Goal: Task Accomplishment & Management: Use online tool/utility

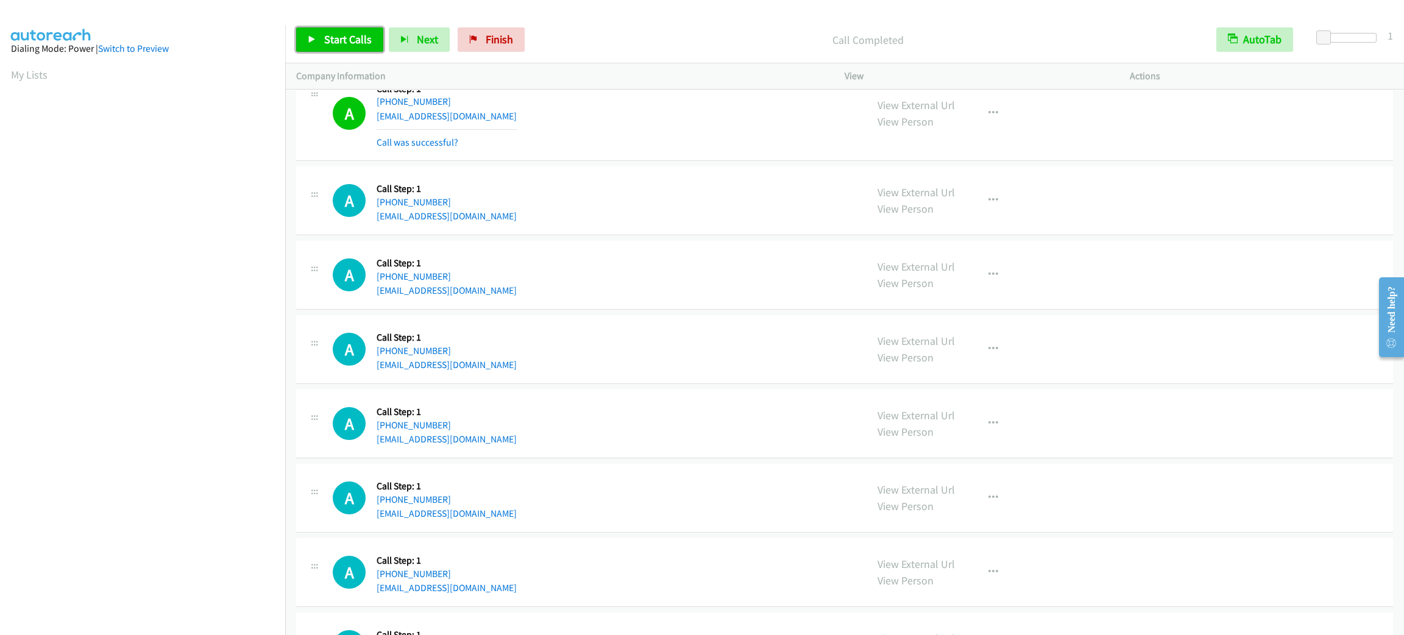
click at [355, 40] on span "Start Calls" at bounding box center [348, 39] width 48 height 14
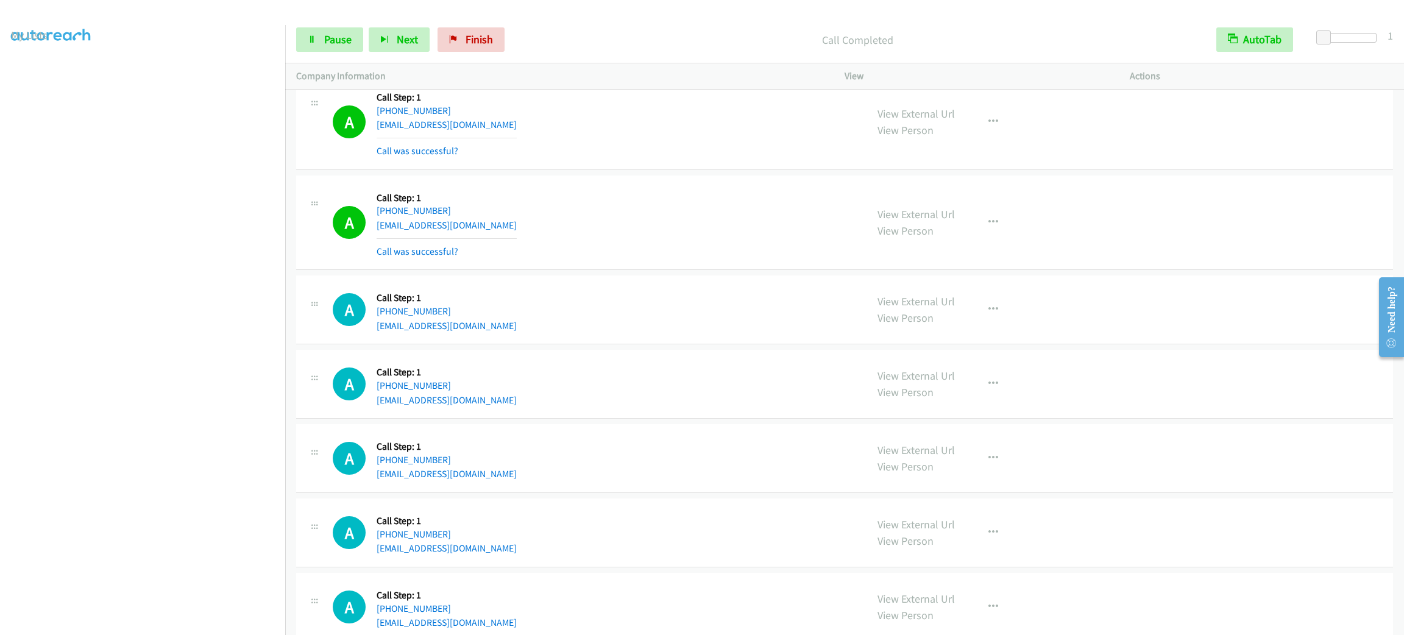
scroll to position [3319, 0]
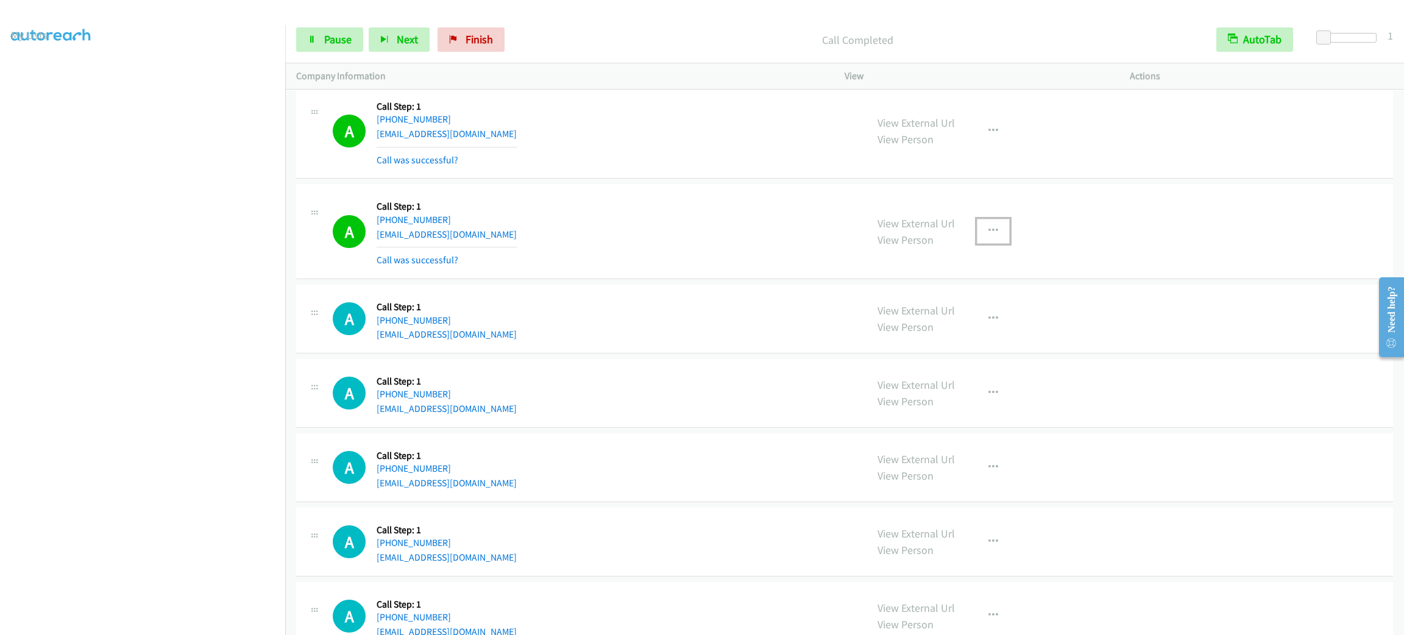
click at [994, 230] on button "button" at bounding box center [993, 231] width 33 height 24
click at [961, 347] on link "Add to do not call list" at bounding box center [928, 335] width 162 height 24
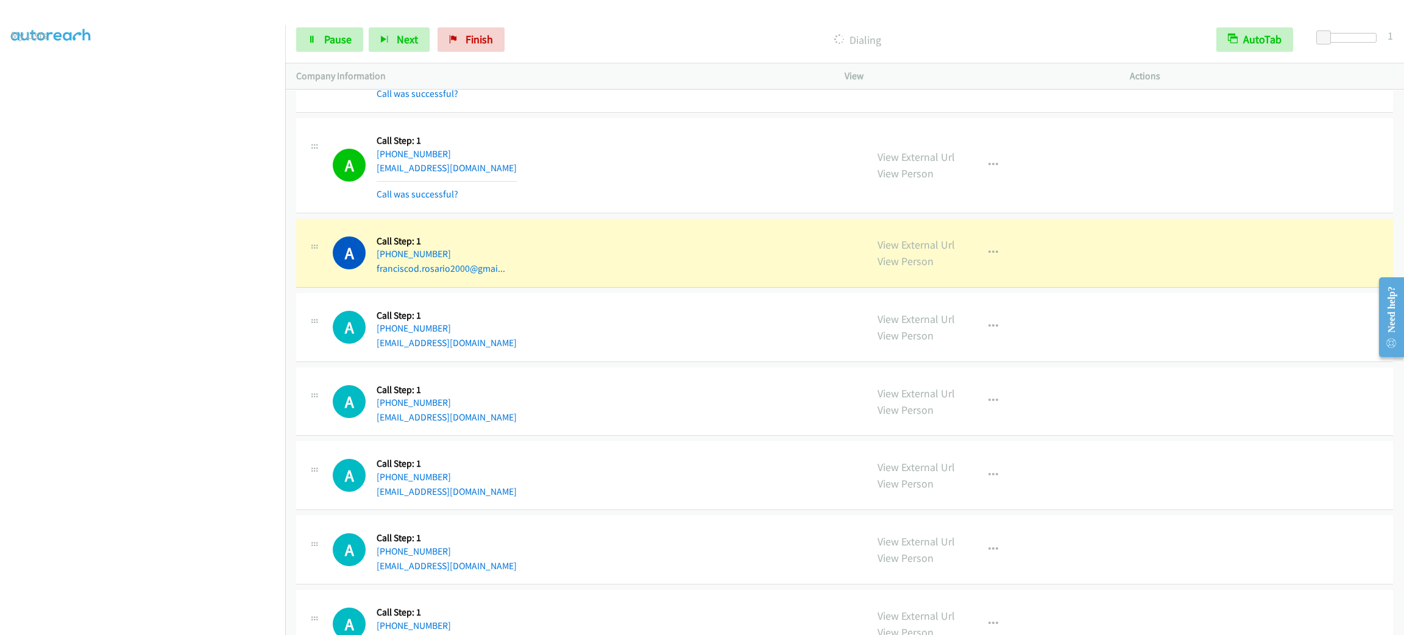
scroll to position [3978, 0]
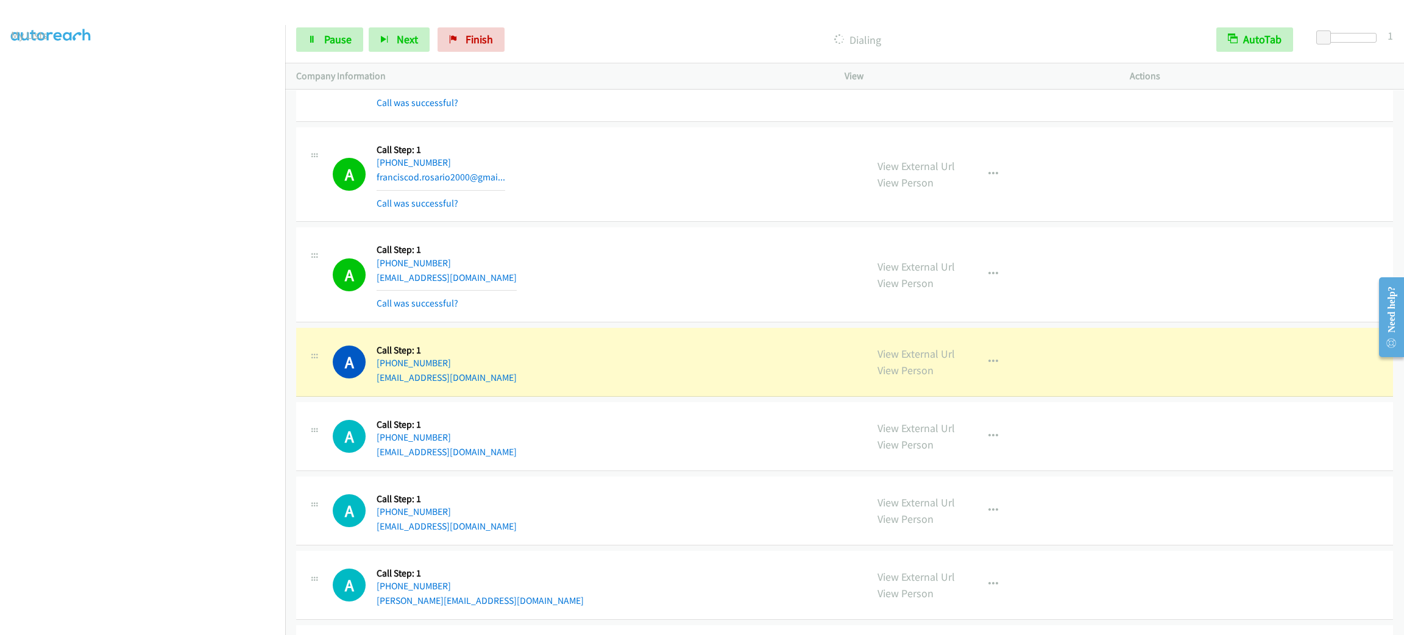
click at [170, 623] on section at bounding box center [142, 345] width 263 height 583
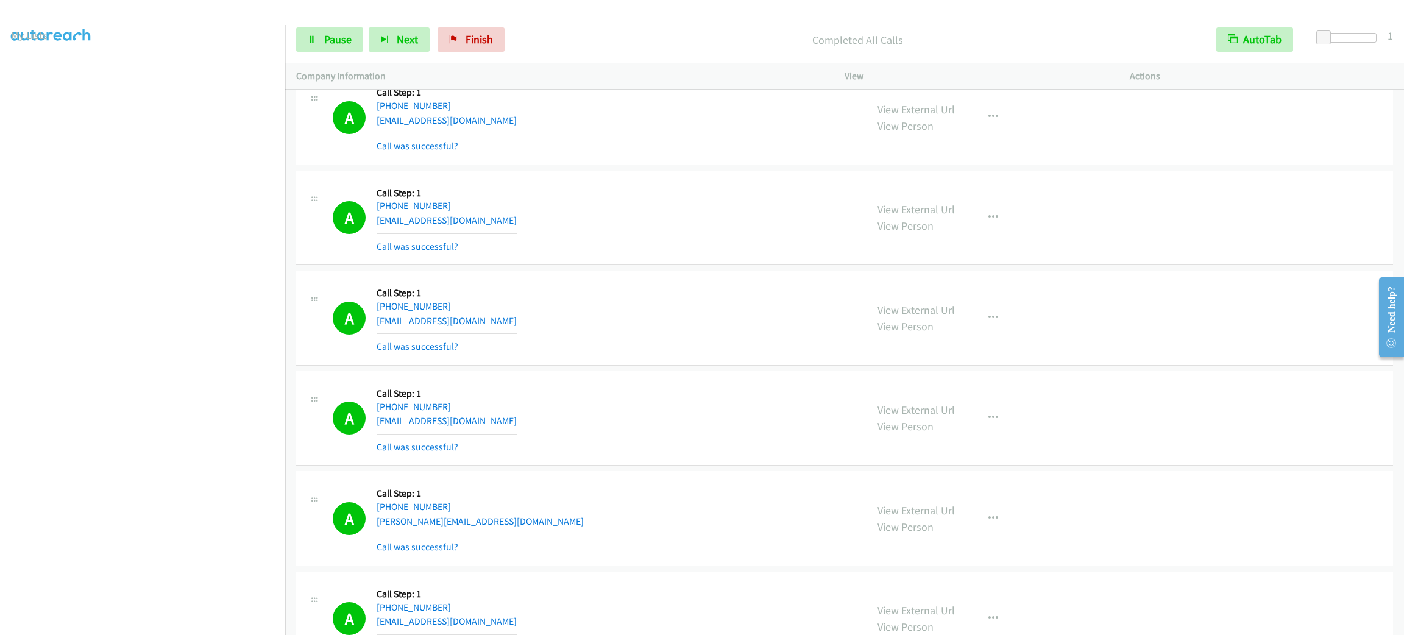
scroll to position [4239, 0]
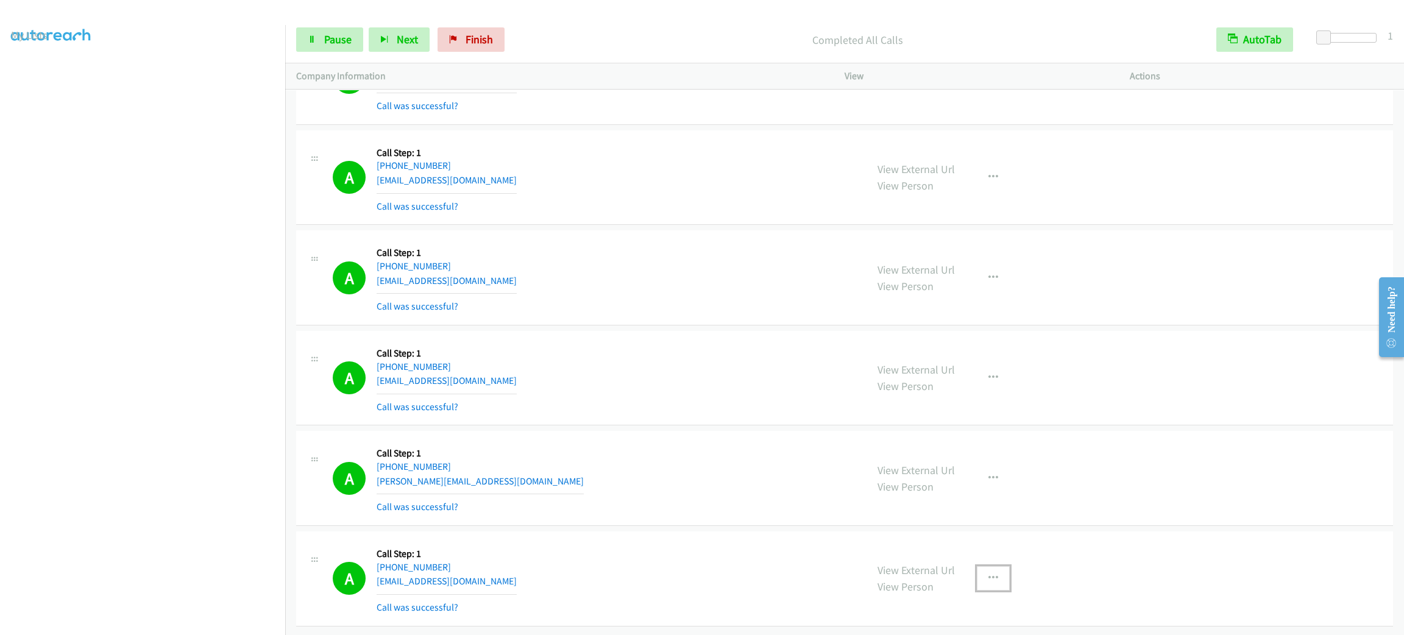
click at [994, 573] on button "button" at bounding box center [993, 578] width 33 height 24
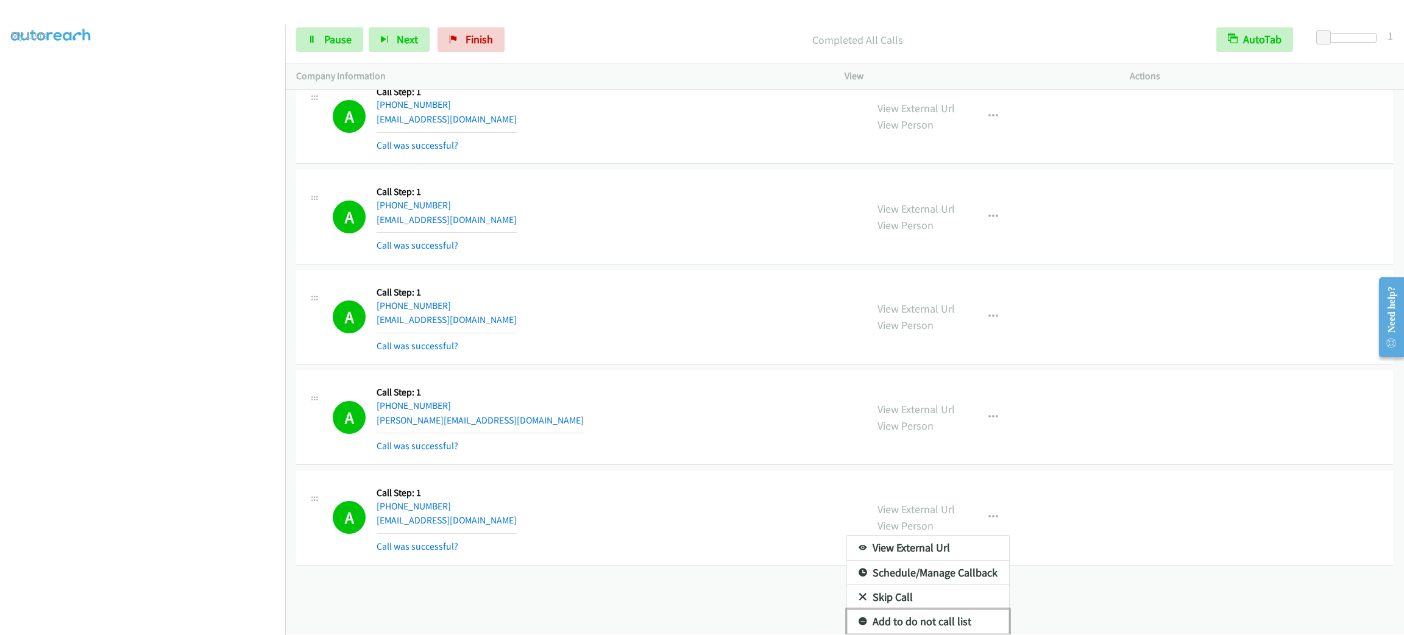
click at [957, 610] on link "Add to do not call list" at bounding box center [928, 622] width 162 height 24
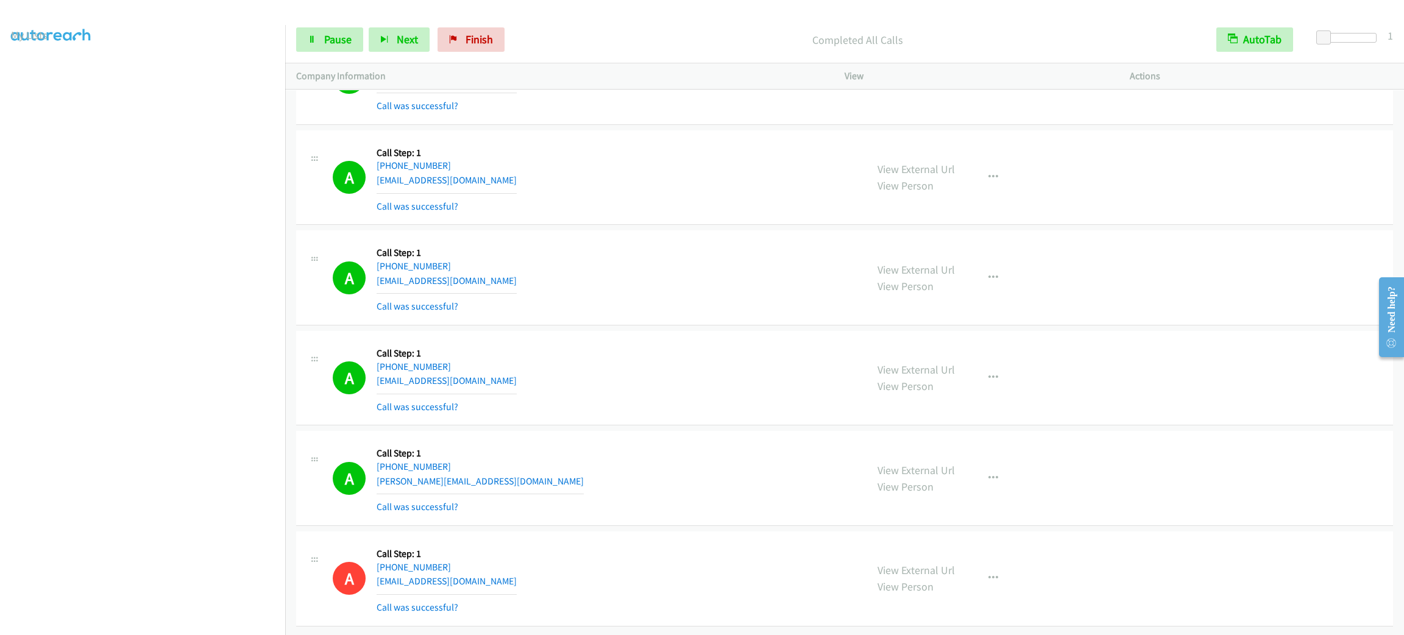
scroll to position [0, 0]
click at [38, 66] on section "My Lists" at bounding box center [142, 74] width 263 height 16
click at [32, 71] on link "My Lists" at bounding box center [29, 75] width 37 height 14
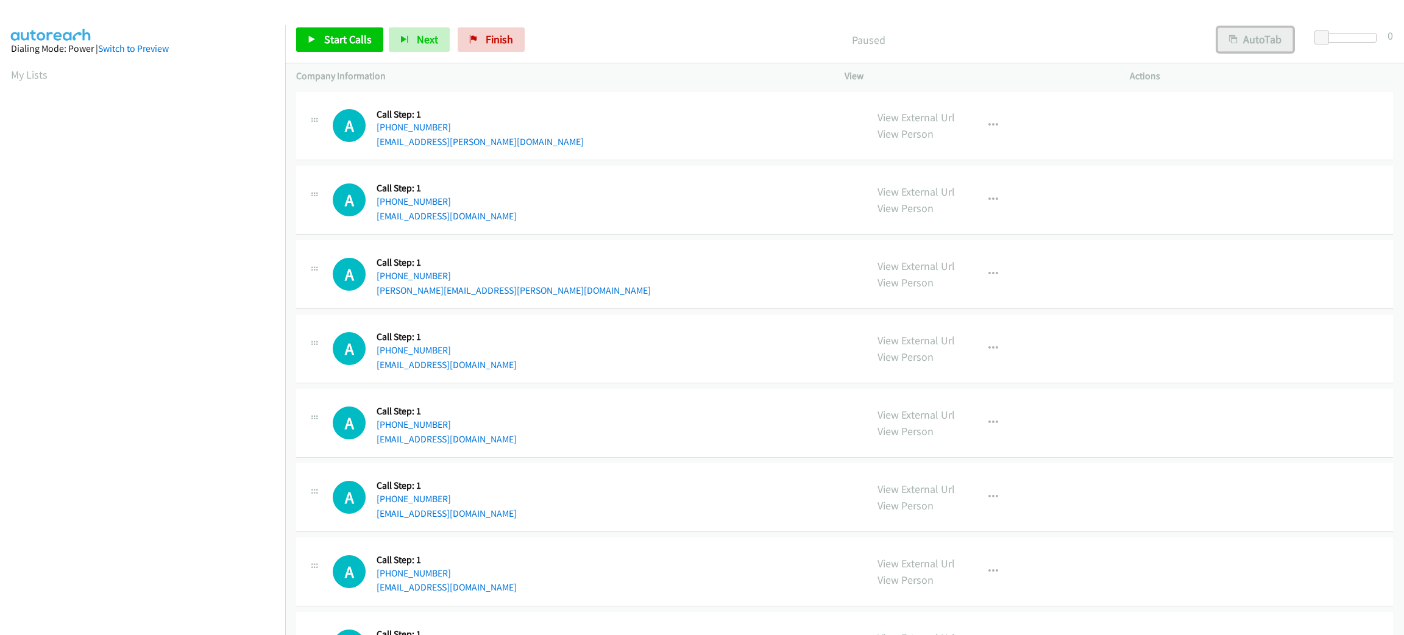
click at [1248, 32] on button "AutoTab" at bounding box center [1256, 39] width 76 height 24
click at [1321, 32] on span at bounding box center [1324, 37] width 15 height 15
click at [325, 40] on span "Start Calls" at bounding box center [348, 39] width 48 height 14
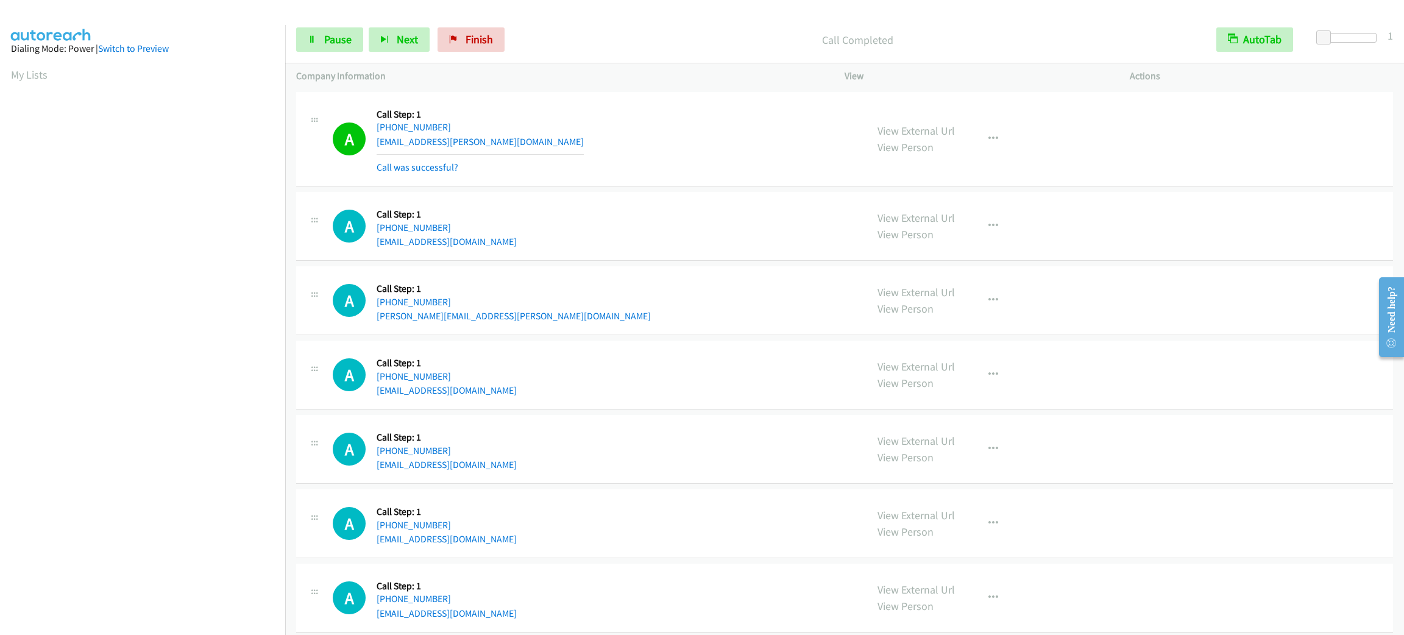
scroll to position [53, 0]
click at [989, 141] on icon "button" at bounding box center [994, 139] width 10 height 10
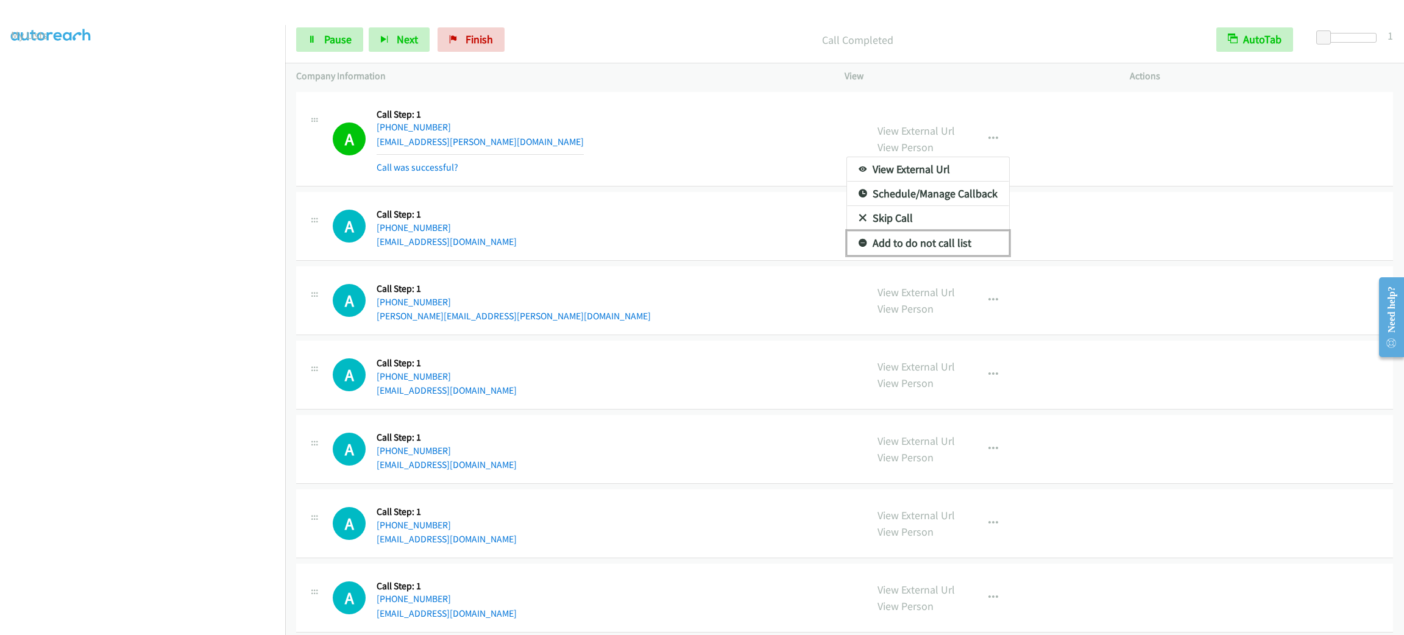
click at [974, 241] on link "Add to do not call list" at bounding box center [928, 243] width 162 height 24
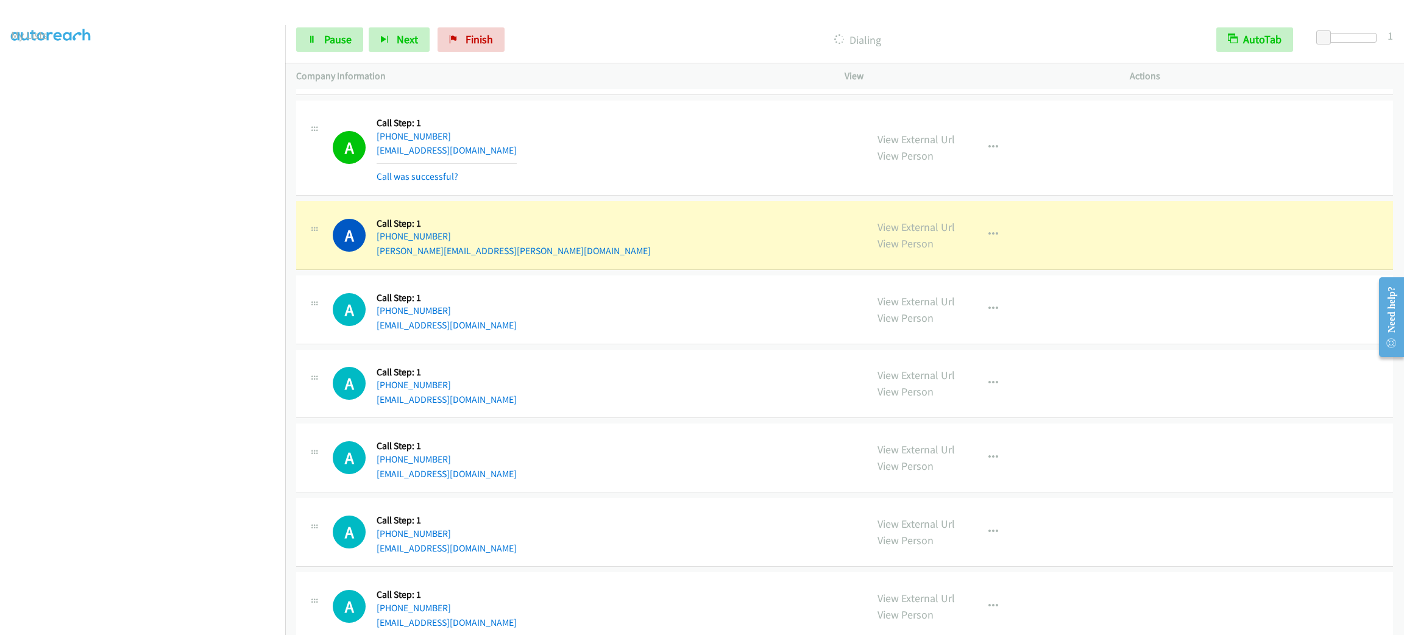
scroll to position [183, 0]
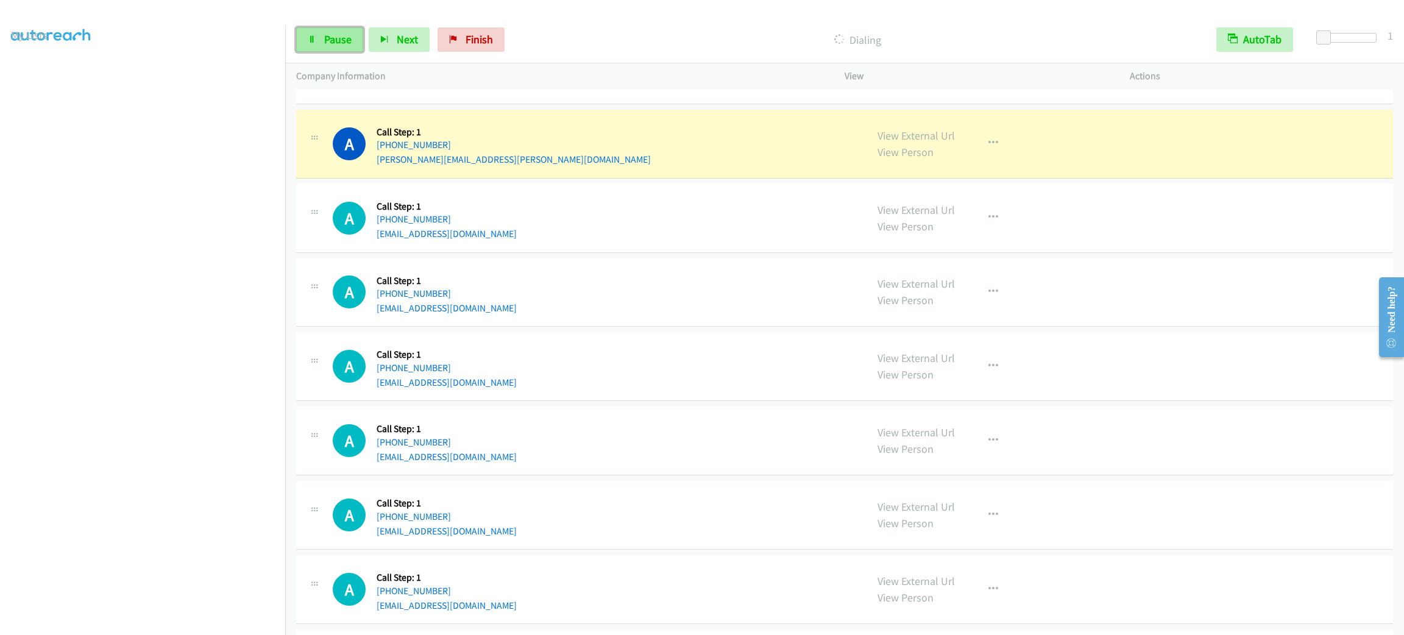
click at [322, 38] on link "Pause" at bounding box center [329, 39] width 67 height 24
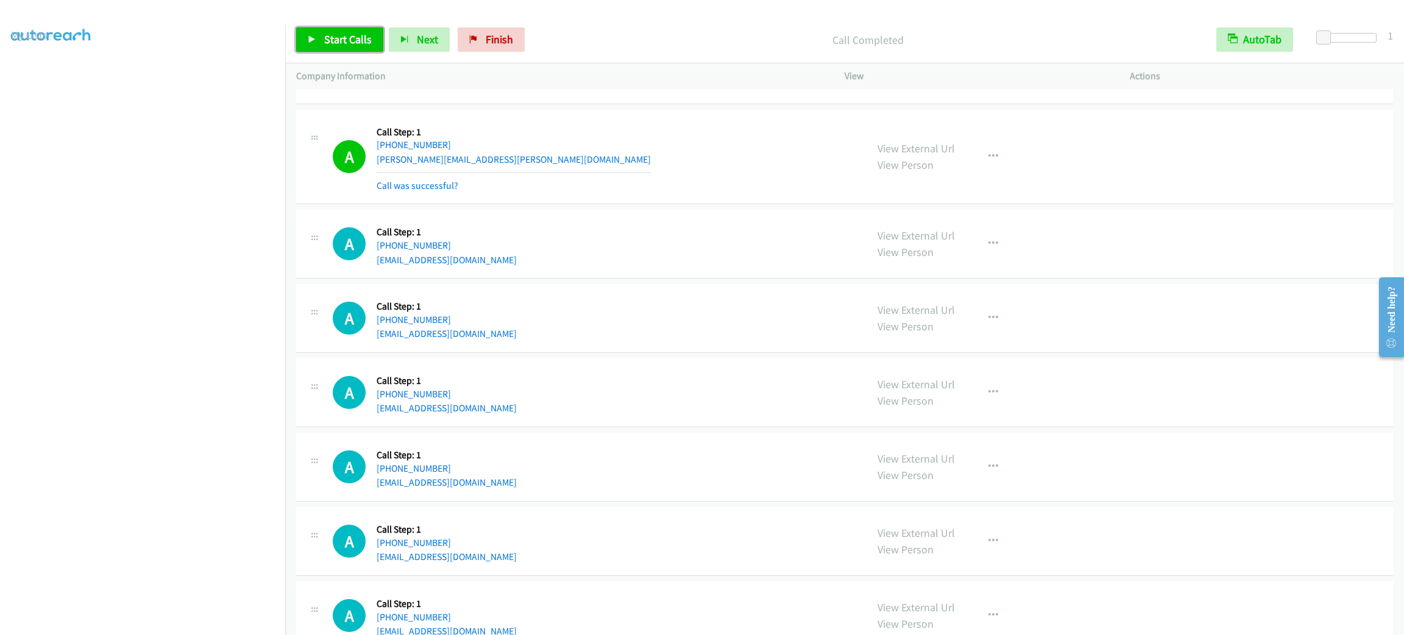
click at [352, 43] on span "Start Calls" at bounding box center [348, 39] width 48 height 14
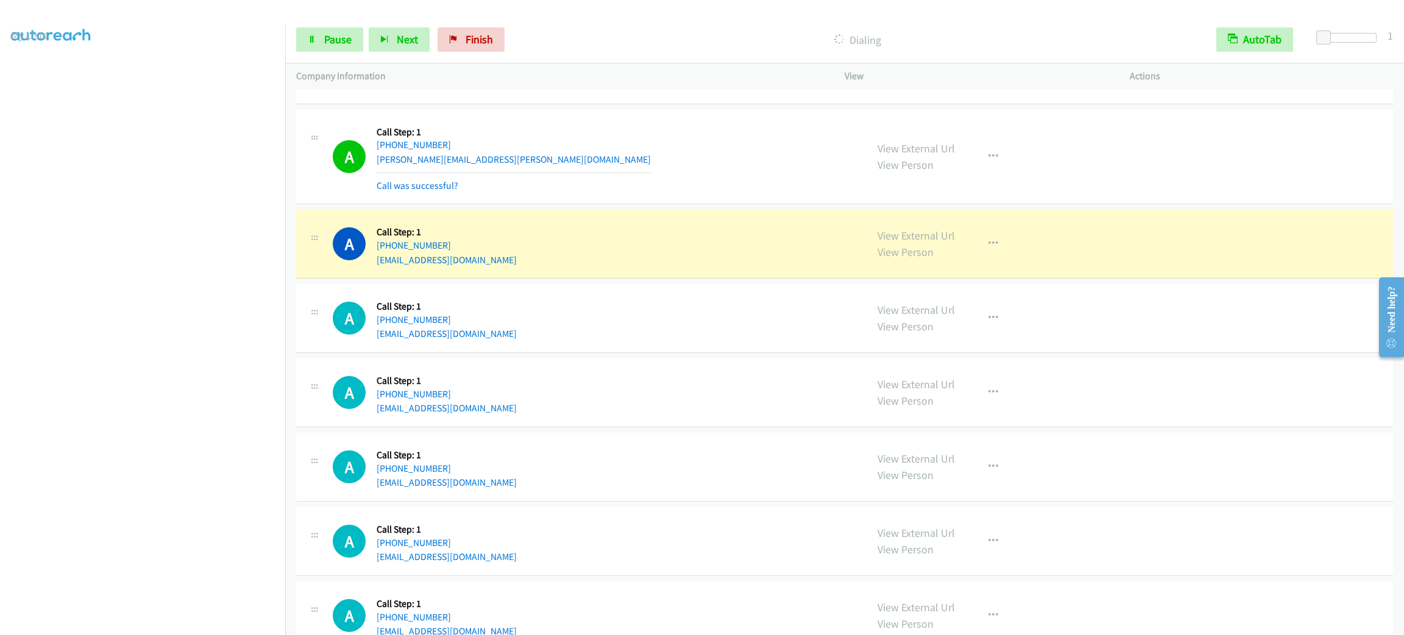
click at [671, 248] on div "A Callback Scheduled Call Step: 1 America/Los_Angeles +1 916-862-1227 ericarall…" at bounding box center [594, 244] width 523 height 46
click at [990, 249] on button "button" at bounding box center [993, 244] width 33 height 24
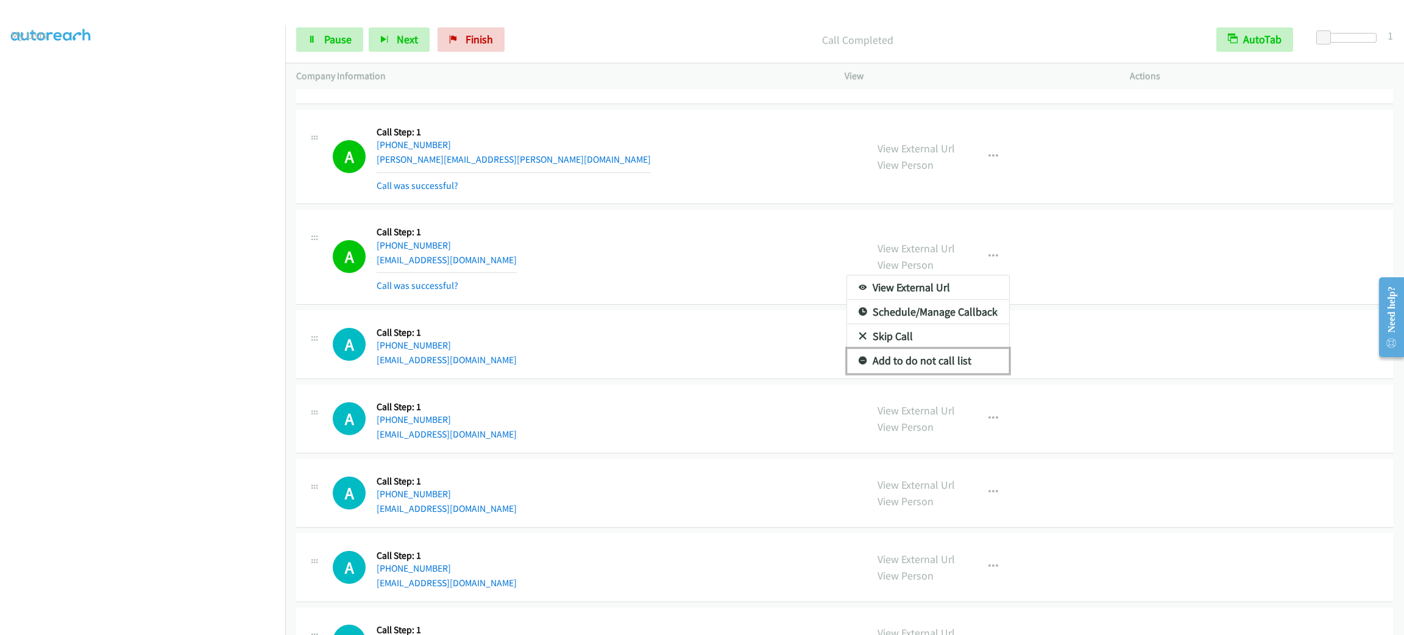
click at [956, 369] on link "Add to do not call list" at bounding box center [928, 361] width 162 height 24
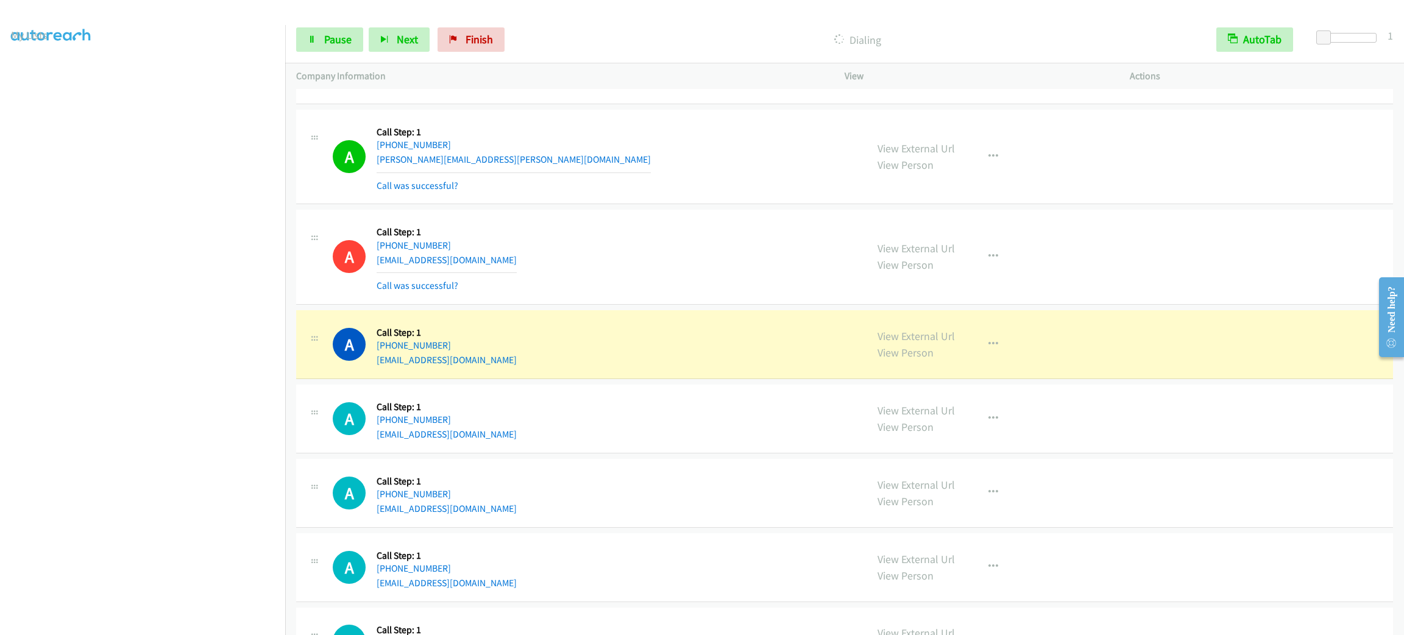
drag, startPoint x: 419, startPoint y: 525, endPoint x: 547, endPoint y: 590, distance: 143.1
click at [547, 590] on div "A Callback Scheduled Call Step: 1 America/New_York +1 978-424-1340 pavlis613@ya…" at bounding box center [594, 567] width 523 height 46
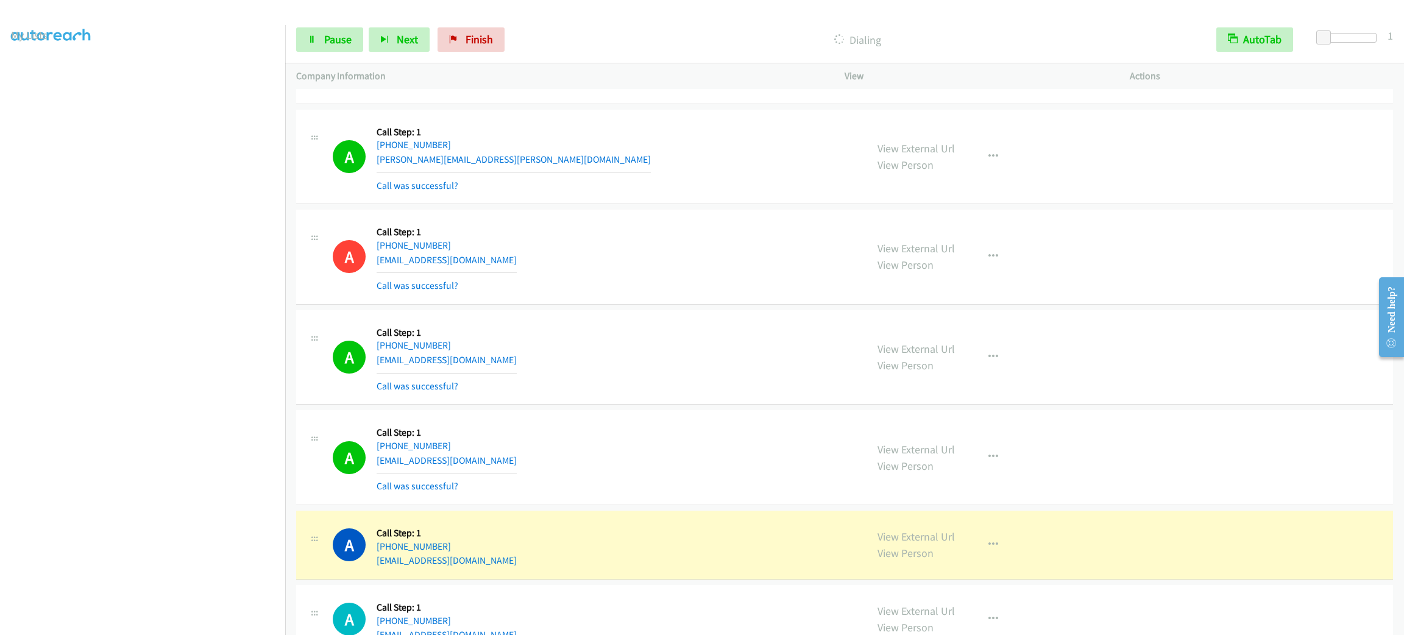
scroll to position [457, 0]
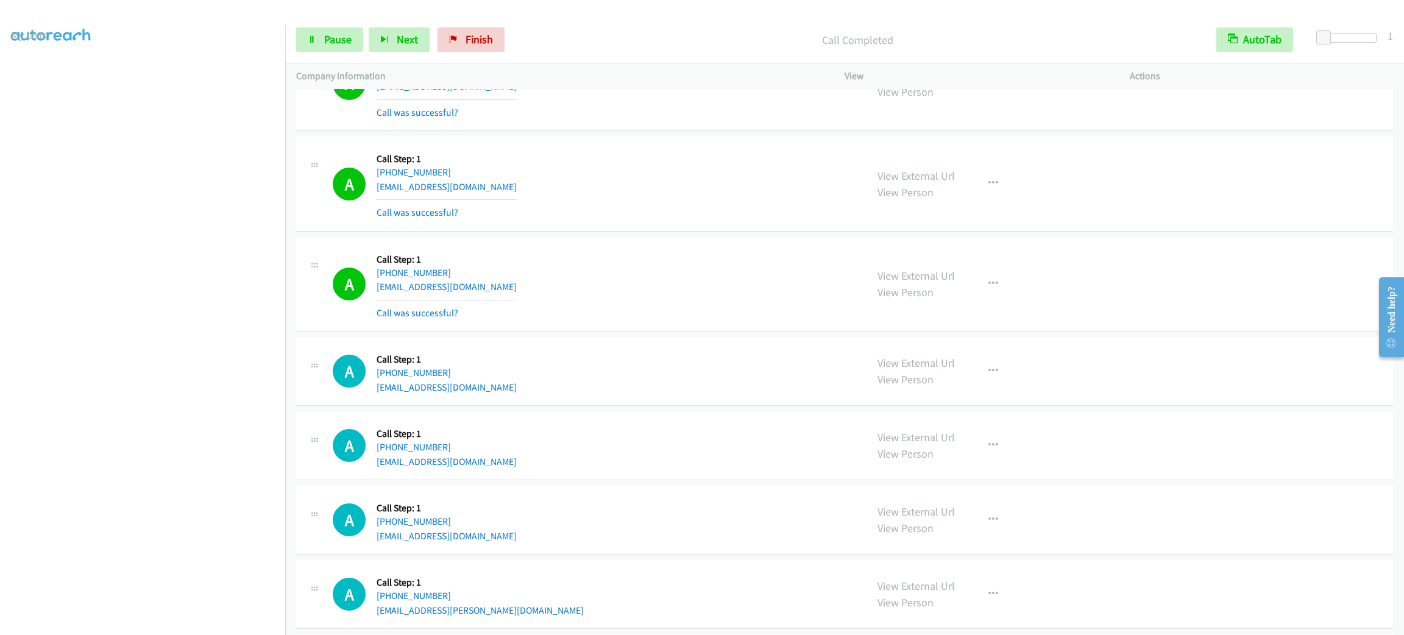
drag, startPoint x: 550, startPoint y: 497, endPoint x: 513, endPoint y: 528, distance: 48.4
click at [513, 528] on div "A Callback Scheduled Call Step: 1 America/New_York +1 207-321-8584 wyattsoccer2…" at bounding box center [594, 520] width 523 height 46
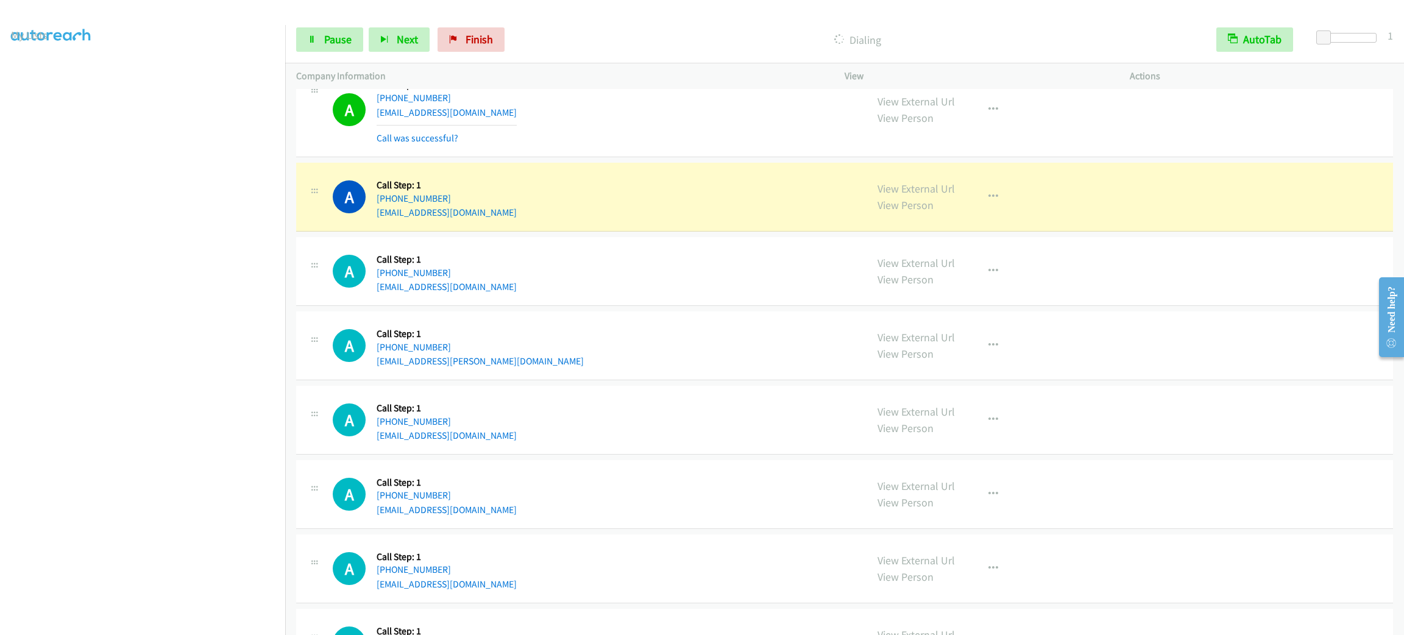
scroll to position [822, 0]
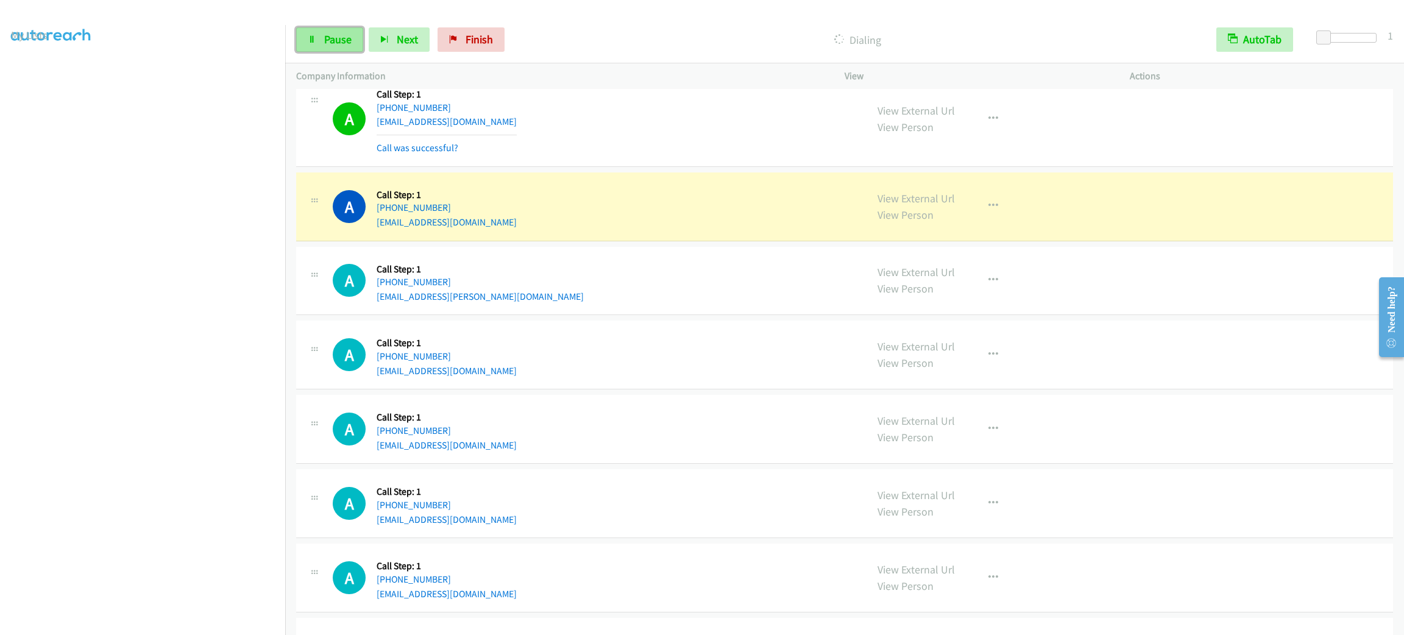
click at [358, 35] on link "Pause" at bounding box center [329, 39] width 67 height 24
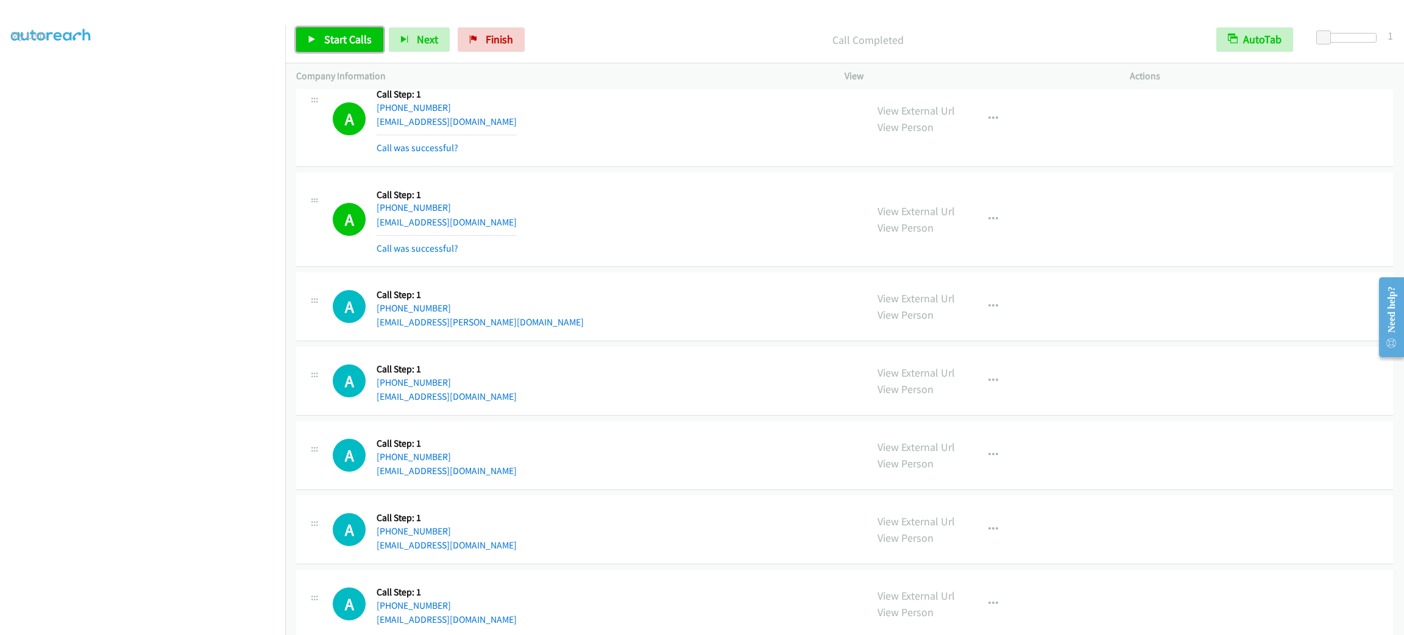
click at [343, 47] on link "Start Calls" at bounding box center [339, 39] width 87 height 24
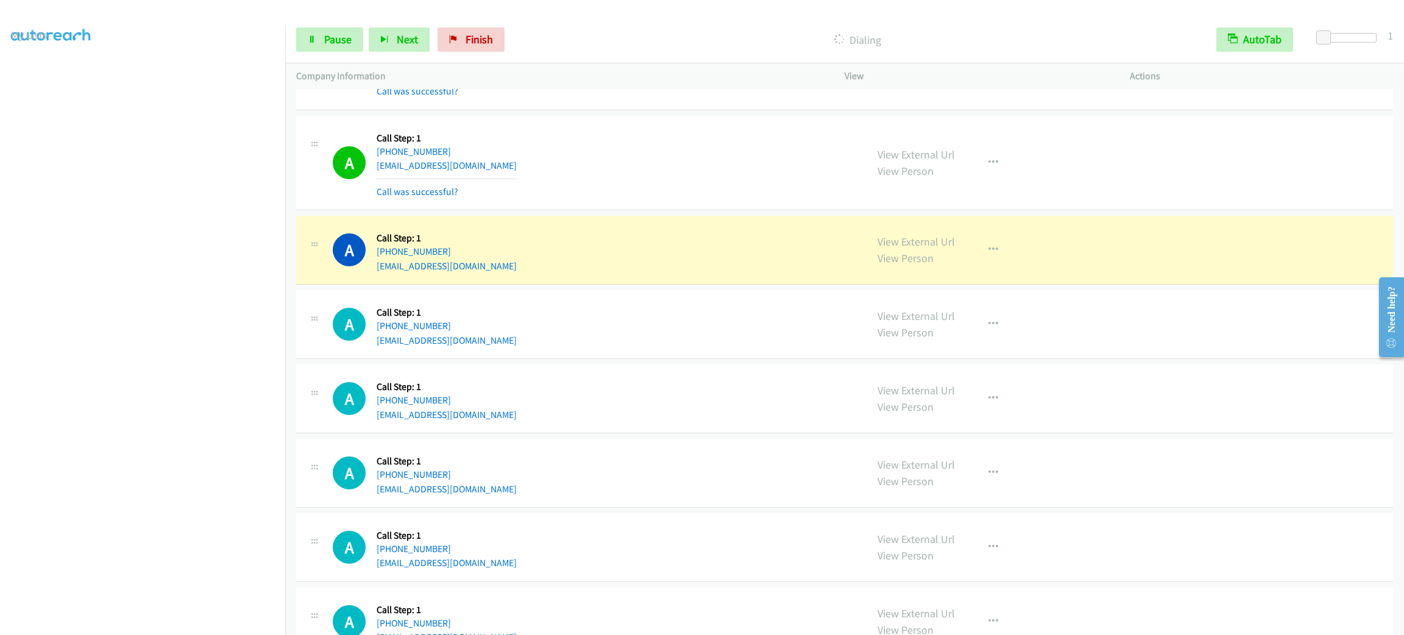
scroll to position [1371, 0]
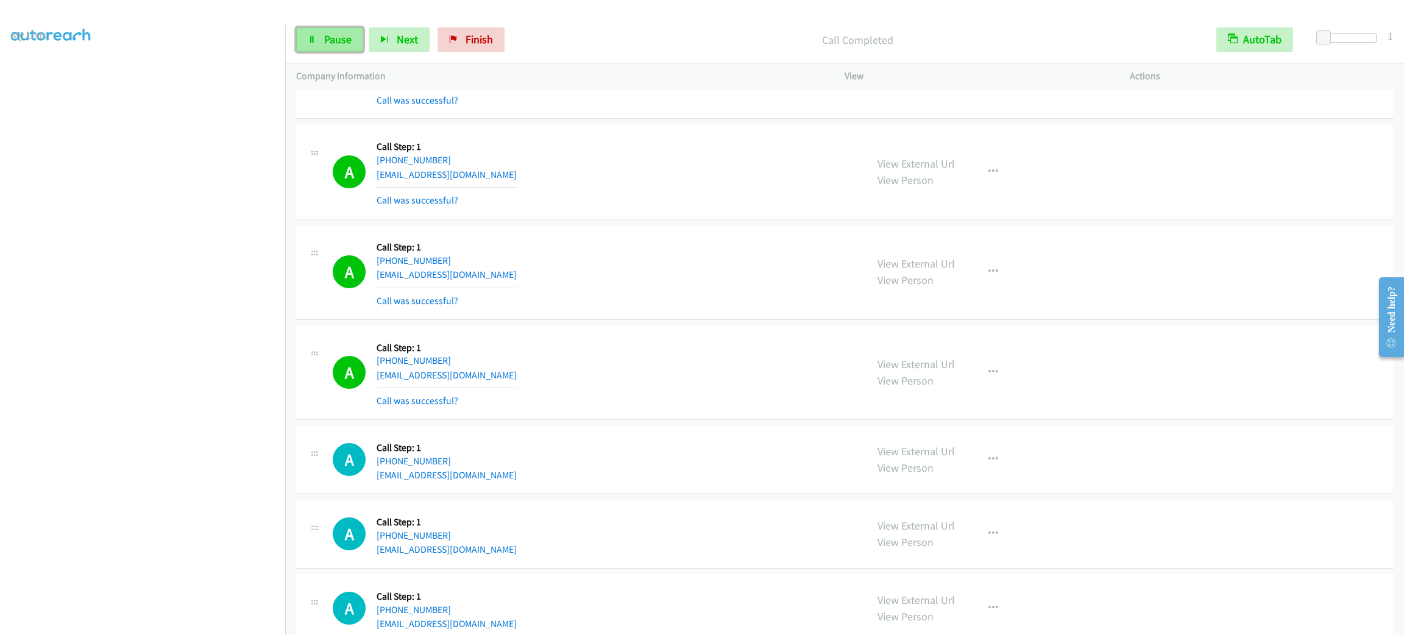
click at [315, 49] on link "Pause" at bounding box center [329, 39] width 67 height 24
click at [315, 48] on link "Start Calls" at bounding box center [339, 39] width 87 height 24
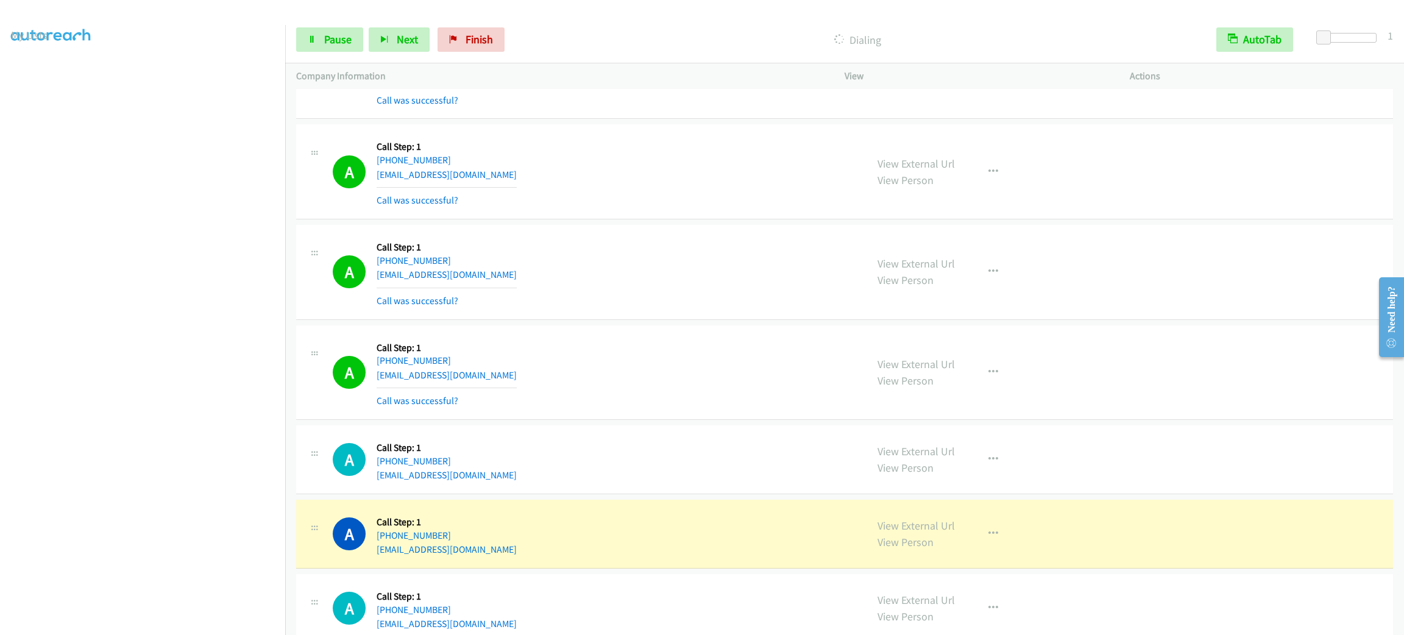
click at [699, 302] on div "A Callback Scheduled Call Step: 1 America/Los_Angeles +1 949-616-4247 tonyk@wil…" at bounding box center [594, 272] width 523 height 73
click at [654, 219] on div "A Callback Scheduled Call Step: 1 America/New_York +1 215-768-1933 garyb@blaszc…" at bounding box center [844, 171] width 1097 height 95
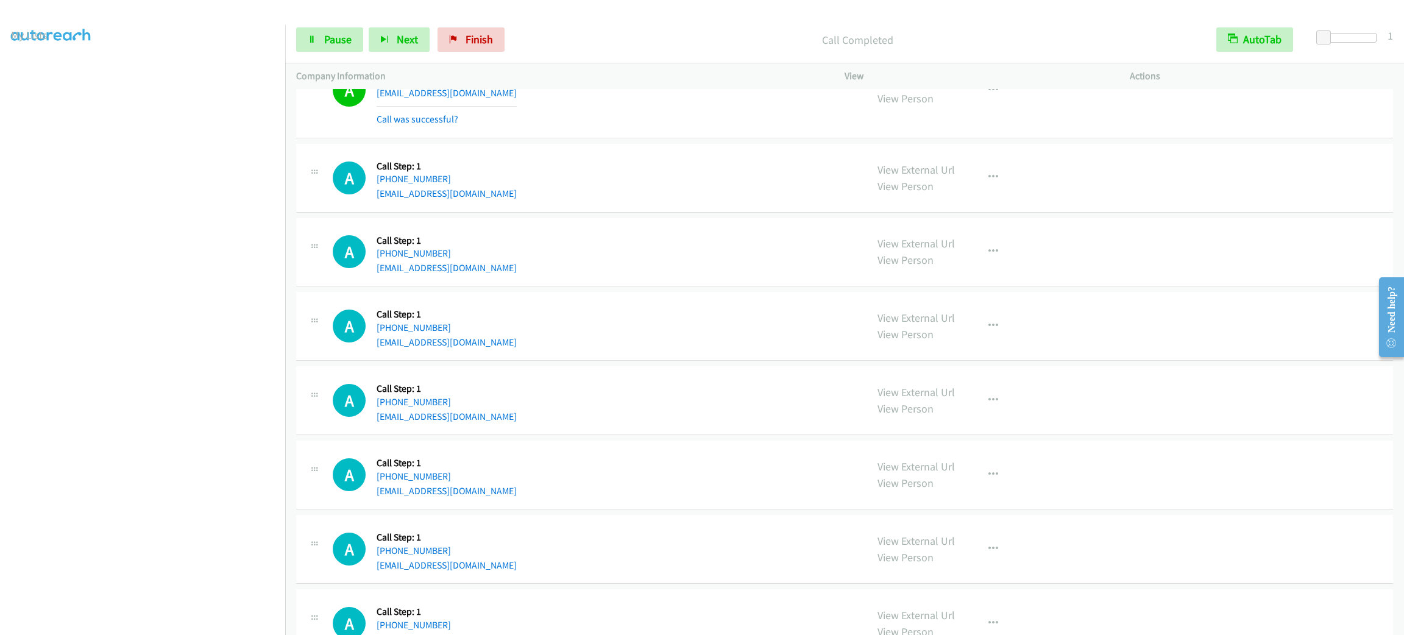
scroll to position [1737, 0]
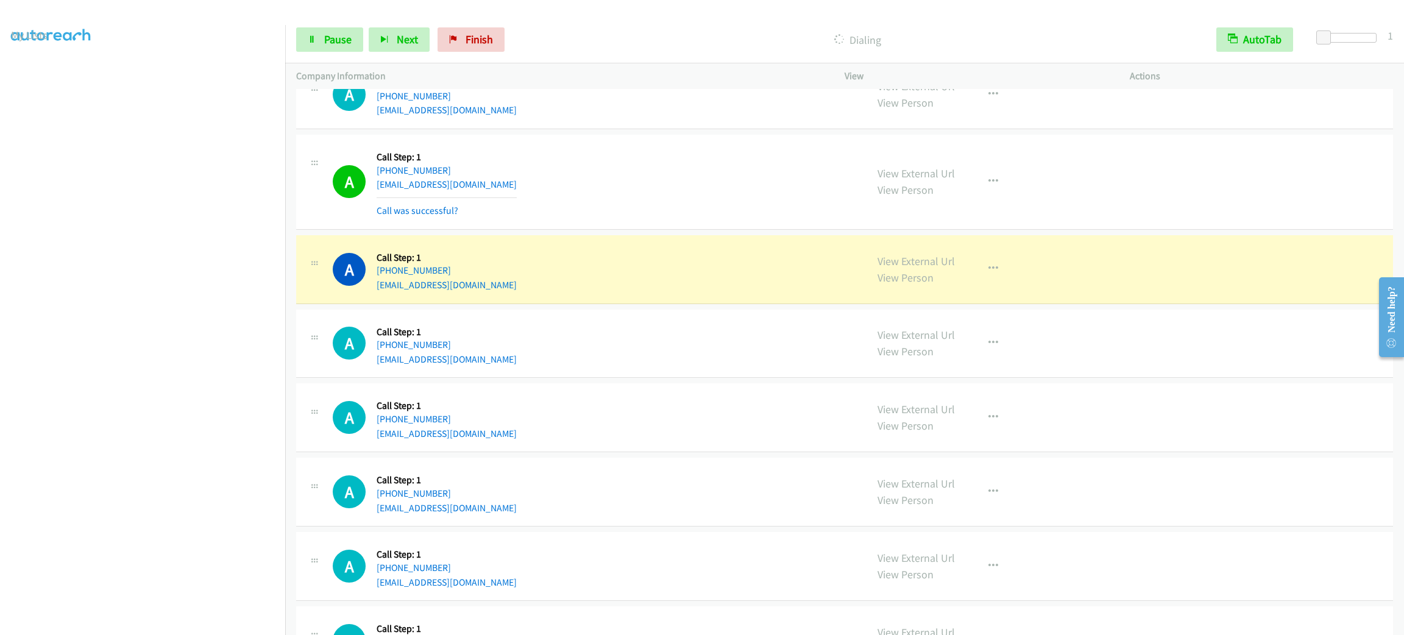
click at [1003, 190] on div "View External Url View Person View External Url Email Schedule/Manage Callback …" at bounding box center [1015, 182] width 296 height 73
click at [987, 188] on button "button" at bounding box center [993, 181] width 33 height 24
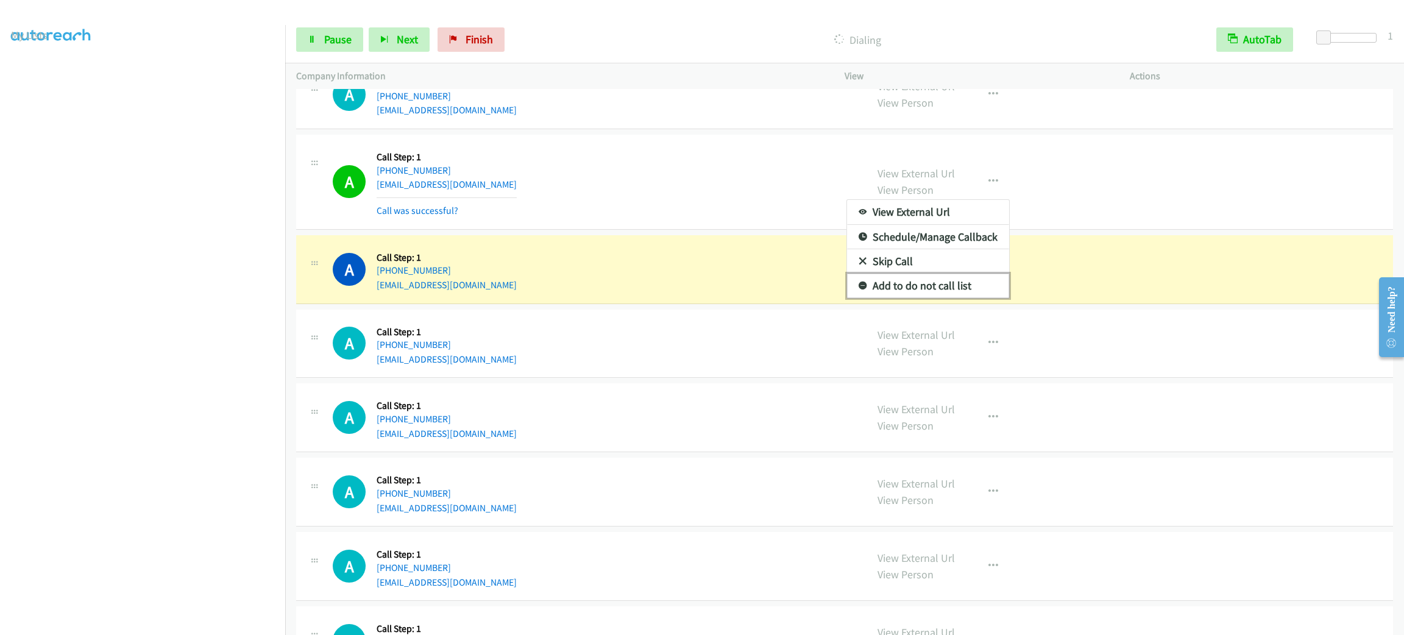
click at [975, 294] on link "Add to do not call list" at bounding box center [928, 286] width 162 height 24
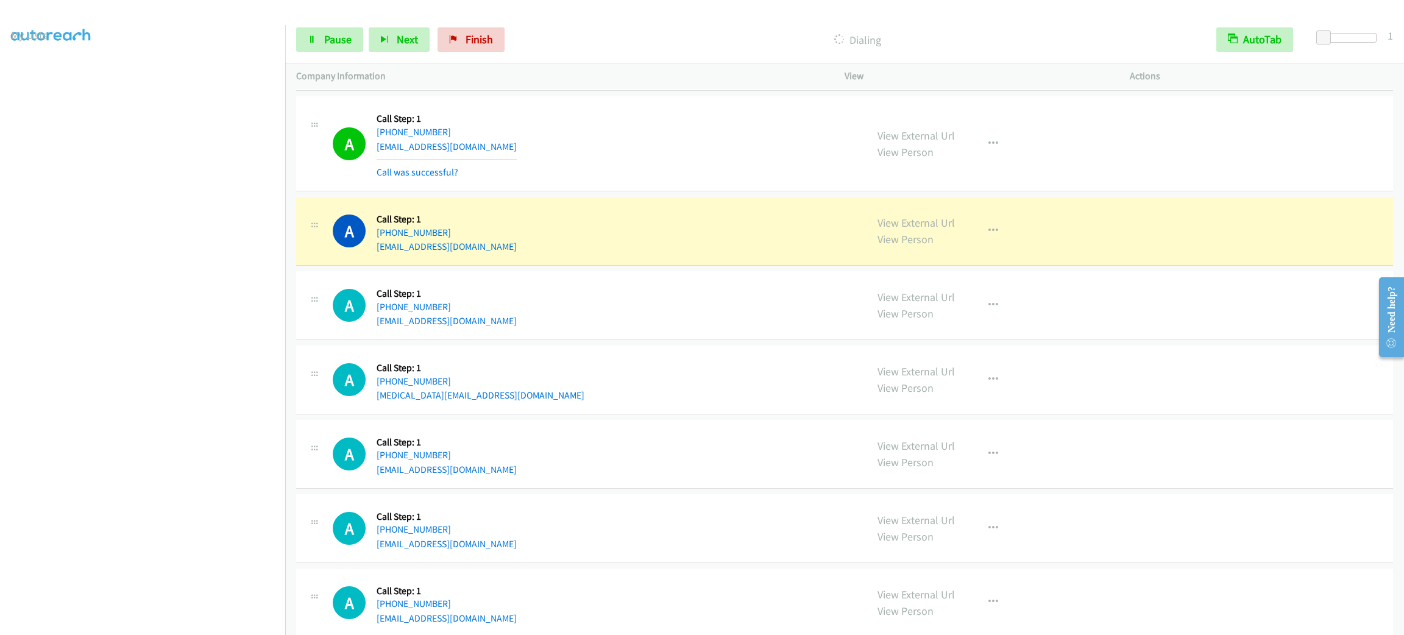
scroll to position [2468, 0]
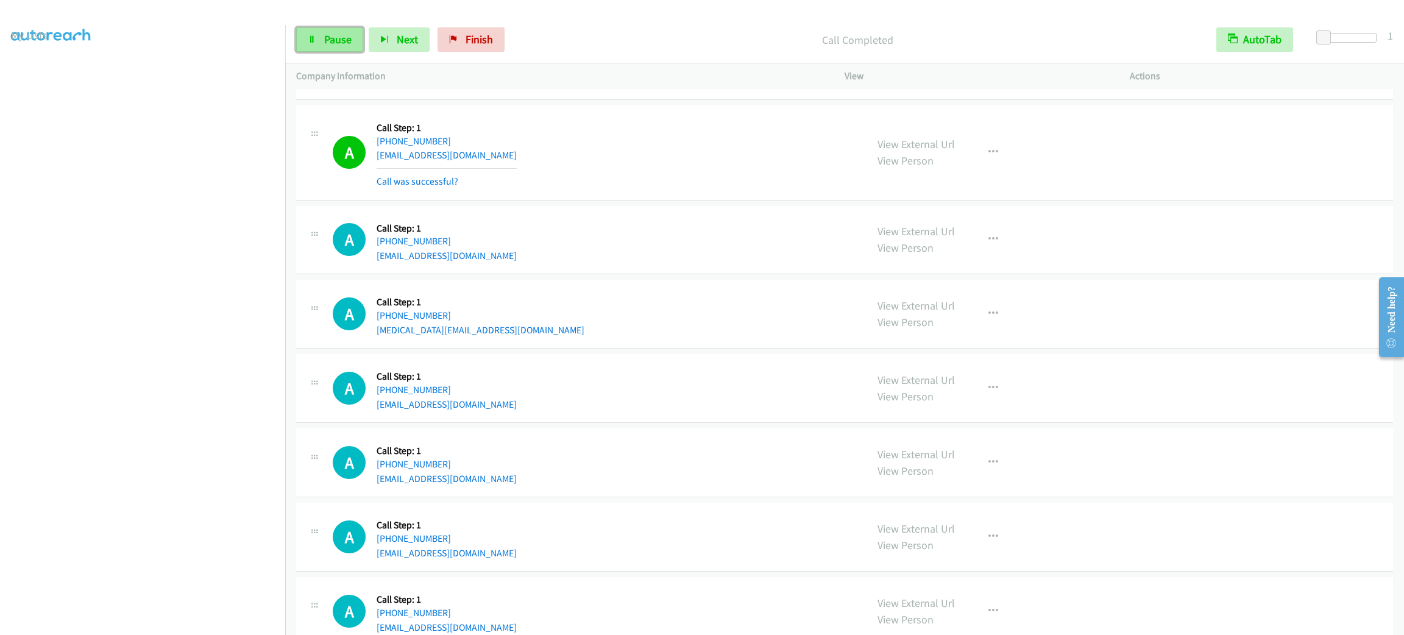
click at [330, 28] on link "Pause" at bounding box center [329, 39] width 67 height 24
click at [330, 28] on link "Start Calls" at bounding box center [339, 39] width 87 height 24
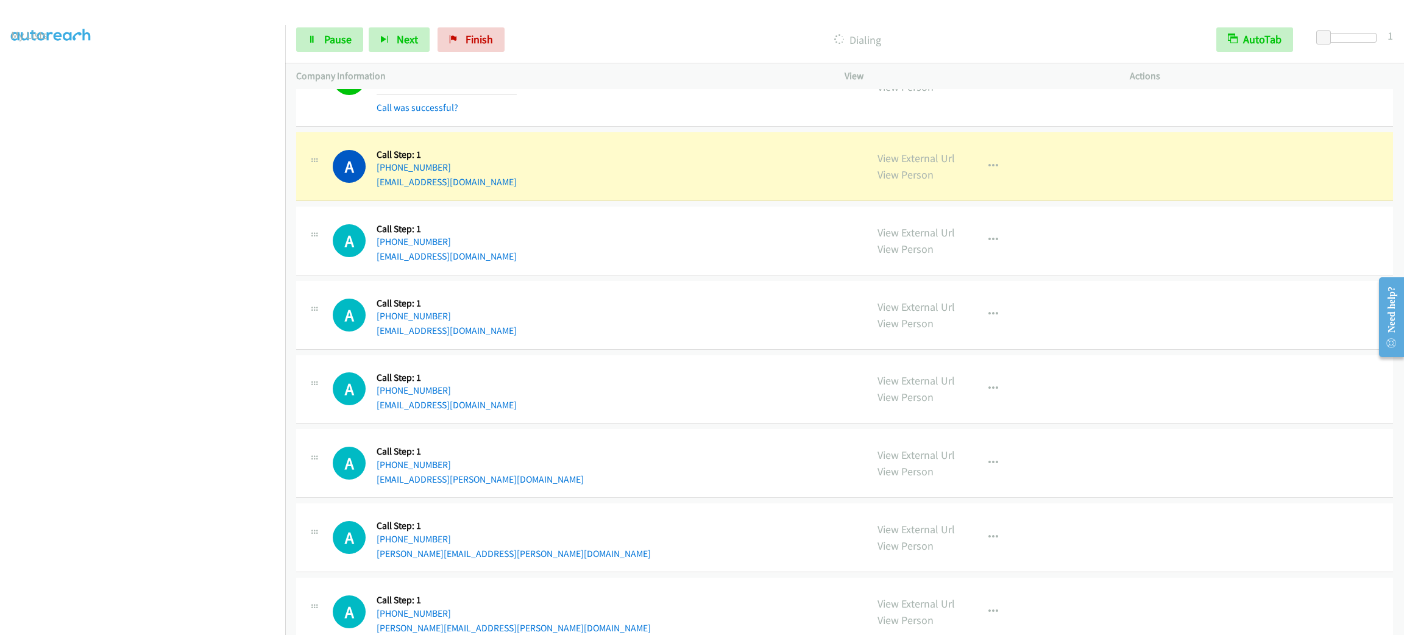
scroll to position [3109, 0]
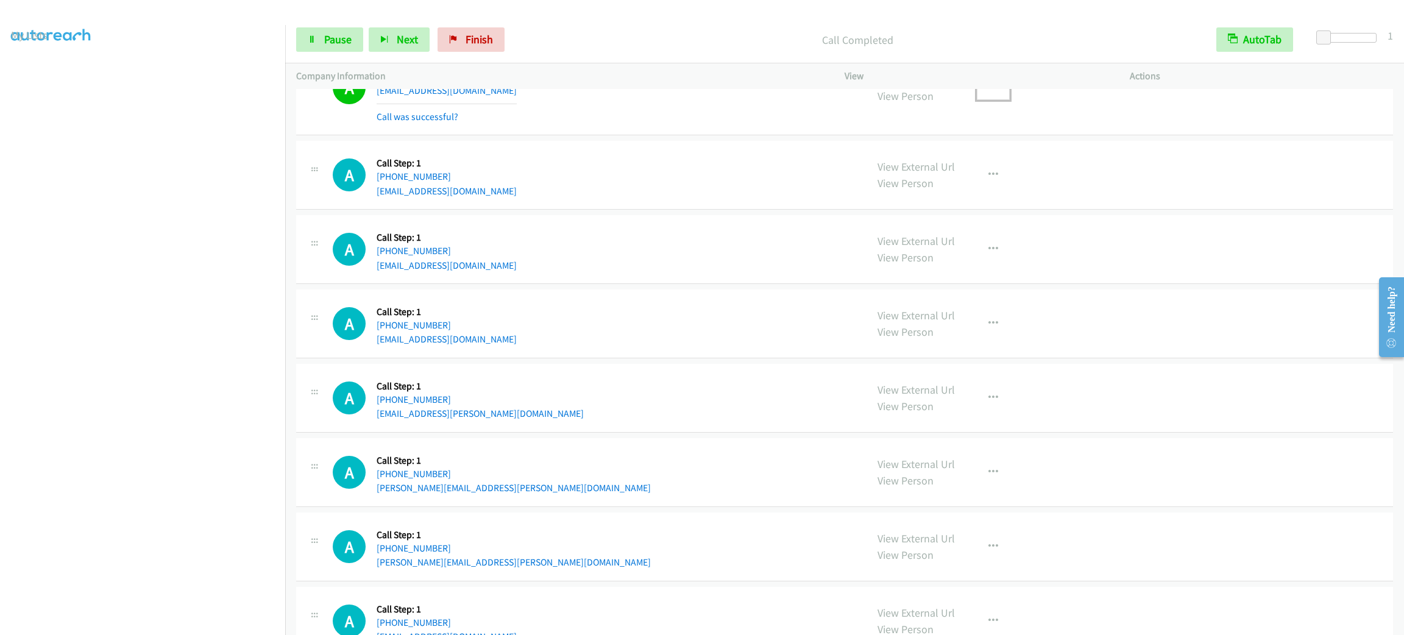
click at [977, 97] on button "button" at bounding box center [993, 88] width 33 height 24
click at [981, 192] on link "Add to do not call list" at bounding box center [928, 192] width 162 height 24
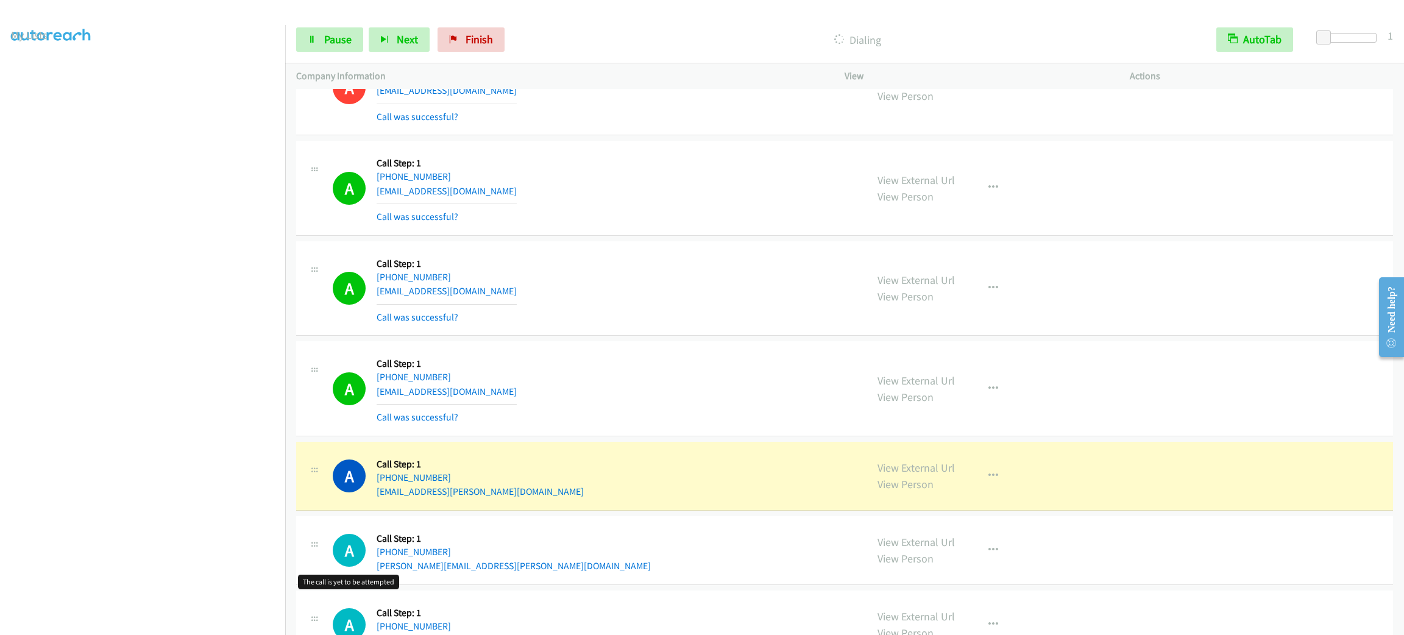
click at [670, 490] on div "A Callback Scheduled Call Step: 1 America/Los_Angeles +1 818-809-0617 chuncky.o…" at bounding box center [594, 476] width 523 height 46
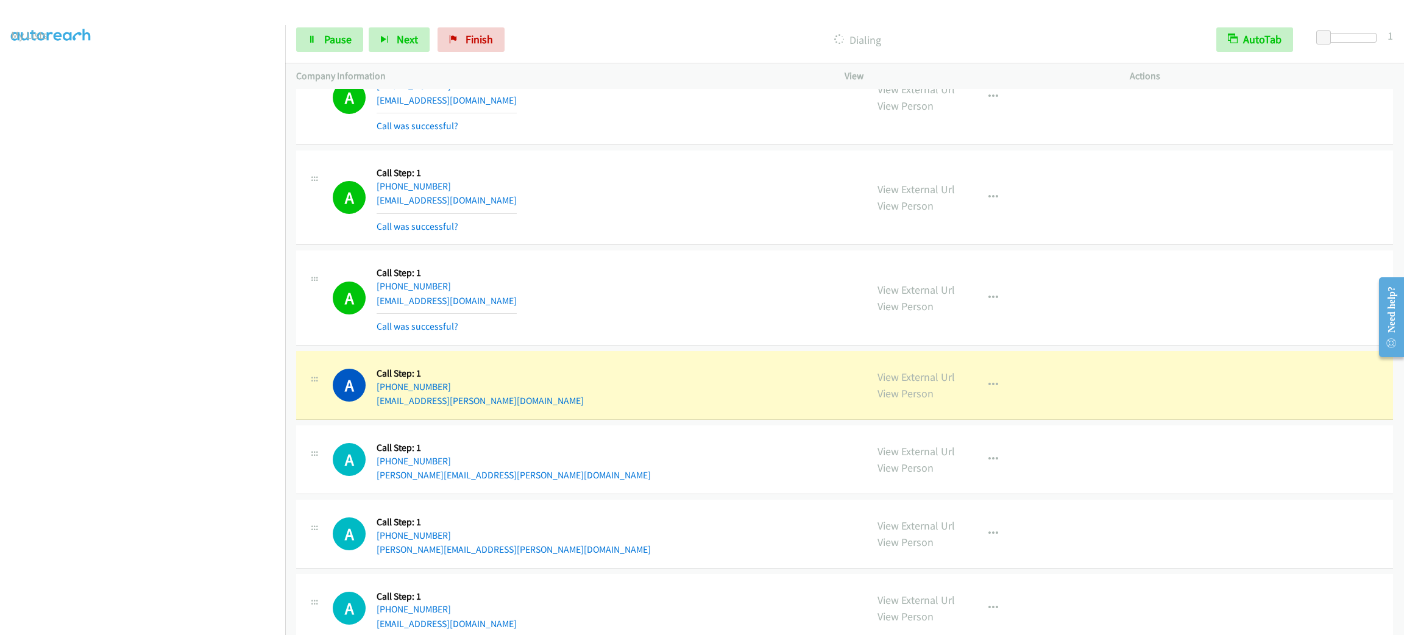
click at [1001, 394] on div "View External Url View Person View External Url Email Schedule/Manage Callback …" at bounding box center [1015, 385] width 296 height 46
click at [989, 390] on icon "button" at bounding box center [994, 385] width 10 height 10
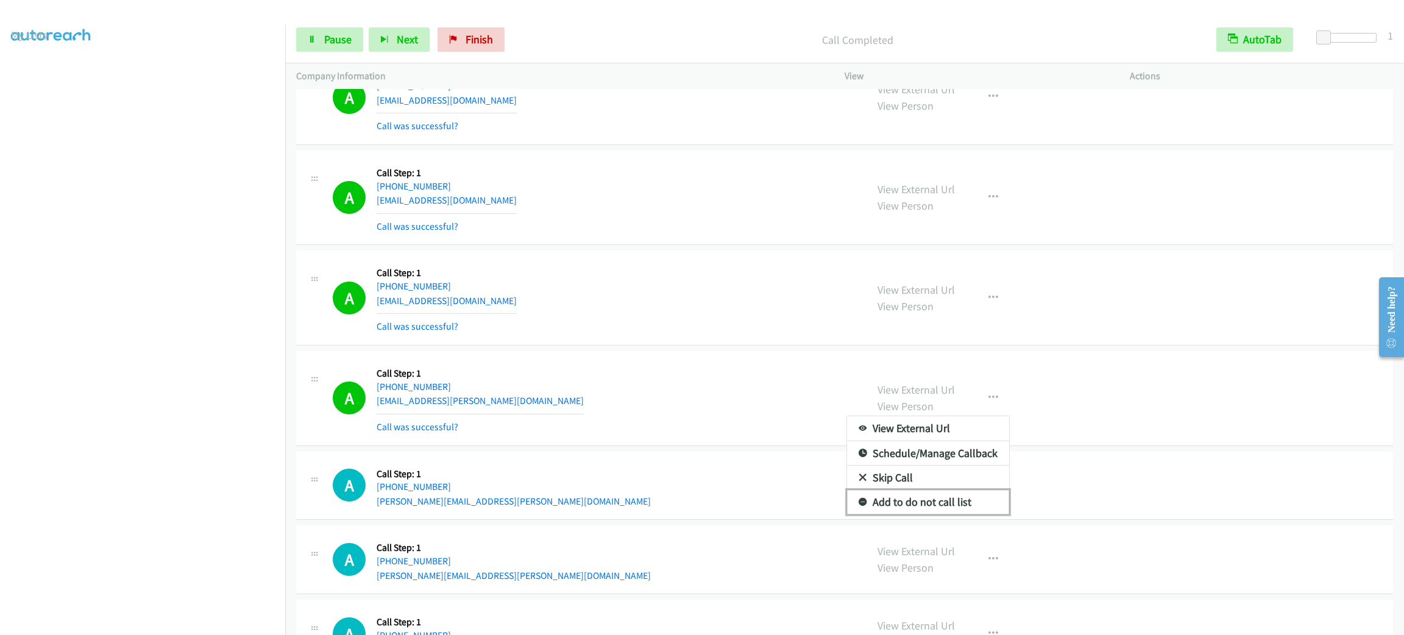
click at [950, 505] on link "Add to do not call list" at bounding box center [928, 502] width 162 height 24
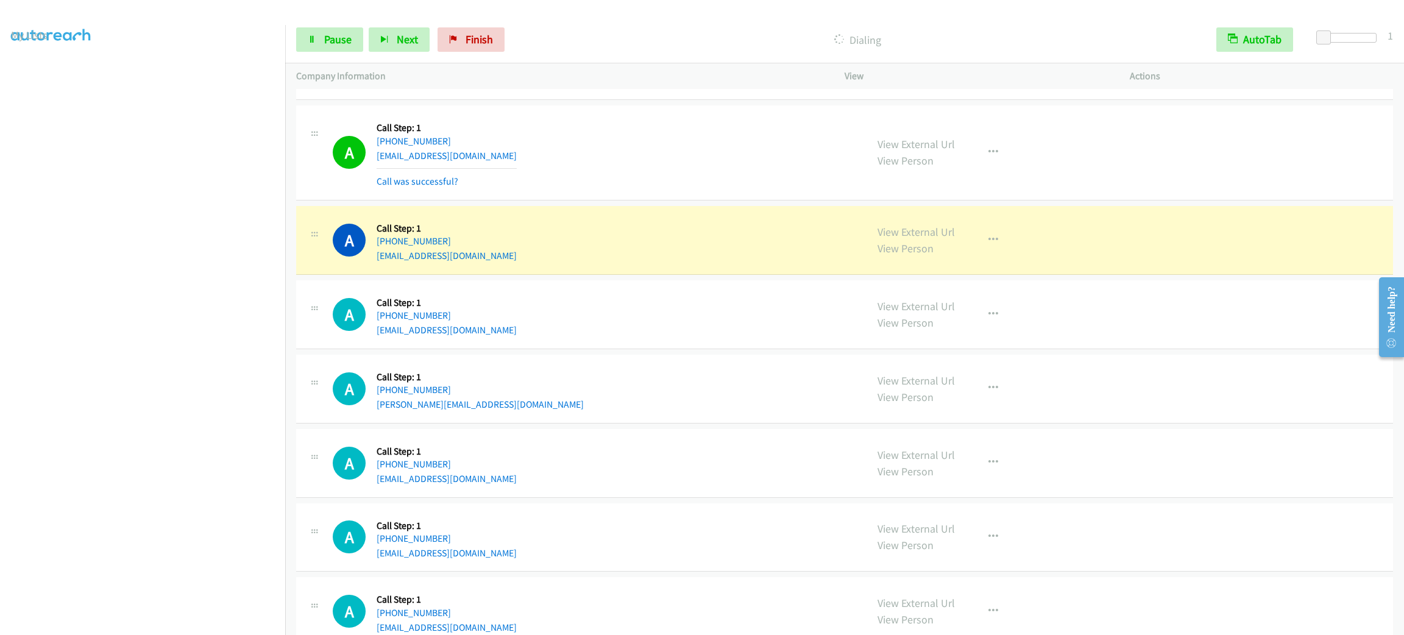
scroll to position [3938, 0]
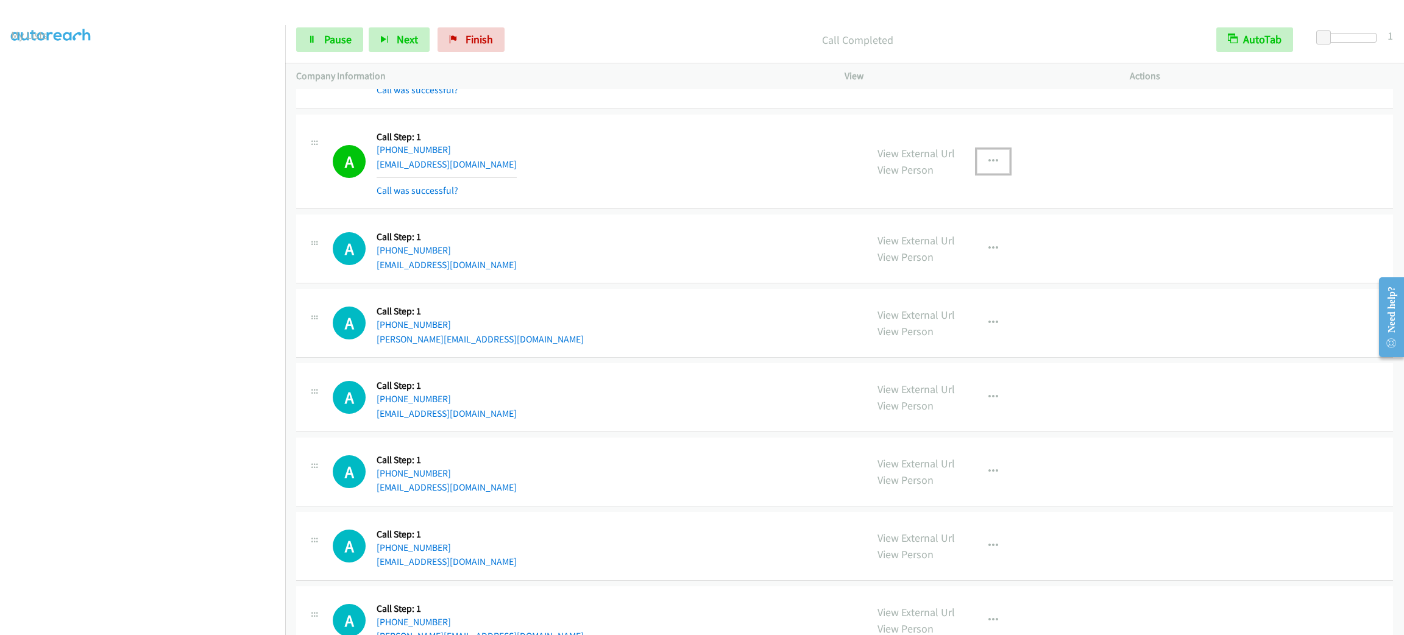
click at [995, 174] on button "button" at bounding box center [993, 161] width 33 height 24
click at [986, 277] on link "Add to do not call list" at bounding box center [928, 266] width 162 height 24
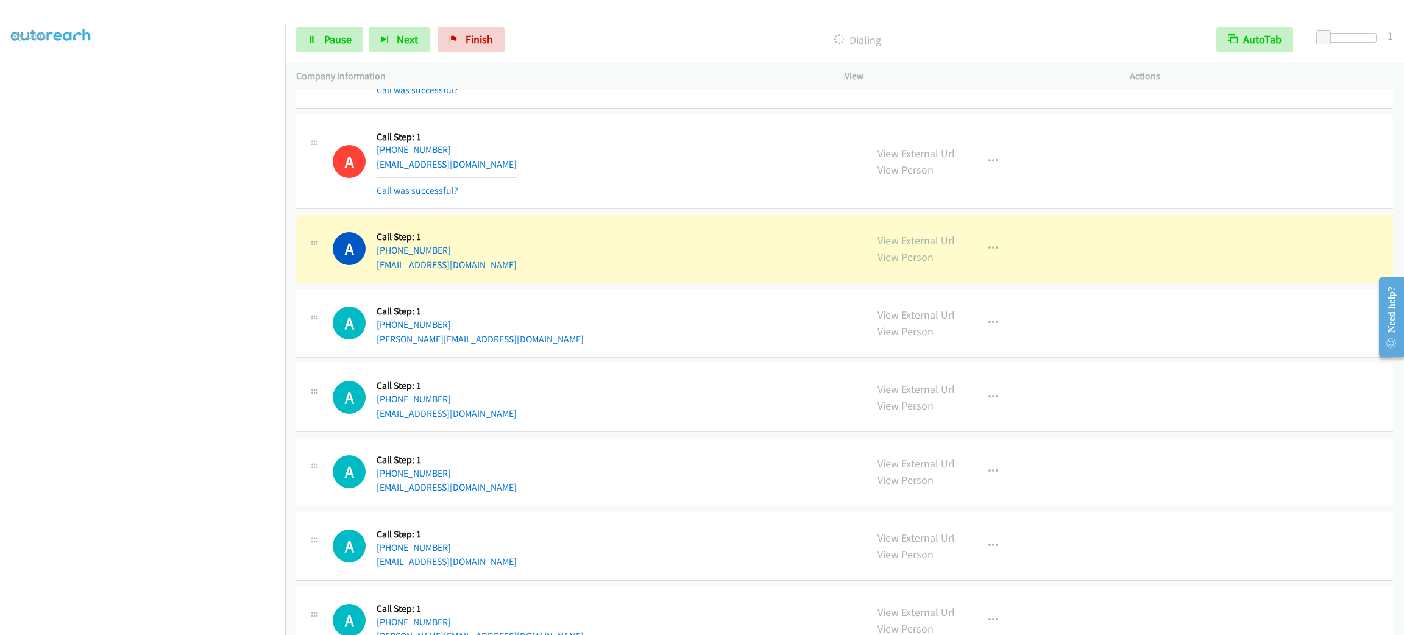
scroll to position [3991, 0]
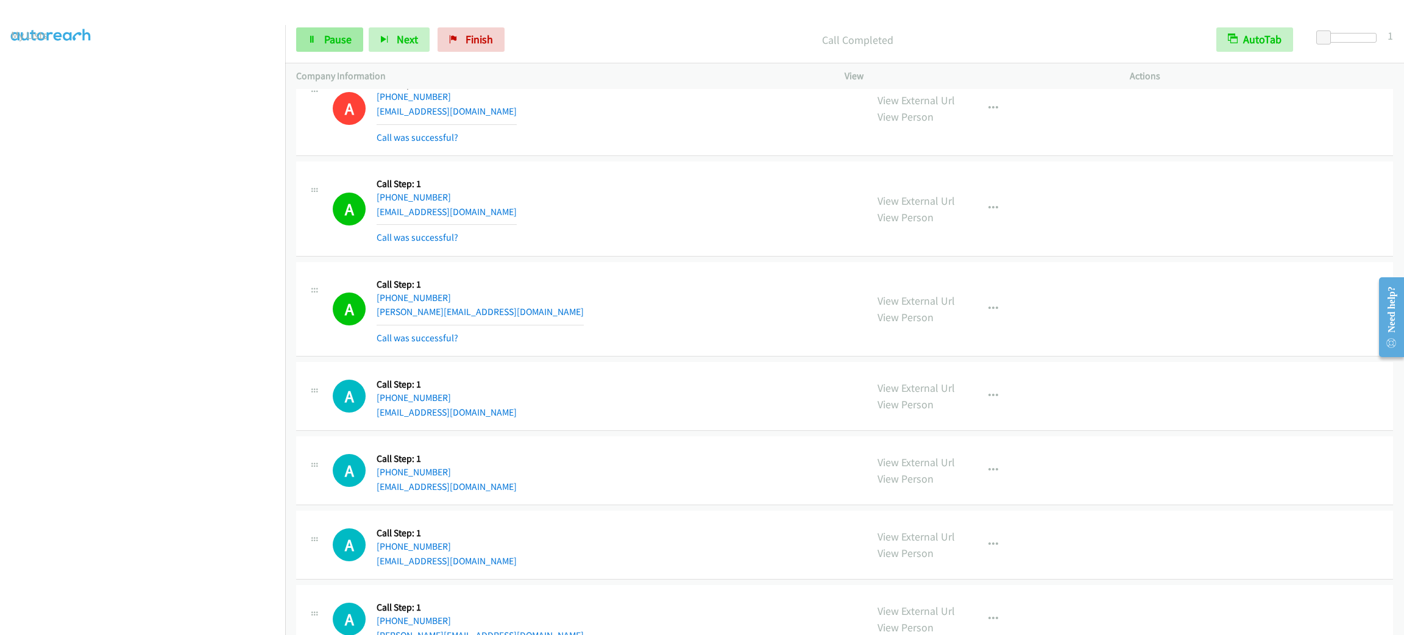
click at [316, 54] on div "Start Calls Pause Next Finish Call Completed AutoTab AutoTab 1" at bounding box center [844, 39] width 1119 height 47
click at [324, 44] on span "Pause" at bounding box center [337, 39] width 27 height 14
click at [324, 44] on span "Start Calls" at bounding box center [348, 39] width 48 height 14
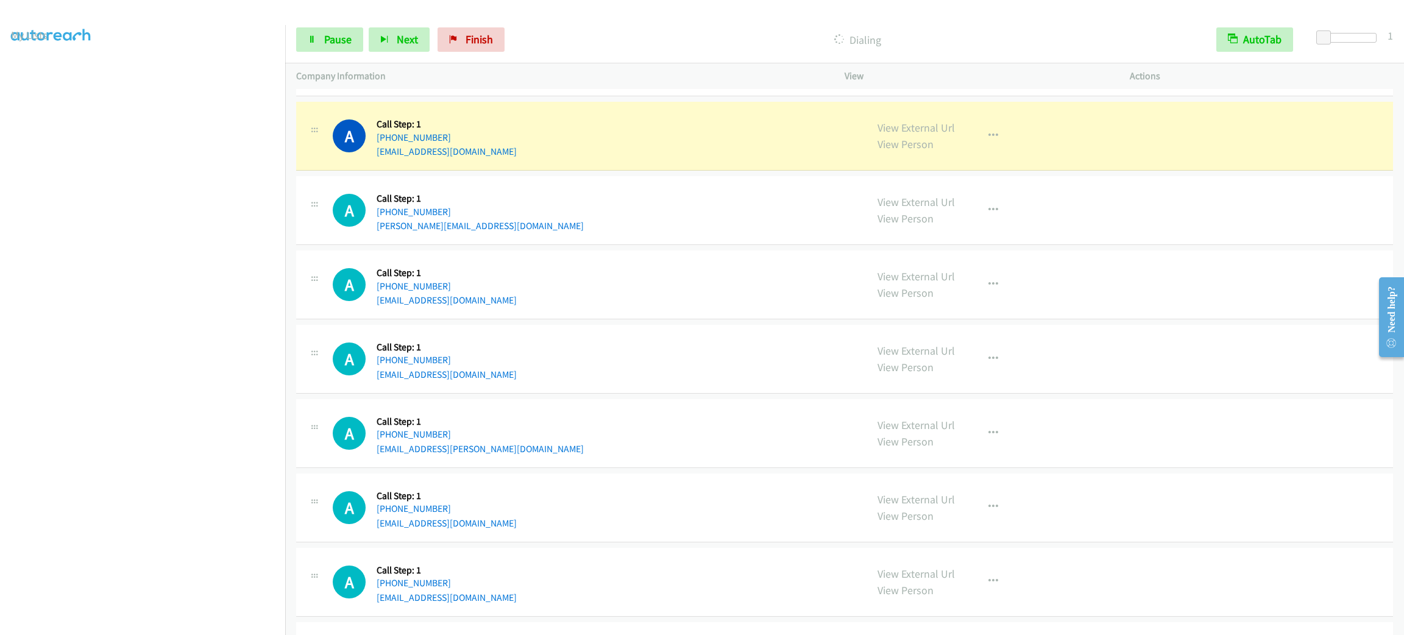
scroll to position [4428, 0]
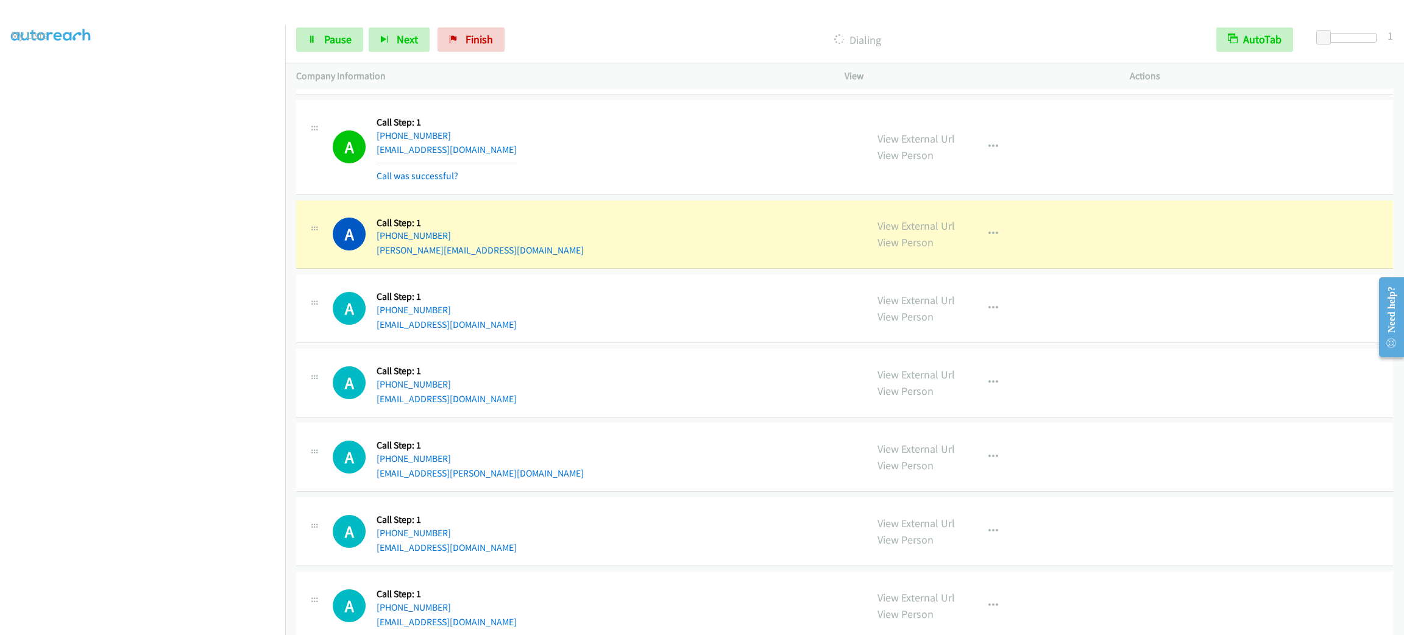
click at [608, 165] on div "A Callback Scheduled Call Step: 1 America/Chicago +1 210-838-0428 dfernandez53r…" at bounding box center [594, 147] width 523 height 73
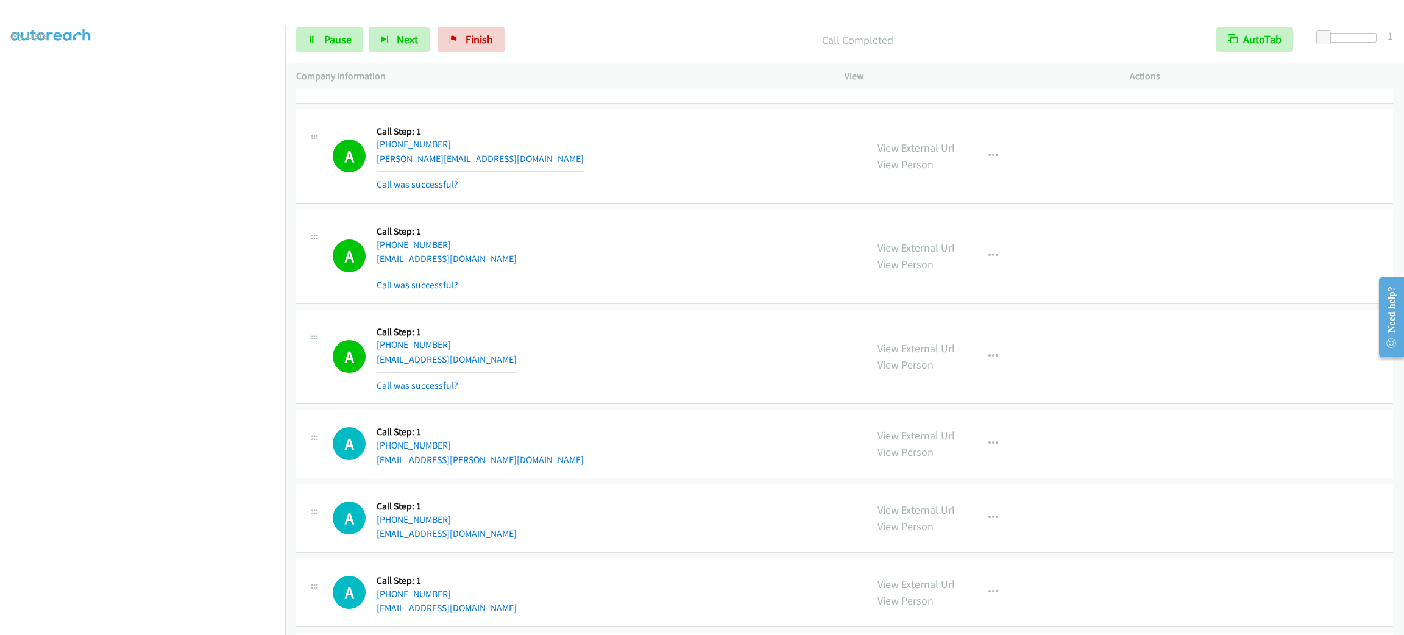
scroll to position [4702, 0]
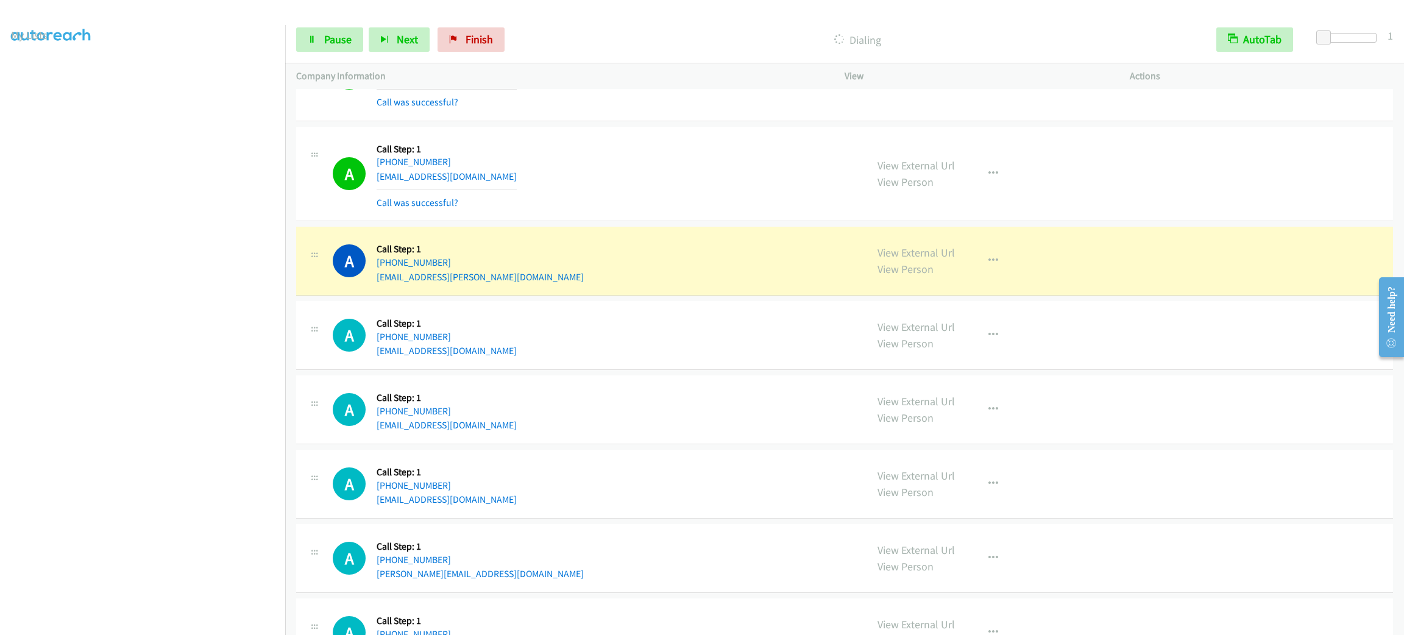
click at [162, 623] on section at bounding box center [142, 345] width 263 height 583
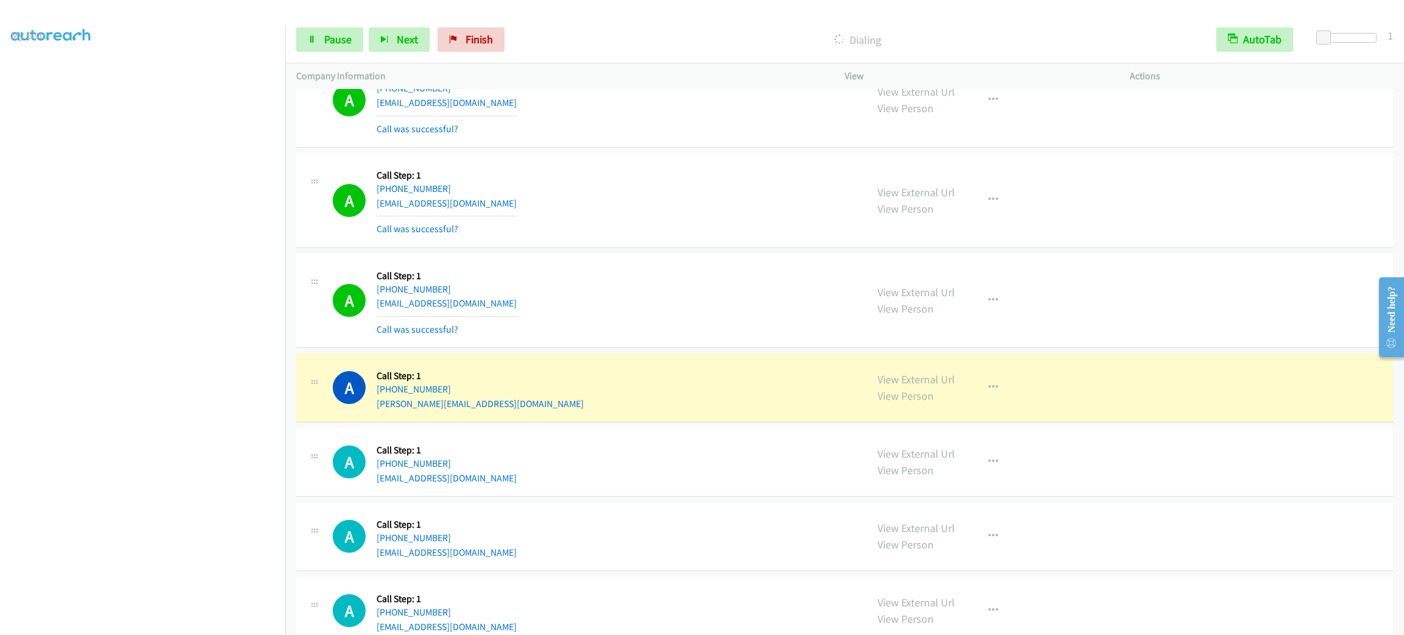
scroll to position [5159, 0]
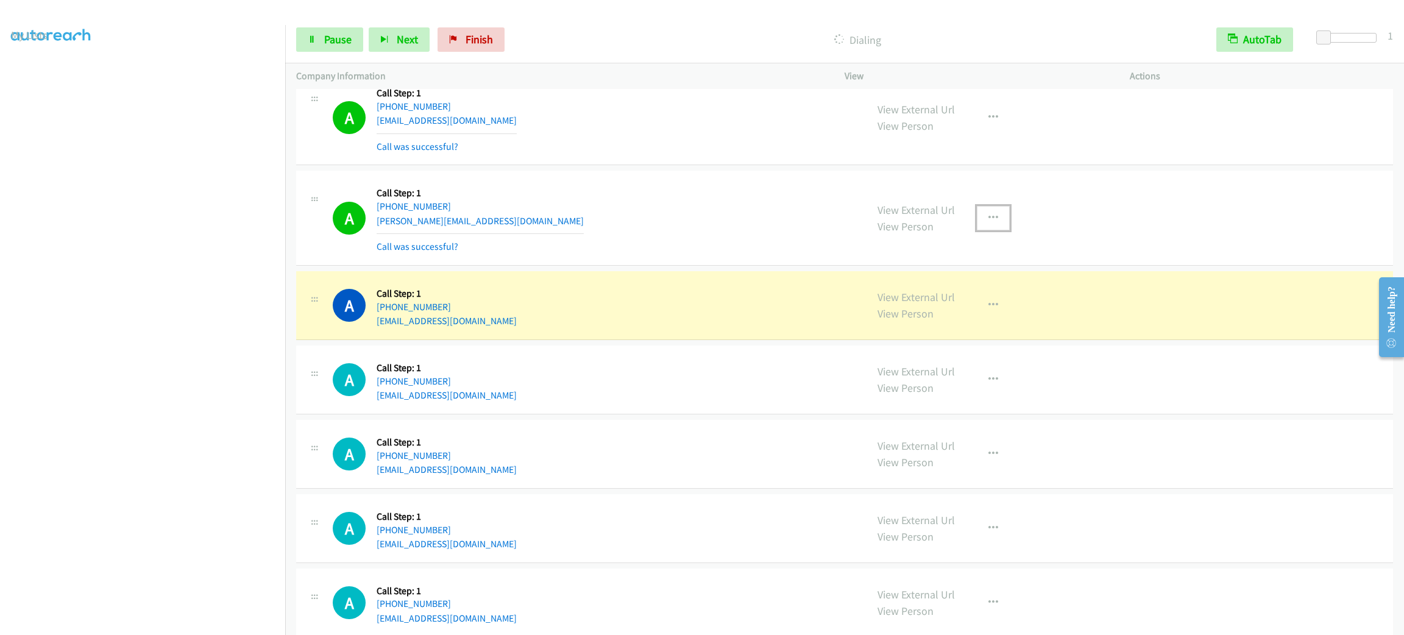
click at [989, 223] on icon "button" at bounding box center [994, 218] width 10 height 10
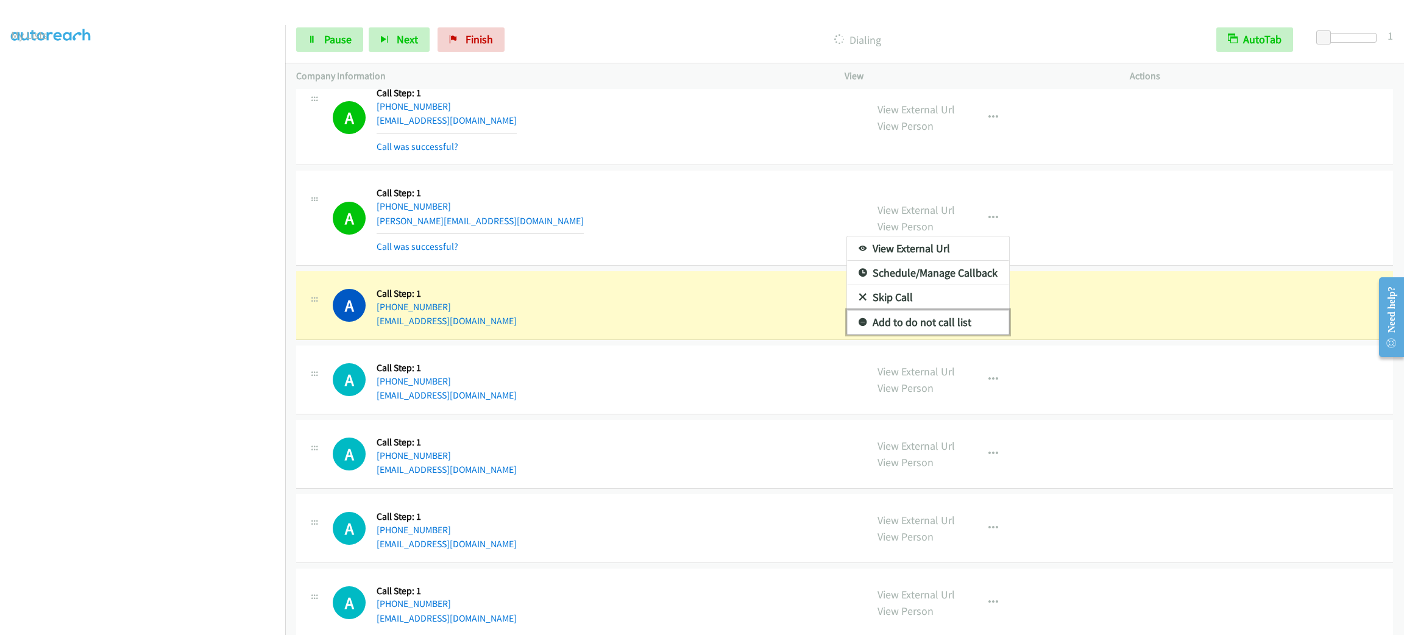
click at [978, 335] on link "Add to do not call list" at bounding box center [928, 322] width 162 height 24
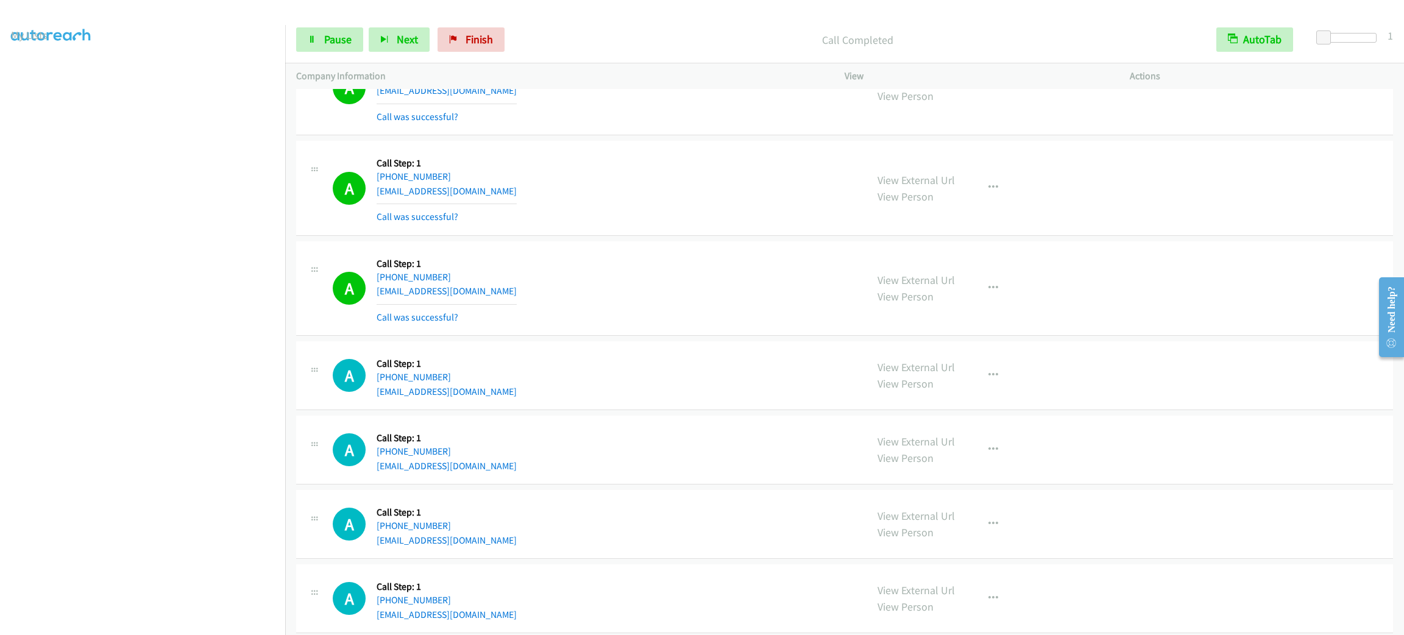
scroll to position [5782, 0]
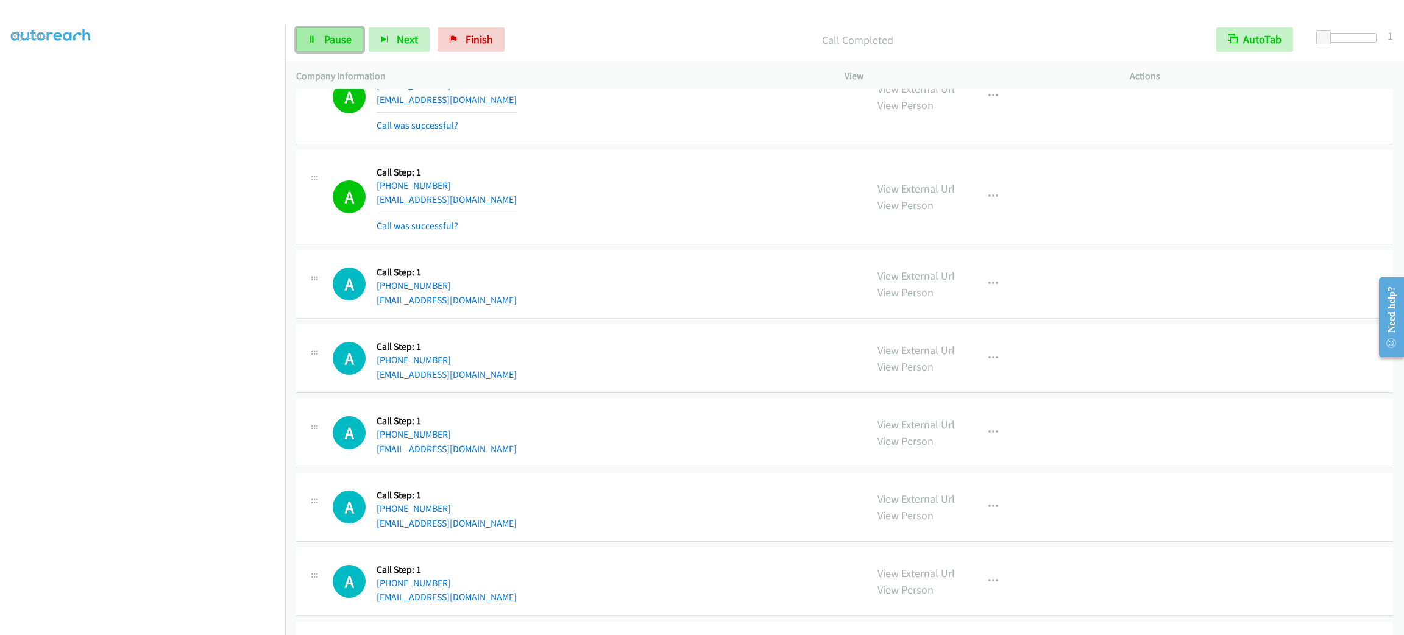
click at [330, 44] on span "Pause" at bounding box center [337, 39] width 27 height 14
click at [333, 44] on span "Start Calls" at bounding box center [348, 39] width 48 height 14
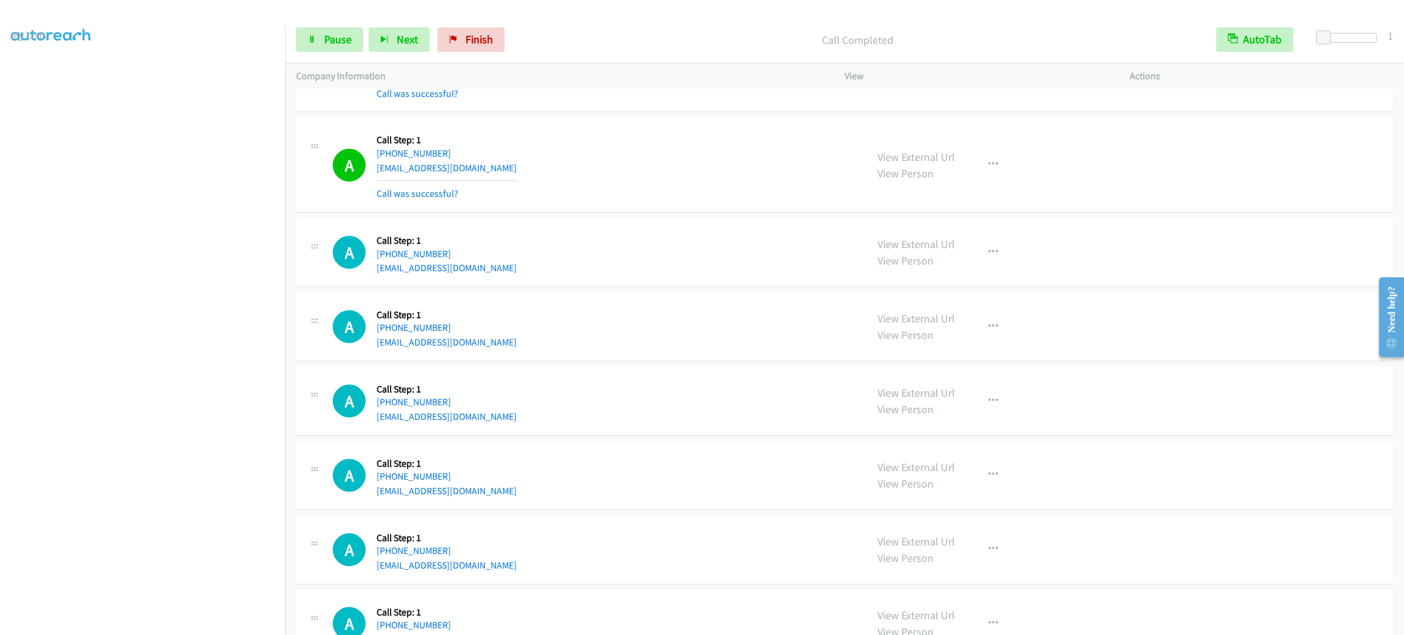
scroll to position [6782, 0]
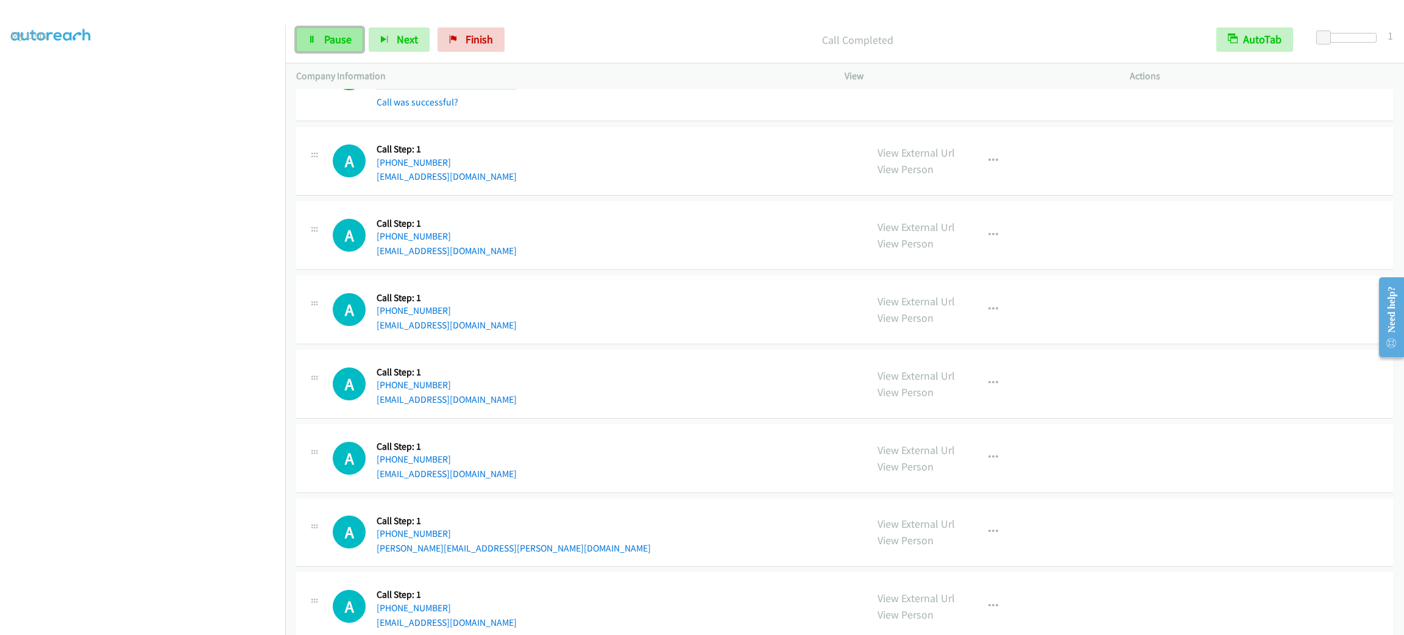
click at [325, 46] on link "Pause" at bounding box center [329, 39] width 67 height 24
click at [332, 37] on span "Start Calls" at bounding box center [348, 39] width 48 height 14
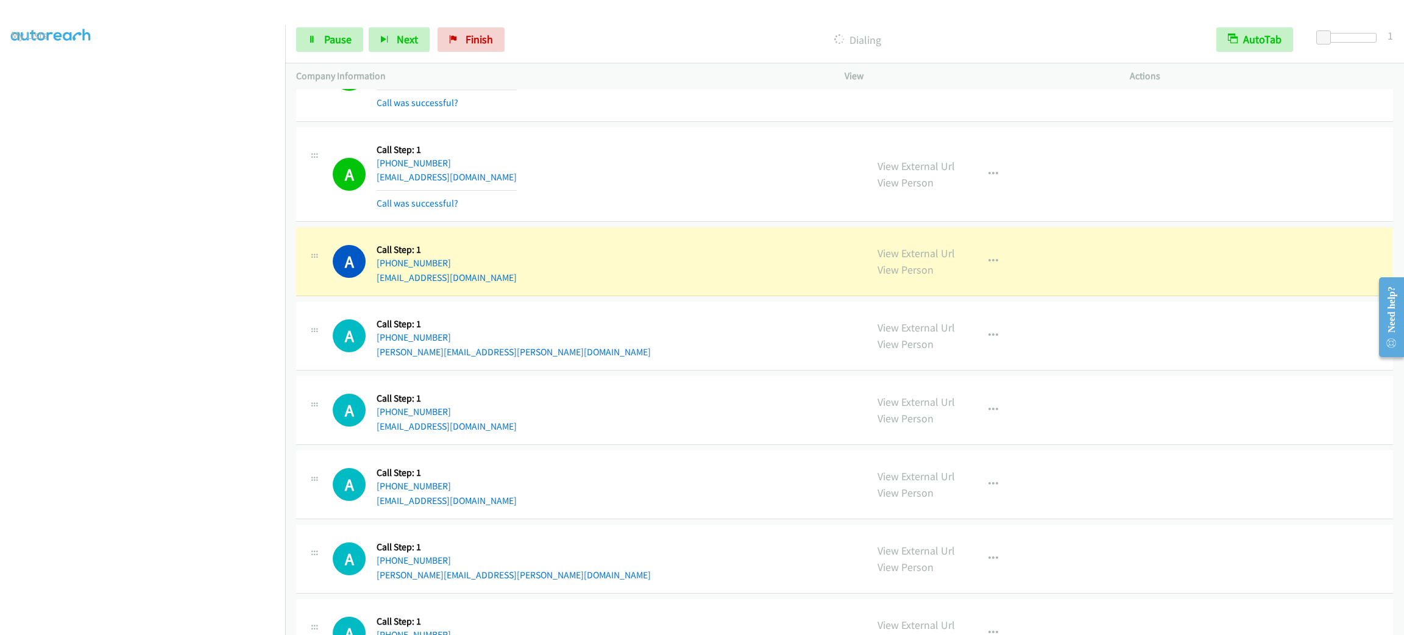
scroll to position [7129, 0]
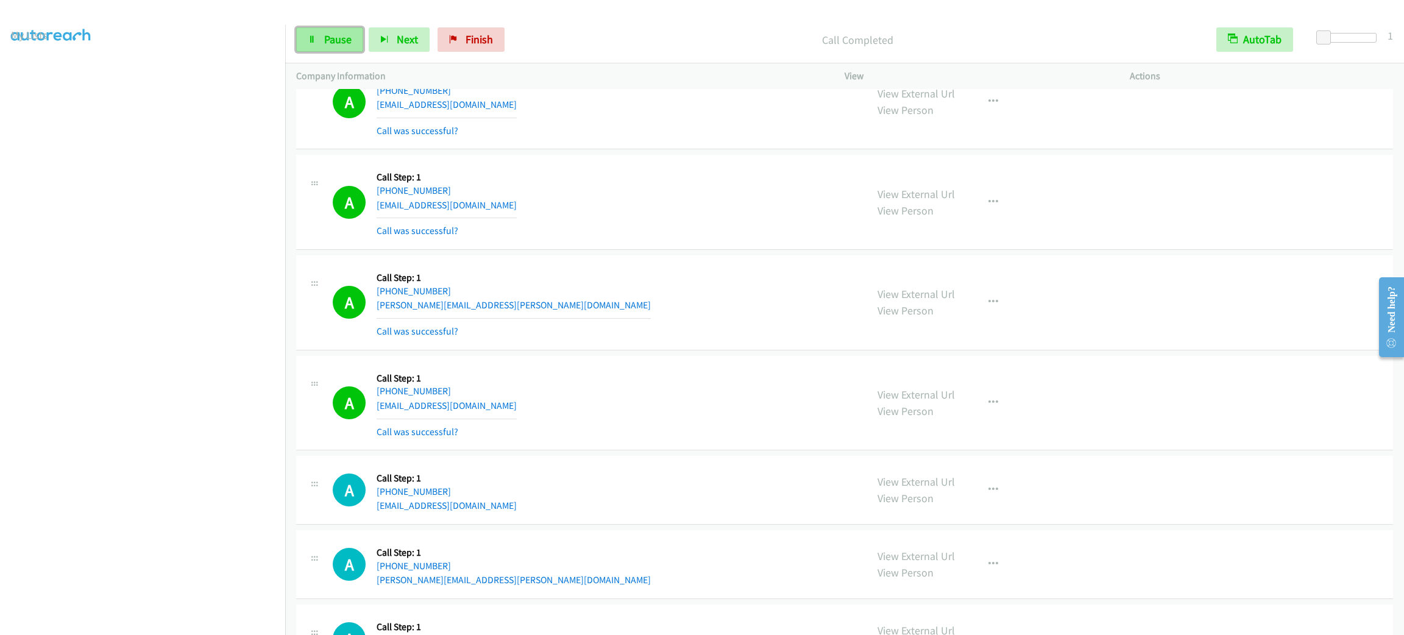
click at [324, 40] on span "Pause" at bounding box center [337, 39] width 27 height 14
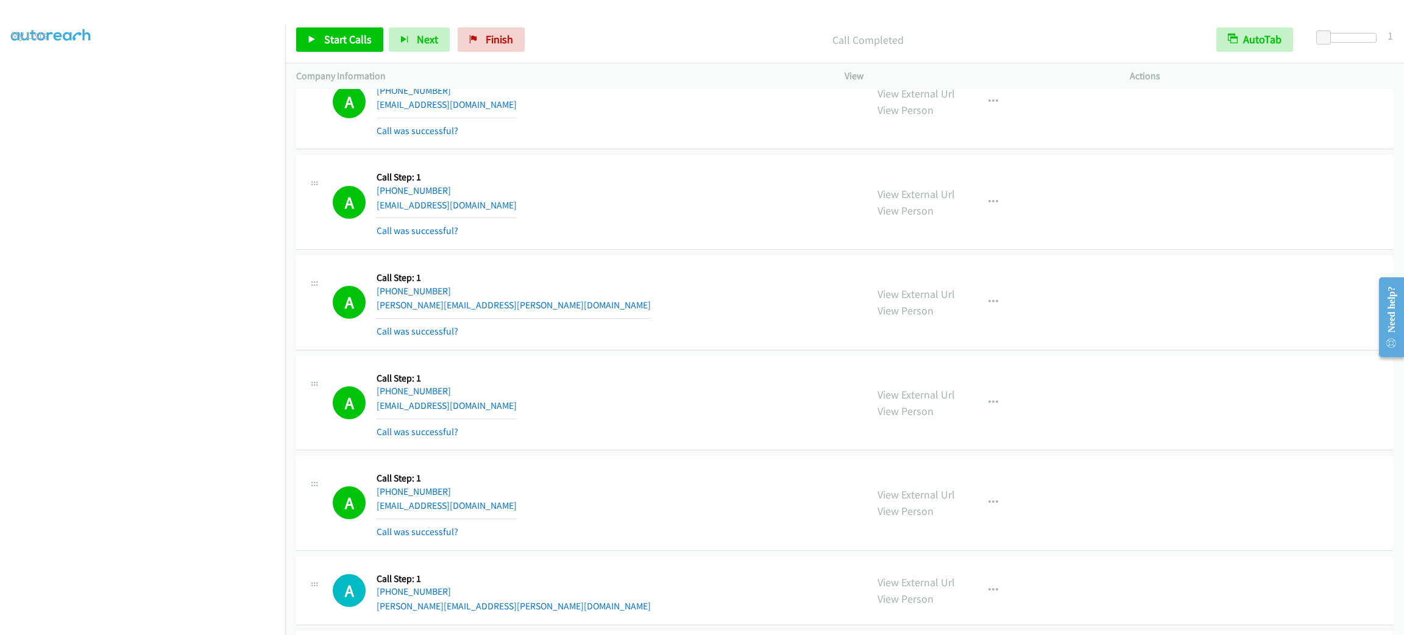
click at [985, 515] on button "button" at bounding box center [993, 503] width 33 height 24
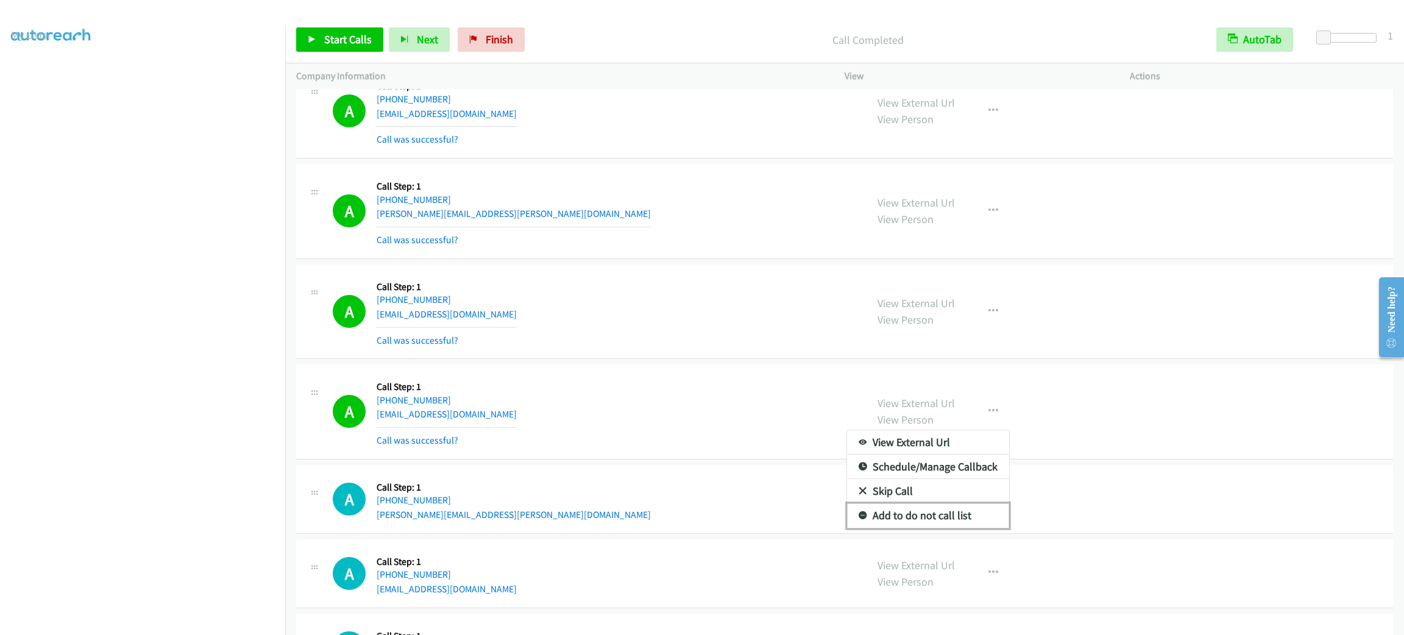
click at [975, 528] on link "Add to do not call list" at bounding box center [928, 515] width 162 height 24
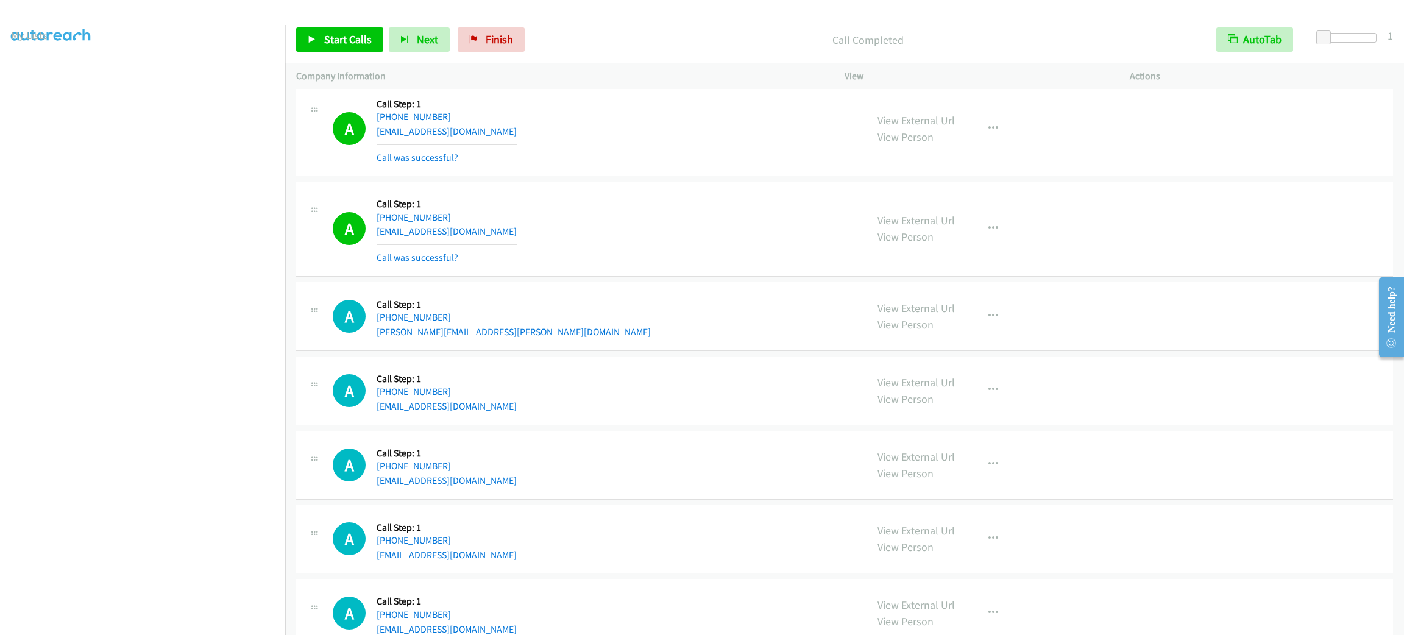
scroll to position [7495, 0]
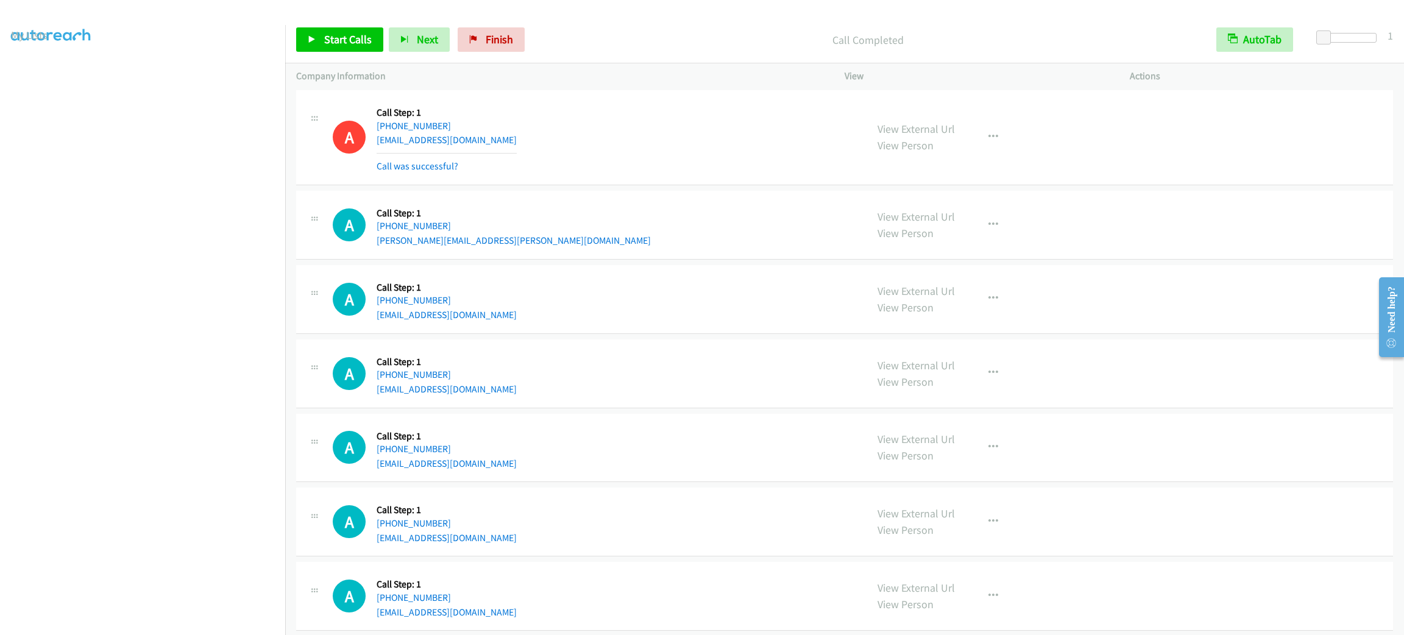
drag, startPoint x: 638, startPoint y: 291, endPoint x: 693, endPoint y: 332, distance: 68.8
click at [639, 291] on div "A Callback Scheduled Call Step: 1 America/Phoenix +1 480-420-8557 kwameblaze@gm…" at bounding box center [844, 299] width 1097 height 69
click at [526, 174] on div "A Callback Scheduled Call Step: 1 America/Chicago +1 630-940-8304 surmanick@gma…" at bounding box center [594, 137] width 523 height 73
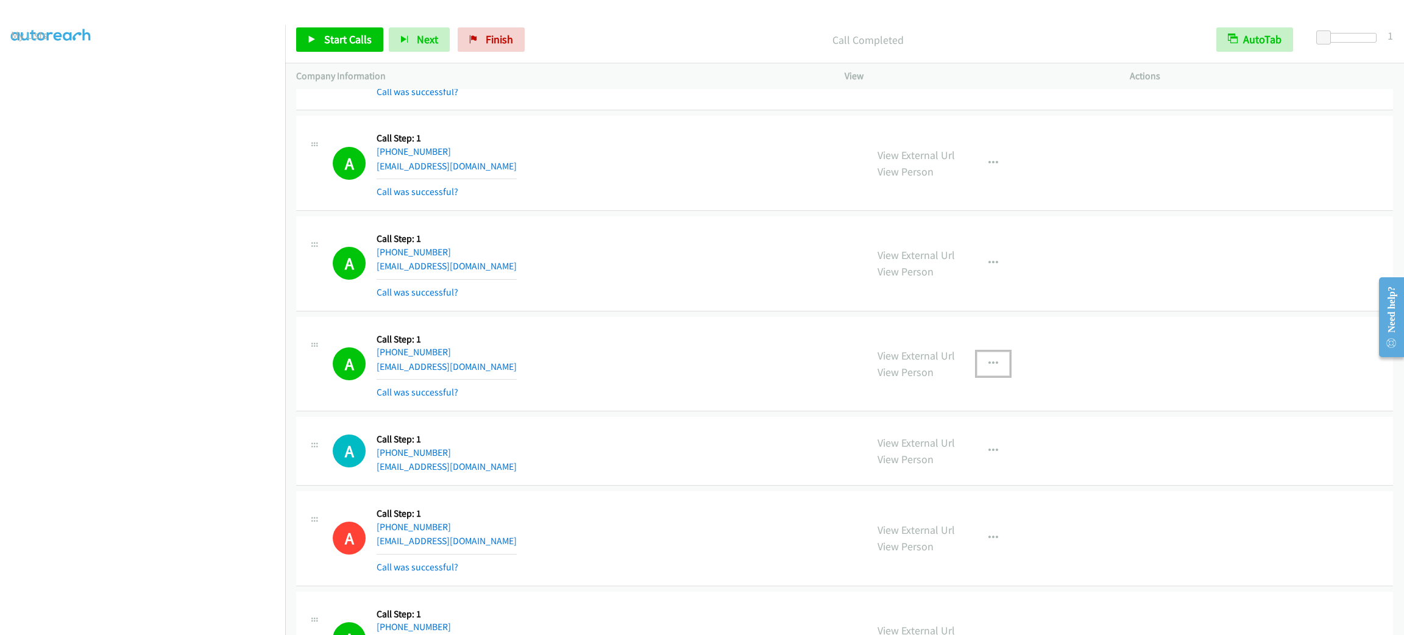
click at [989, 356] on button "button" at bounding box center [993, 364] width 33 height 24
click at [978, 478] on link "Add to do not call list" at bounding box center [928, 468] width 162 height 24
click at [598, 171] on div "A Callback Scheduled Call Step: 1 America/New_York +1 215-768-1933 garyb@blaszc…" at bounding box center [594, 163] width 523 height 73
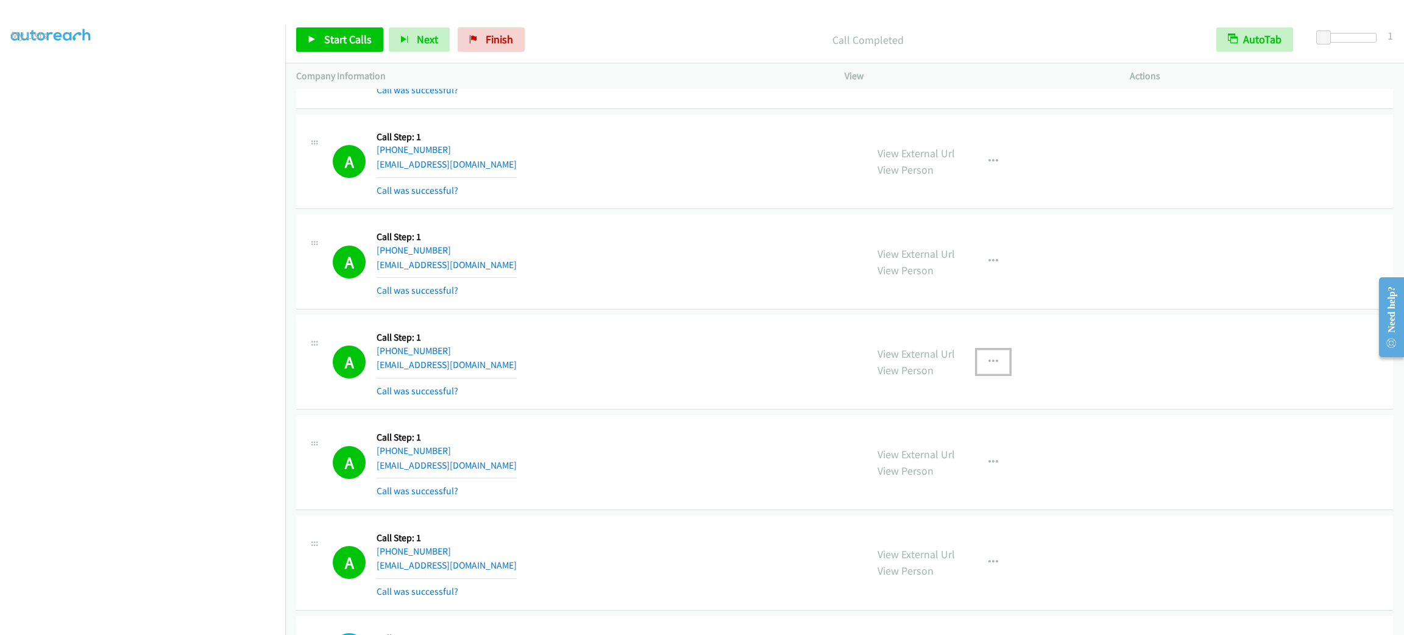
click at [989, 362] on icon "button" at bounding box center [994, 362] width 10 height 10
click at [983, 464] on link "Add to do not call list" at bounding box center [928, 466] width 162 height 24
click at [733, 157] on div "A Callback Scheduled Call Step: 1 America/Los_Angeles +1 442-977-5497 tonietiac…" at bounding box center [594, 162] width 523 height 73
click at [578, 182] on div "A Callback Scheduled Call Step: 1 America/Los_Angeles +1 442-977-5497 tonietiac…" at bounding box center [594, 162] width 523 height 73
click at [365, 43] on span "Start Calls" at bounding box center [348, 39] width 48 height 14
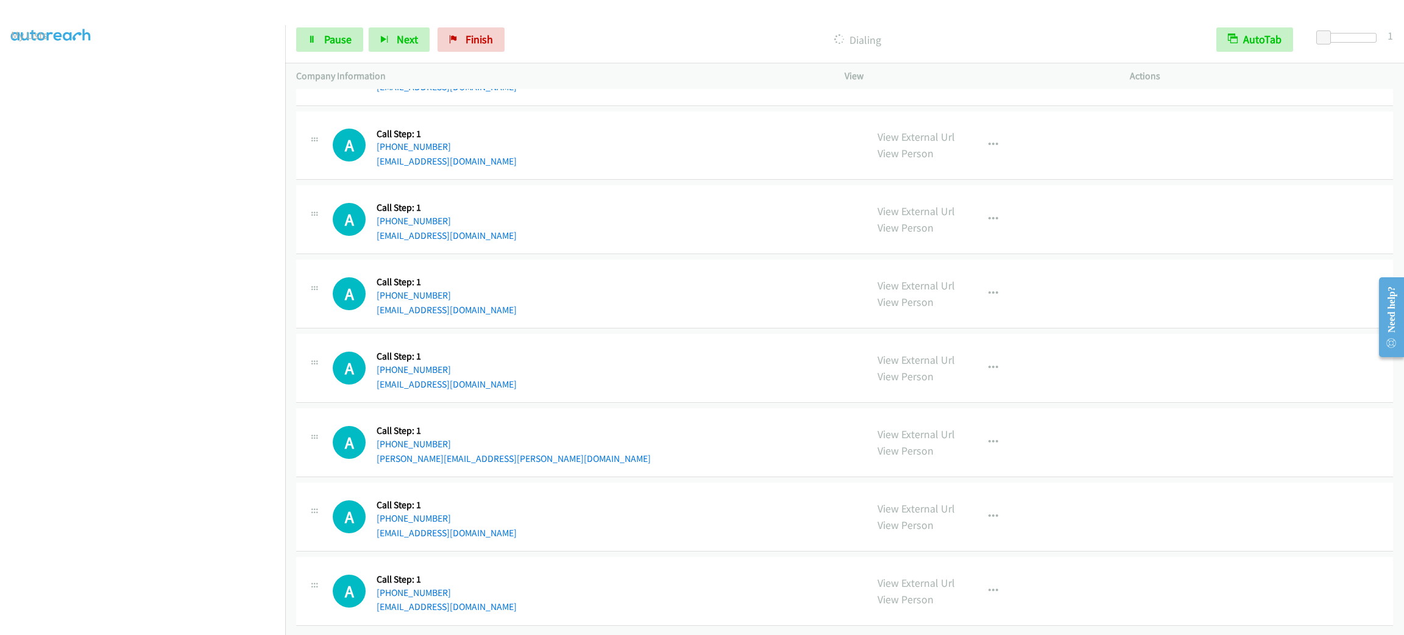
scroll to position [7646, 0]
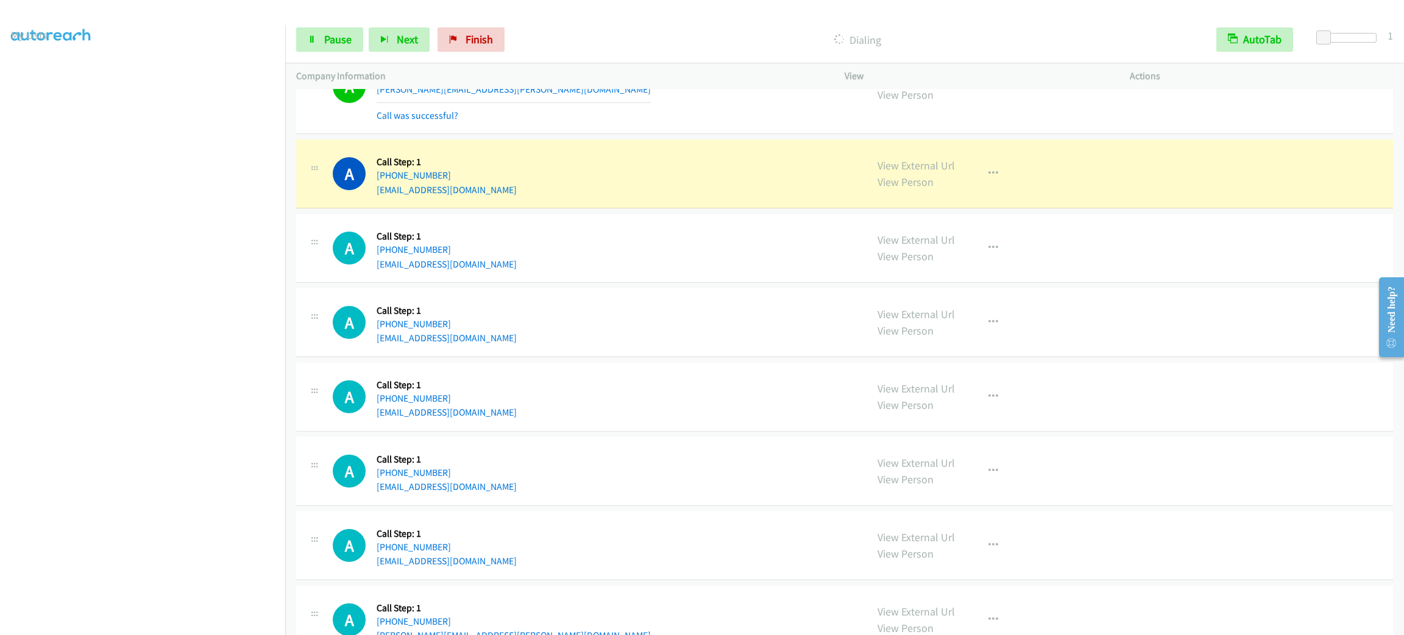
click at [608, 239] on div "A Callback Scheduled Call Step: 1 America/Chicago +1 832-398-3681 khan.maheen.q…" at bounding box center [844, 248] width 1097 height 69
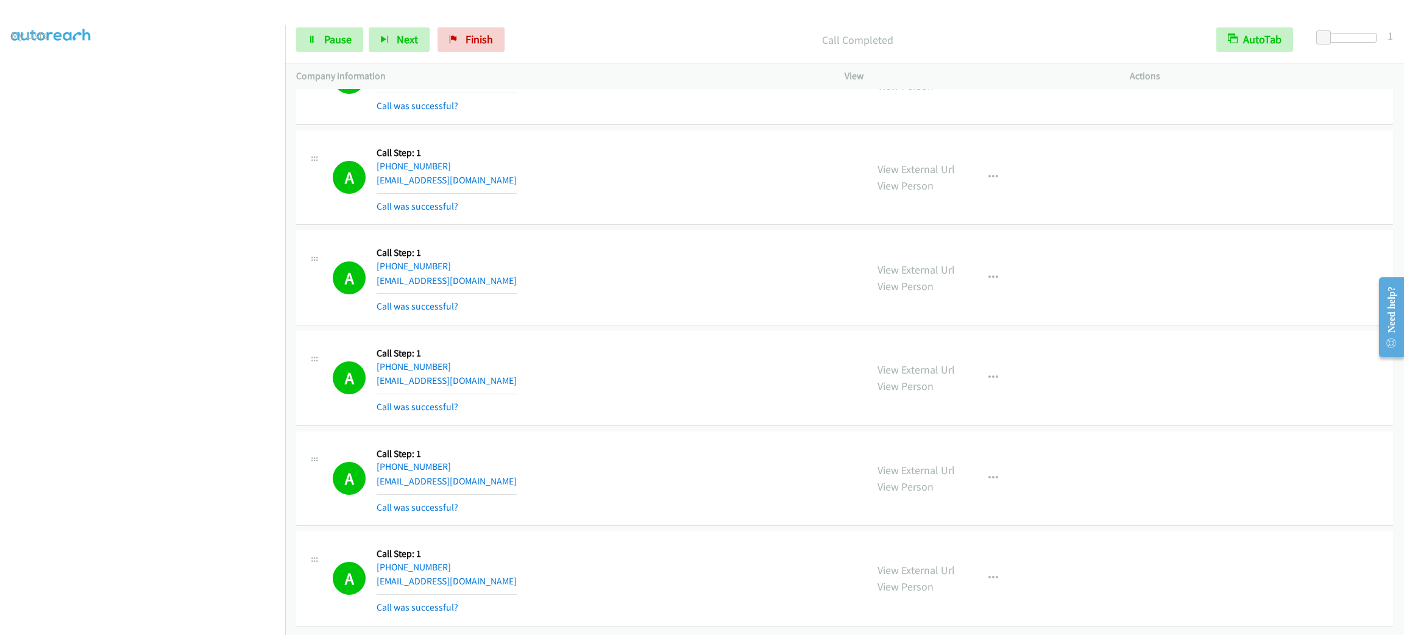
scroll to position [9673, 0]
click at [999, 570] on button "button" at bounding box center [993, 578] width 33 height 24
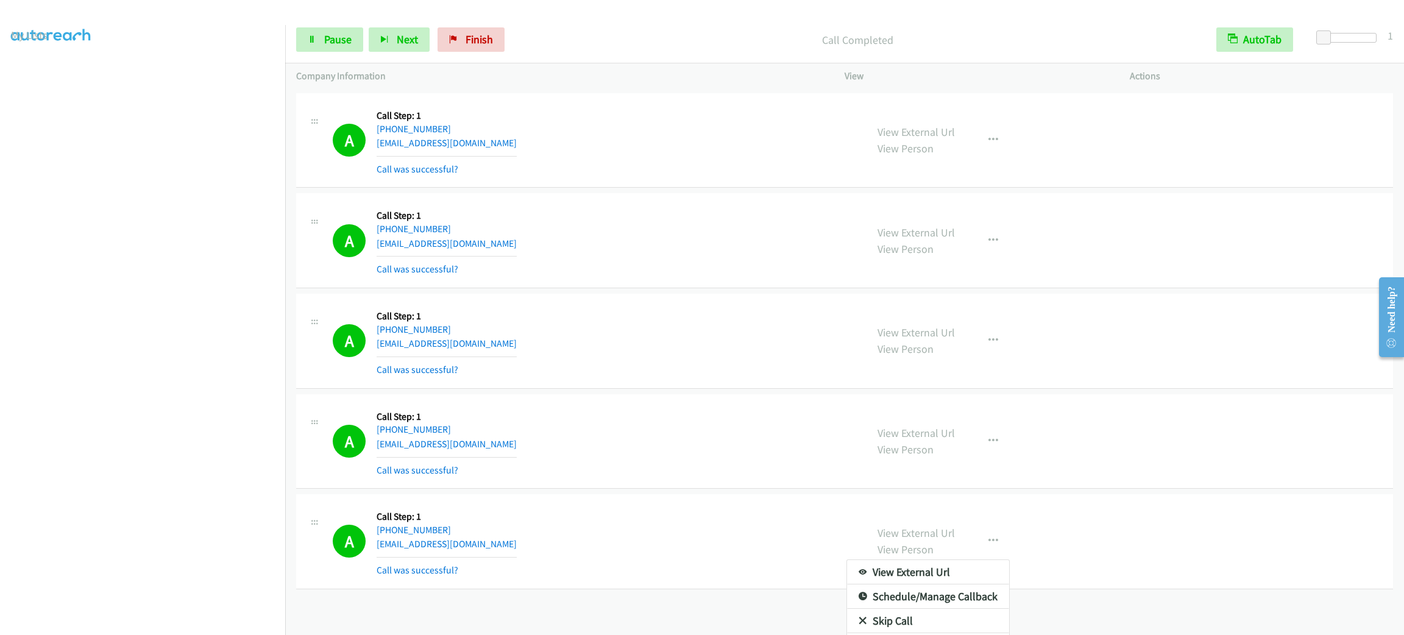
click at [729, 521] on div at bounding box center [702, 317] width 1404 height 635
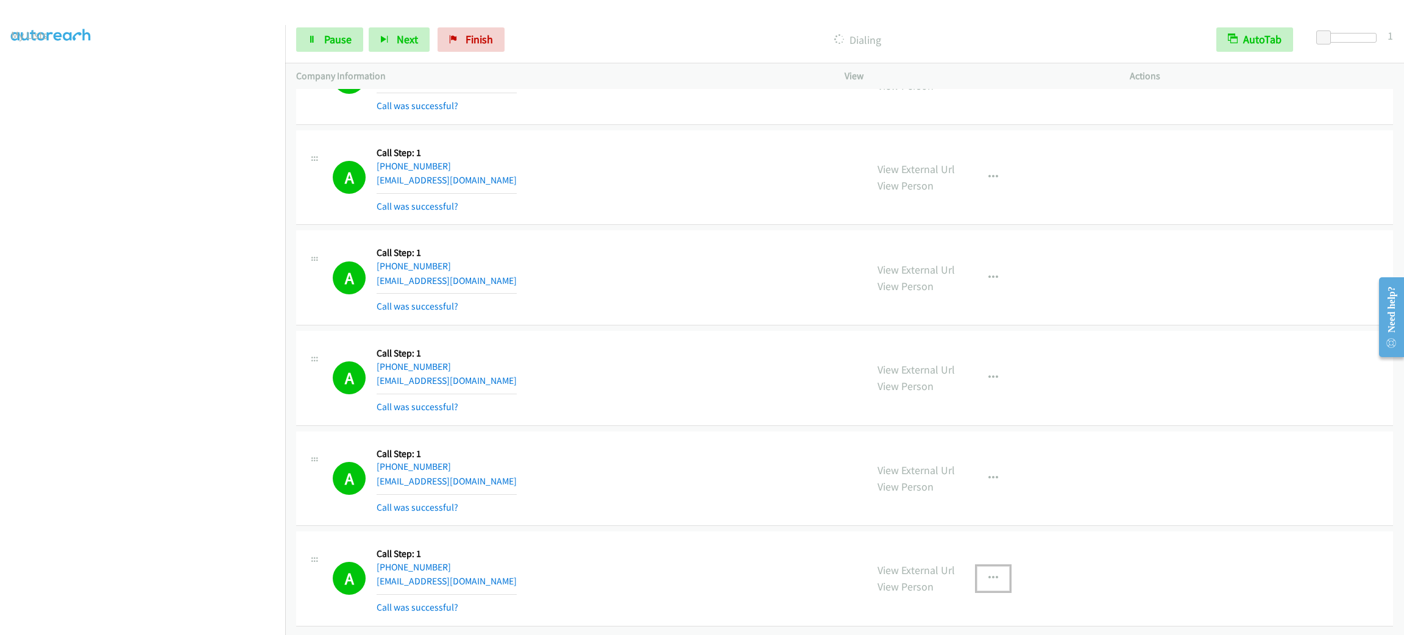
click at [989, 574] on icon "button" at bounding box center [994, 579] width 10 height 10
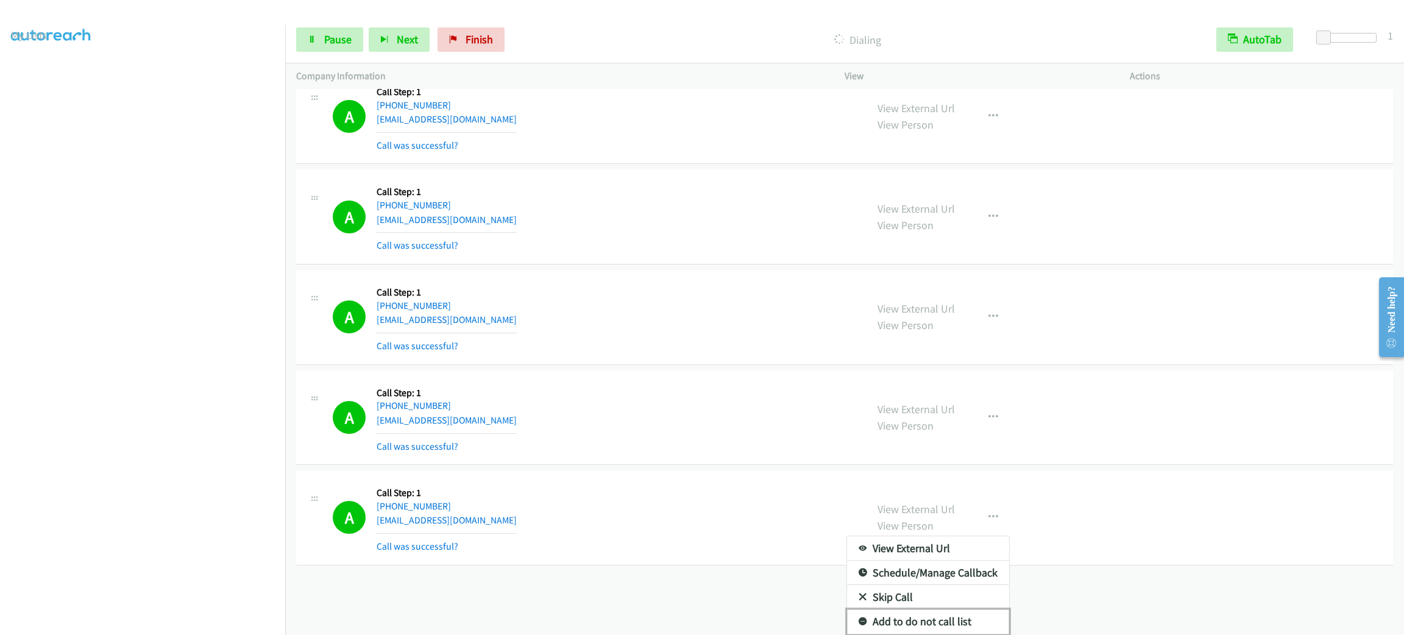
click at [937, 610] on link "Add to do not call list" at bounding box center [928, 622] width 162 height 24
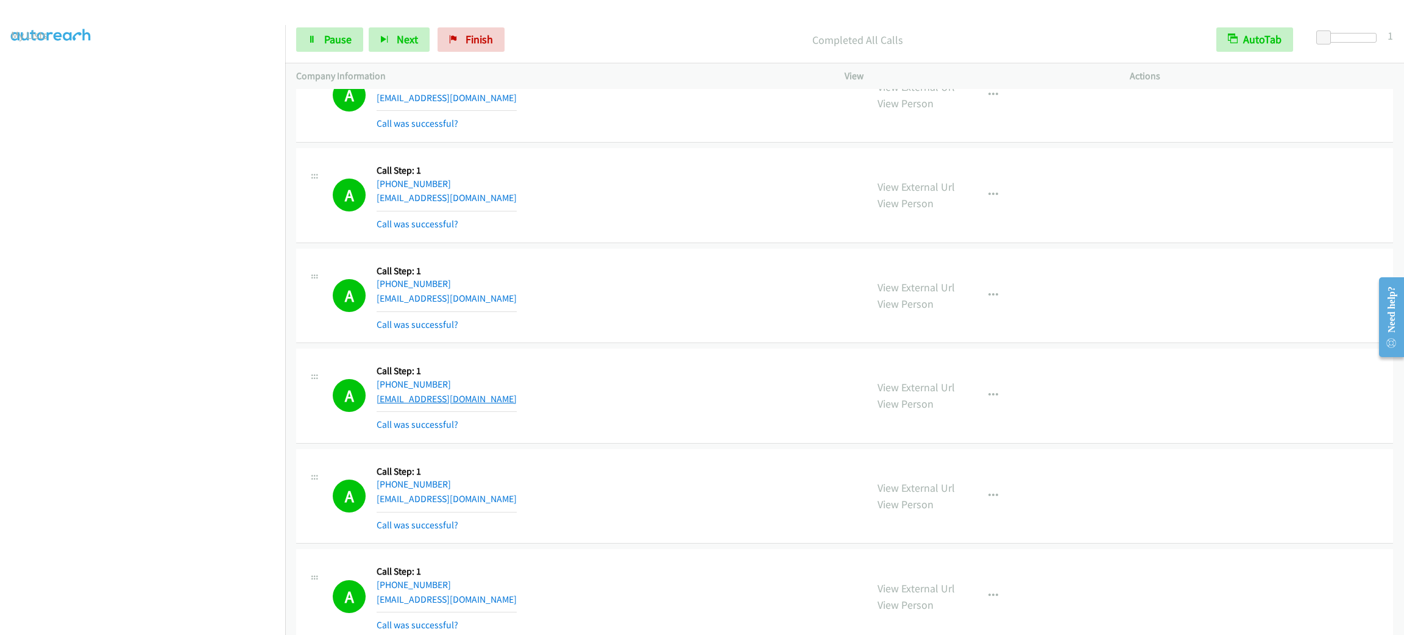
scroll to position [9869, 0]
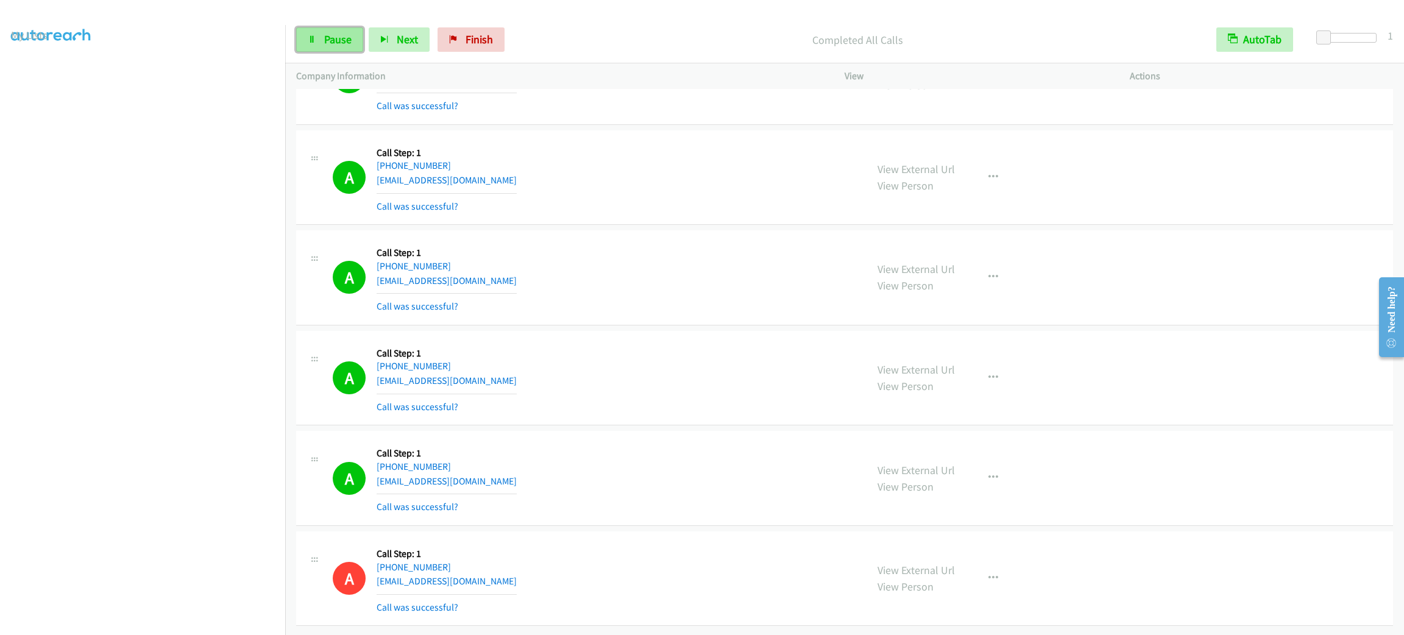
click at [329, 39] on span "Pause" at bounding box center [337, 39] width 27 height 14
click at [329, 38] on span "Start Calls" at bounding box center [348, 39] width 48 height 14
click at [35, 76] on link "My Lists" at bounding box center [29, 75] width 37 height 14
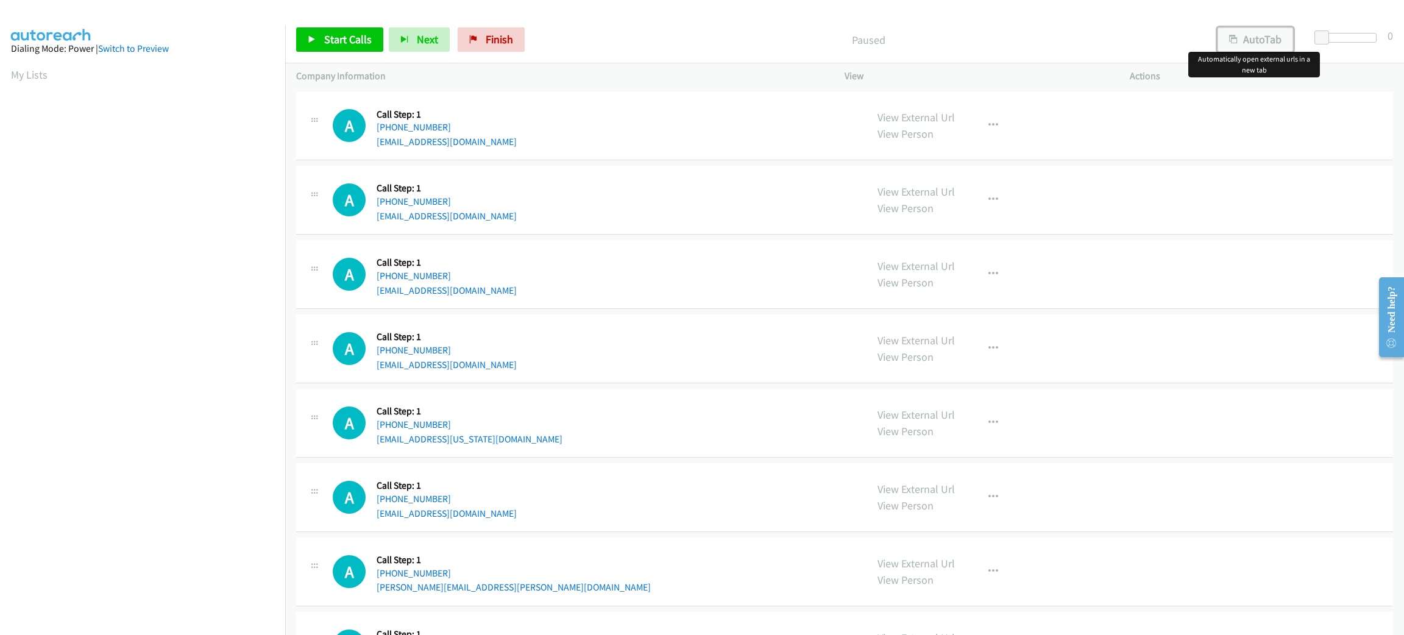
click at [1249, 37] on button "AutoTab" at bounding box center [1256, 39] width 76 height 24
click at [1326, 37] on span at bounding box center [1322, 37] width 15 height 15
click at [1325, 35] on span at bounding box center [1322, 37] width 15 height 15
click at [1321, 36] on span at bounding box center [1325, 37] width 15 height 15
click at [1319, 36] on span at bounding box center [1324, 37] width 15 height 15
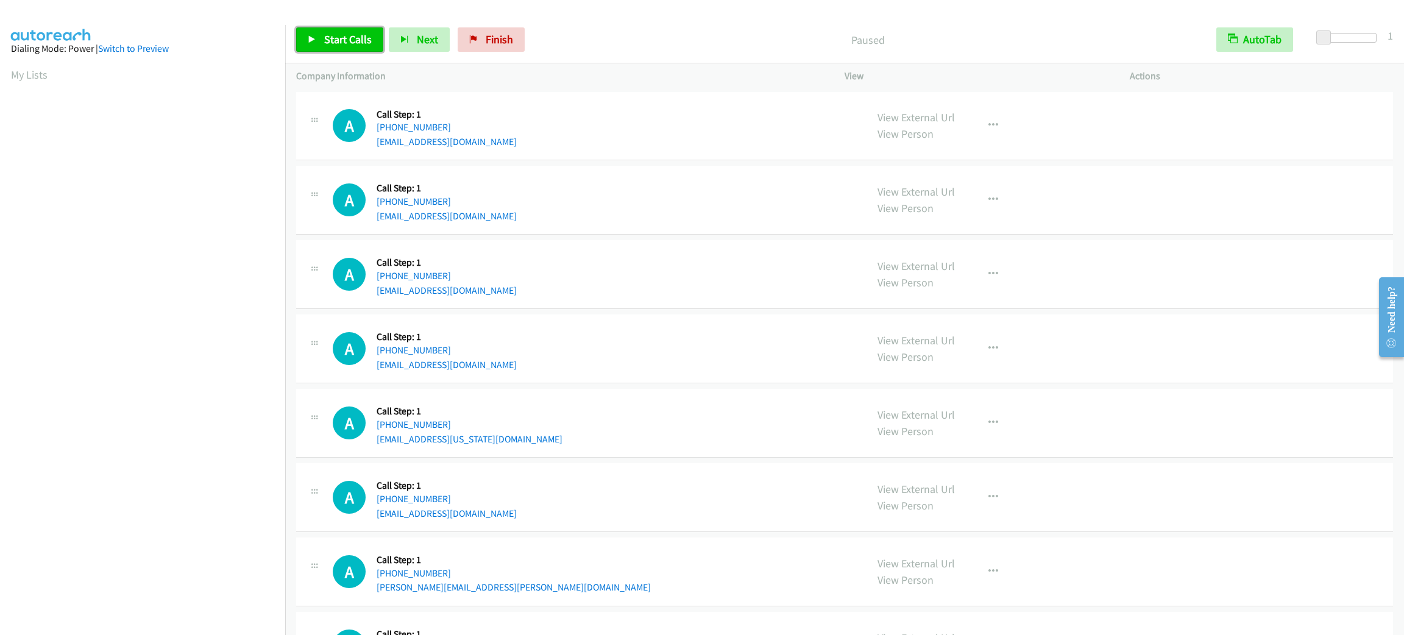
click at [343, 31] on link "Start Calls" at bounding box center [339, 39] width 87 height 24
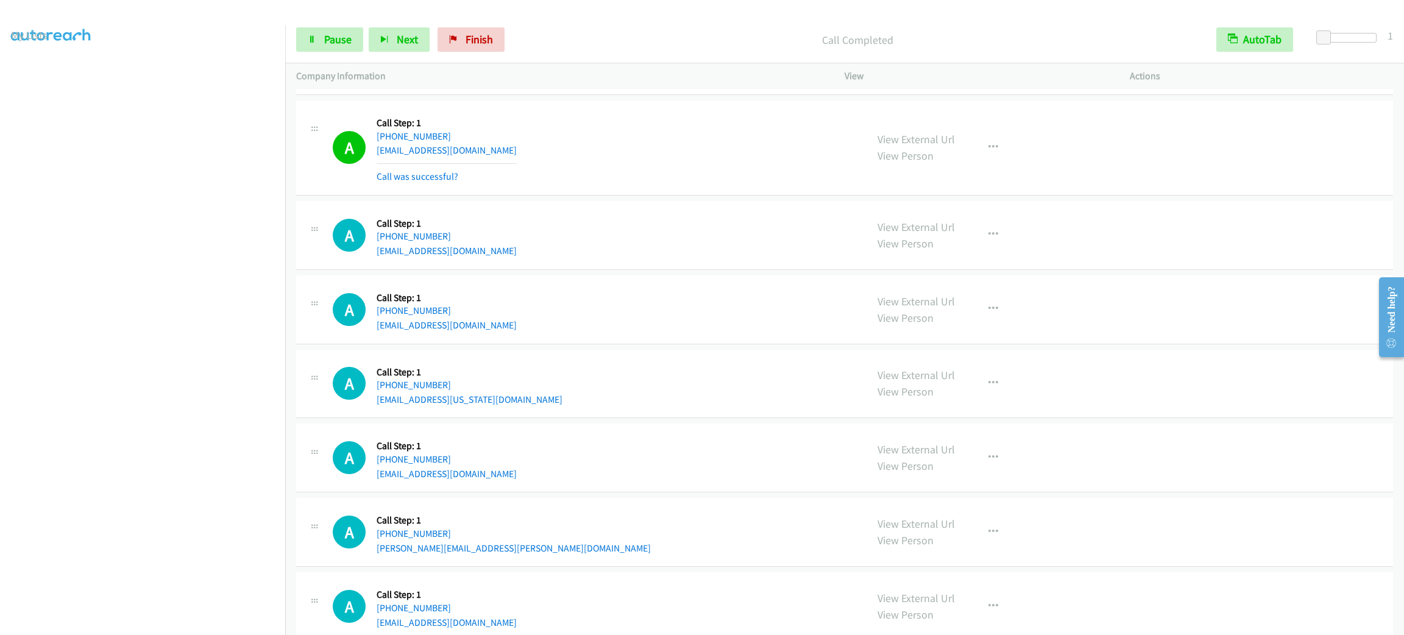
scroll to position [183, 0]
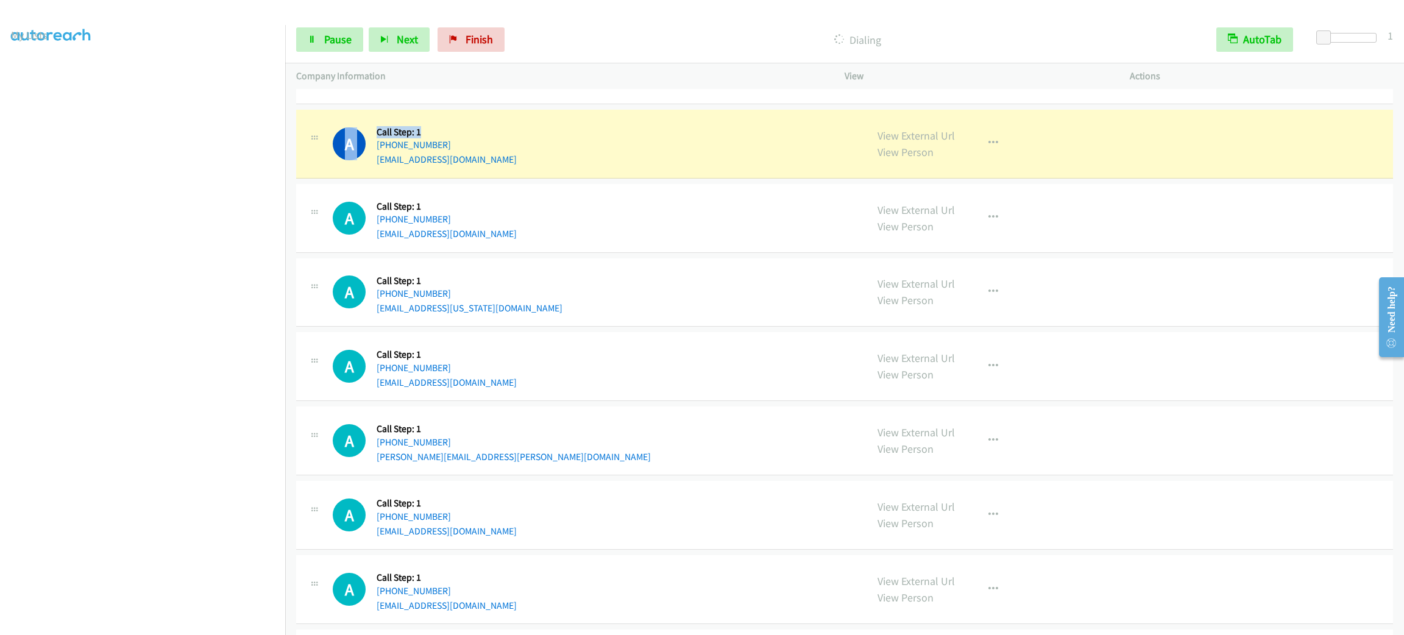
drag, startPoint x: 426, startPoint y: 121, endPoint x: 369, endPoint y: 121, distance: 57.3
click at [369, 121] on div "A Callback Scheduled Call Step: 1 America/Los_Angeles [PHONE_NUMBER] [EMAIL_ADD…" at bounding box center [594, 144] width 523 height 46
drag, startPoint x: 377, startPoint y: 121, endPoint x: 437, endPoint y: 133, distance: 61.0
click at [437, 133] on div "Callback Scheduled Call Step: 1 America/Los_Angeles [PHONE_NUMBER] [EMAIL_ADDRE…" at bounding box center [447, 144] width 140 height 46
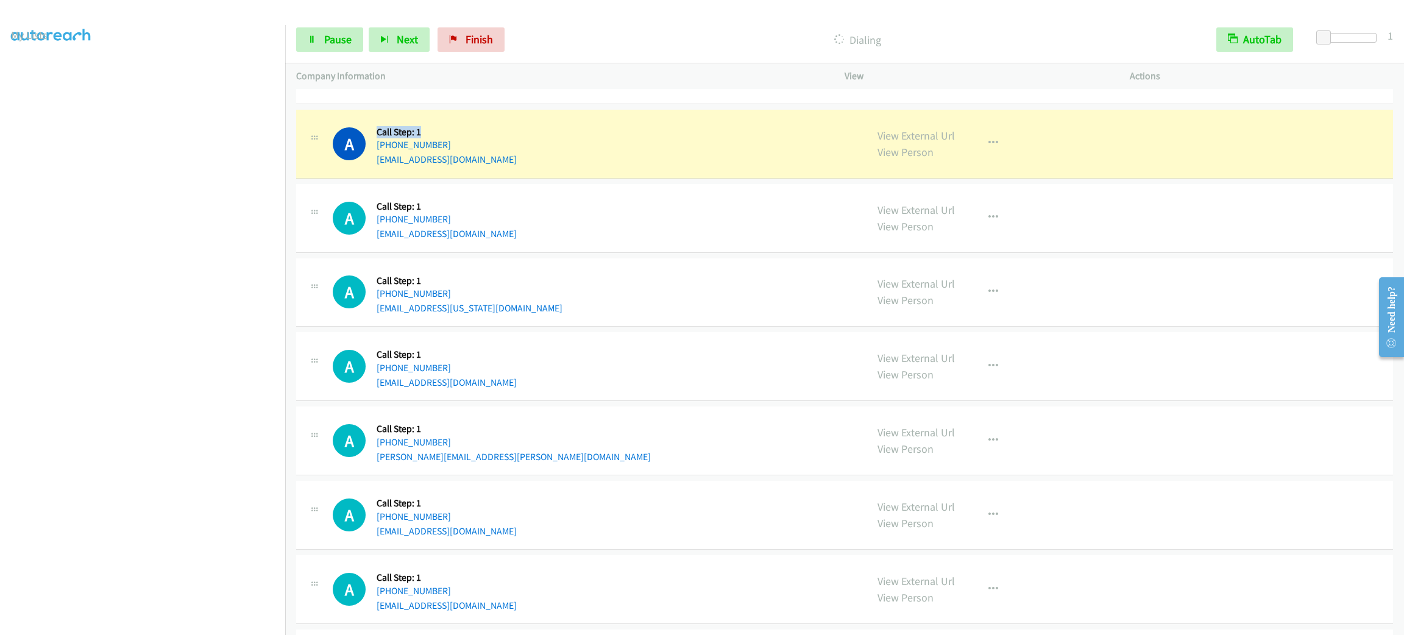
click at [438, 133] on h5 "Call Step: 1" at bounding box center [447, 132] width 140 height 12
click at [566, 163] on div "A Callback Scheduled Call Step: 1 America/Los_Angeles [PHONE_NUMBER] [EMAIL_ADD…" at bounding box center [594, 144] width 523 height 46
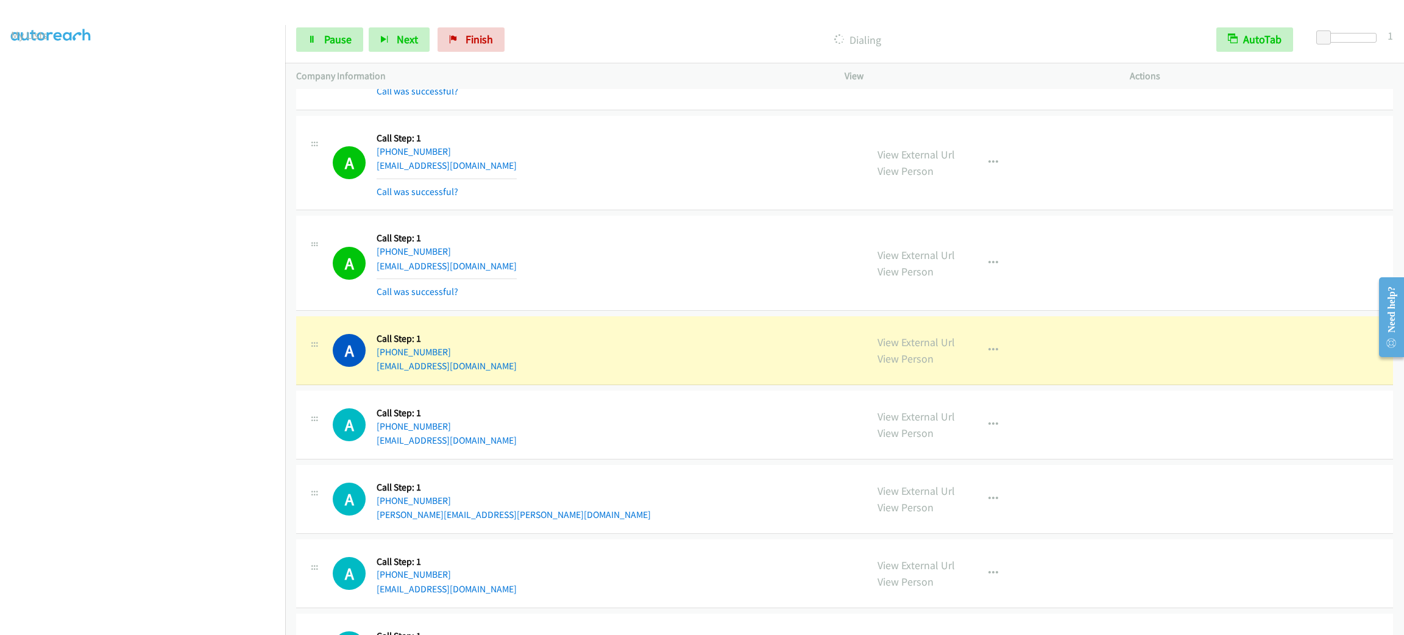
scroll to position [52, 0]
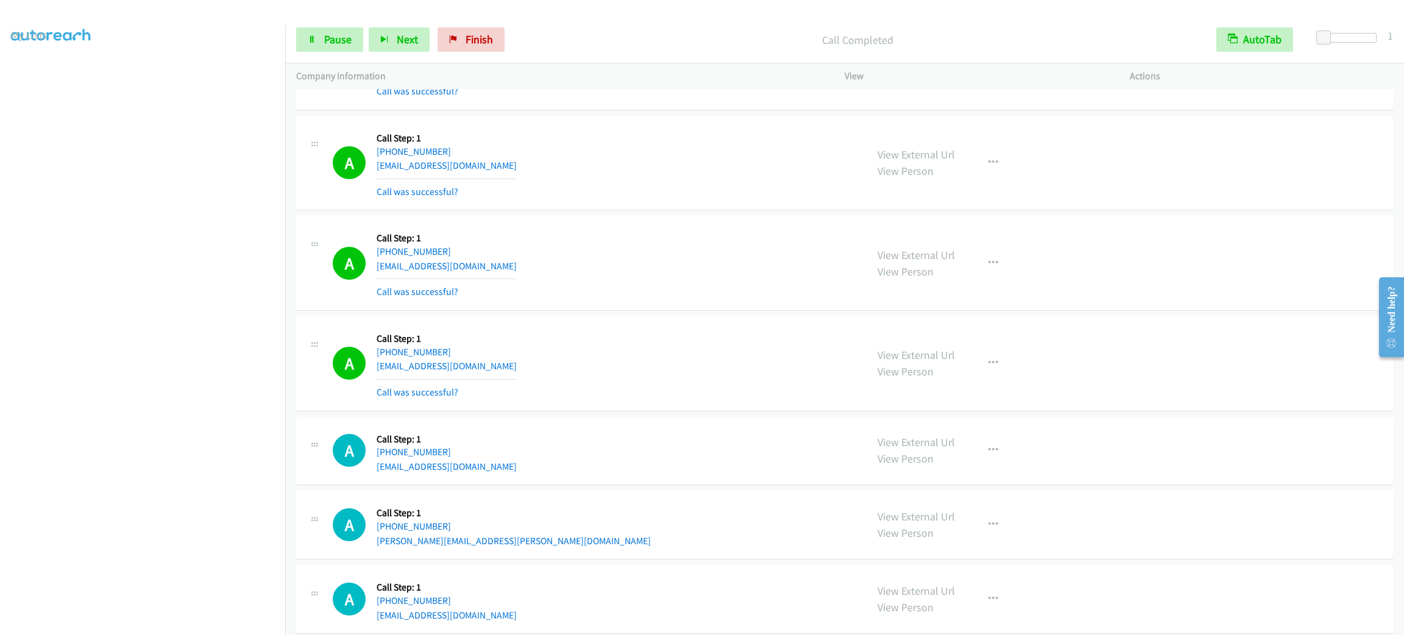
drag, startPoint x: 964, startPoint y: 363, endPoint x: 985, endPoint y: 363, distance: 20.7
click at [964, 363] on div "View External Url View Person View External Url Email Schedule/Manage Callback …" at bounding box center [1015, 363] width 296 height 73
click at [989, 363] on icon "button" at bounding box center [994, 363] width 10 height 10
click at [732, 412] on div at bounding box center [702, 317] width 1404 height 635
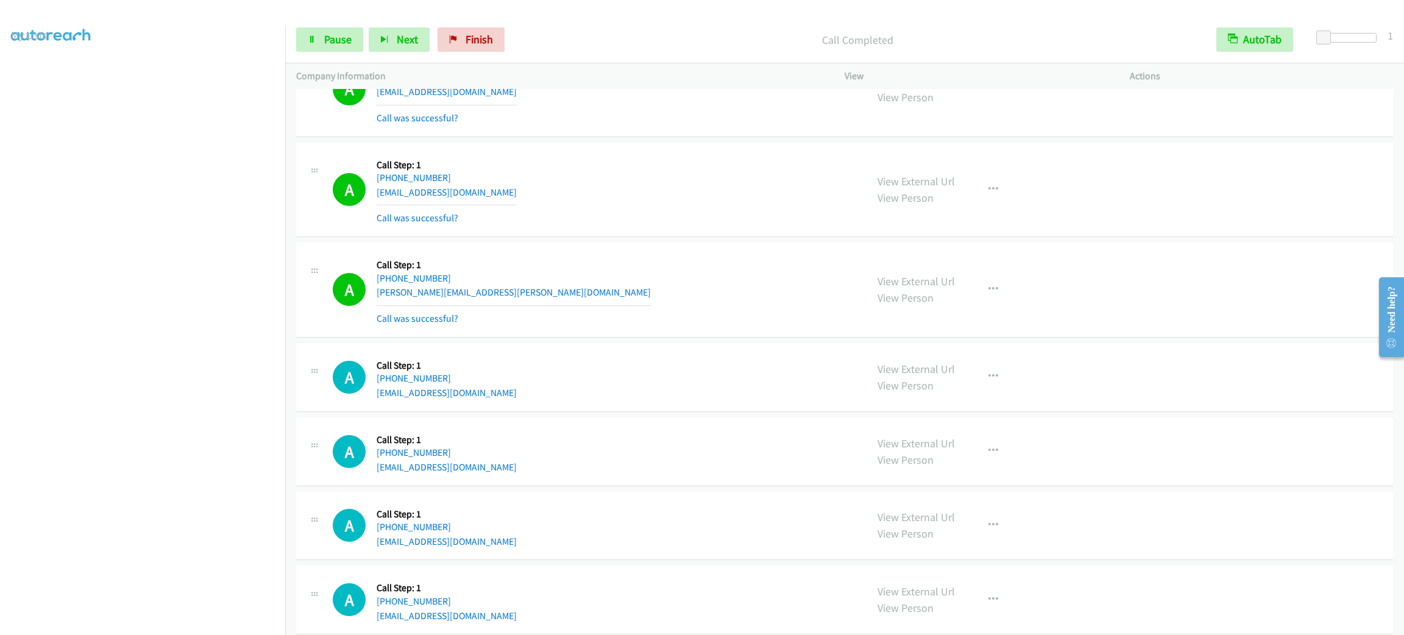
scroll to position [1737, 0]
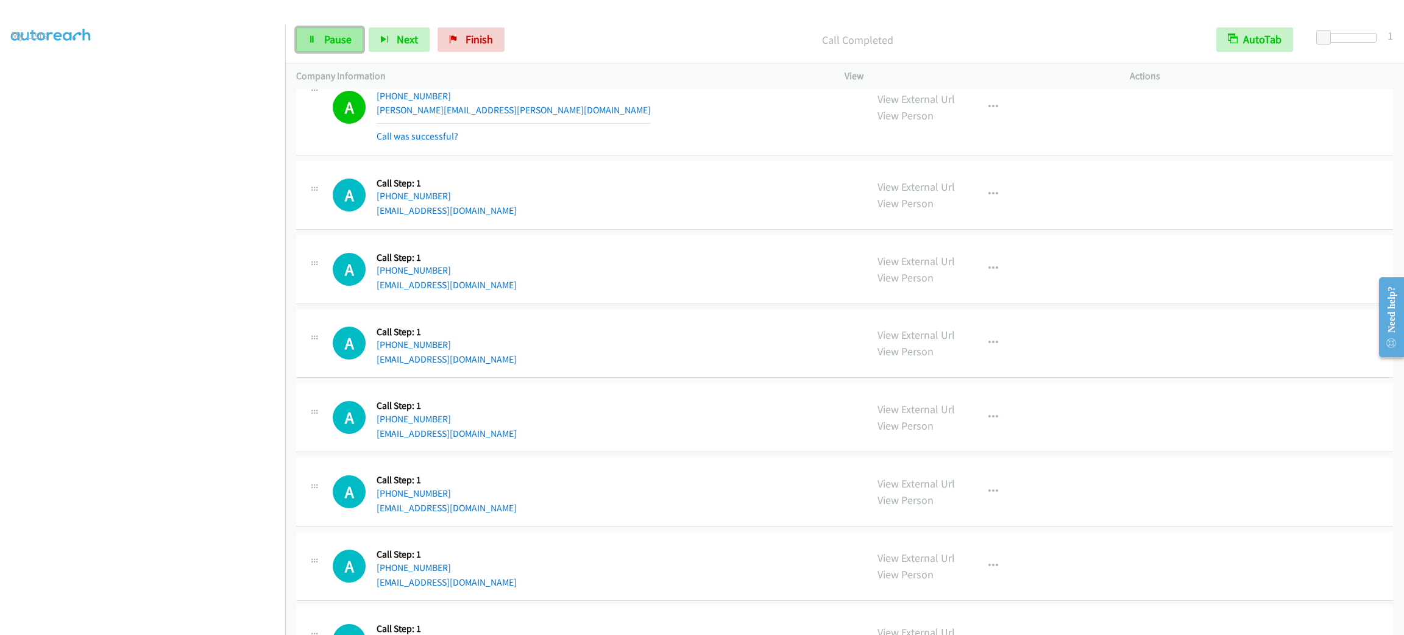
click at [340, 33] on span "Pause" at bounding box center [337, 39] width 27 height 14
click at [340, 33] on span "Start Calls" at bounding box center [348, 39] width 48 height 14
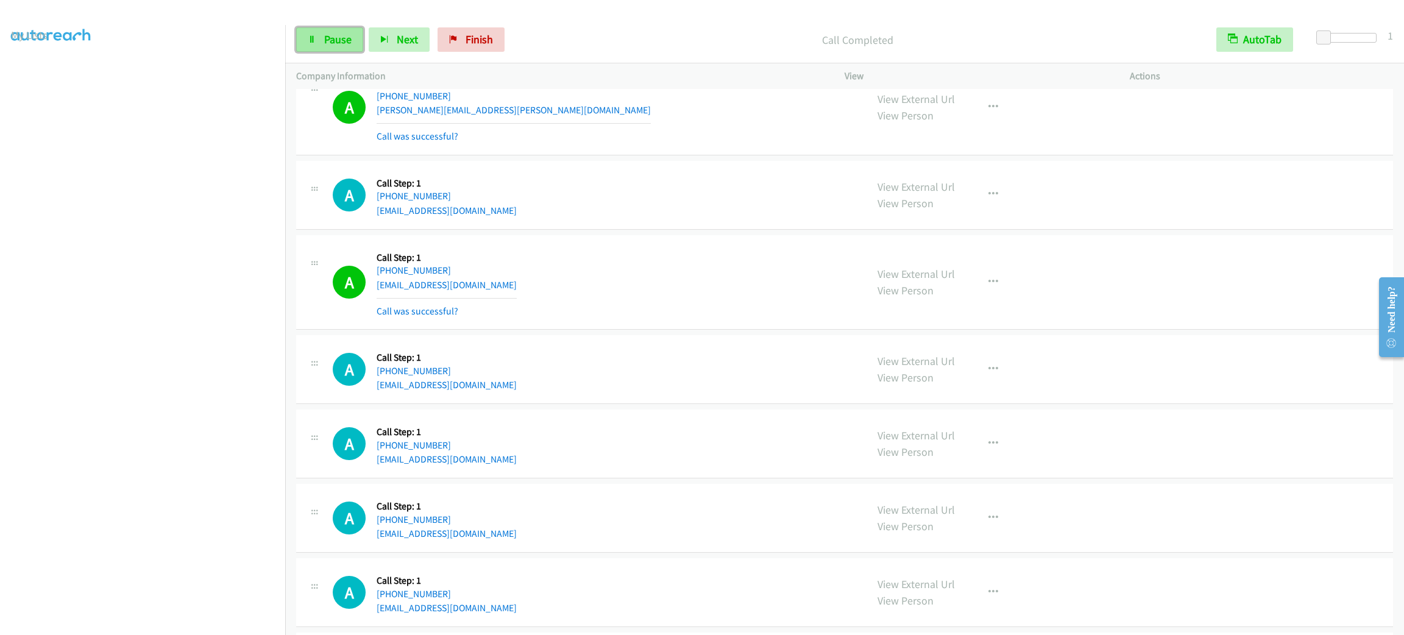
click at [324, 38] on span "Pause" at bounding box center [337, 39] width 27 height 14
click at [324, 37] on span "Start Calls" at bounding box center [348, 39] width 48 height 14
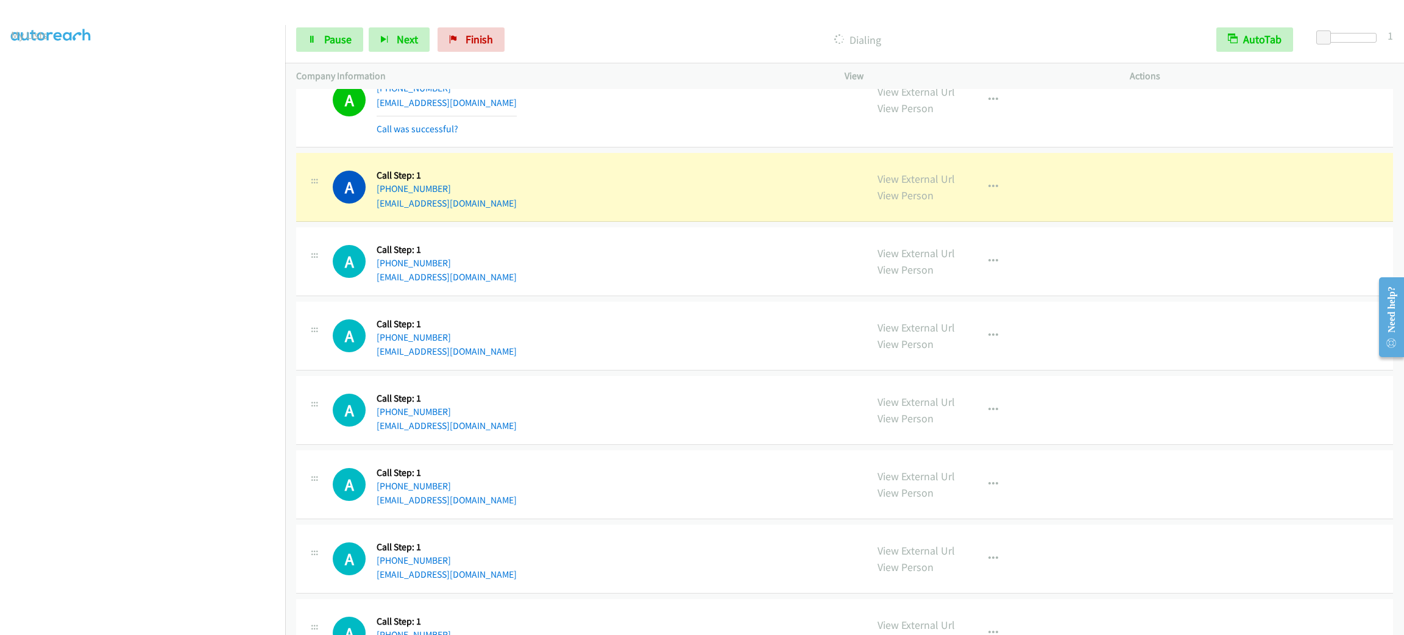
scroll to position [2285, 0]
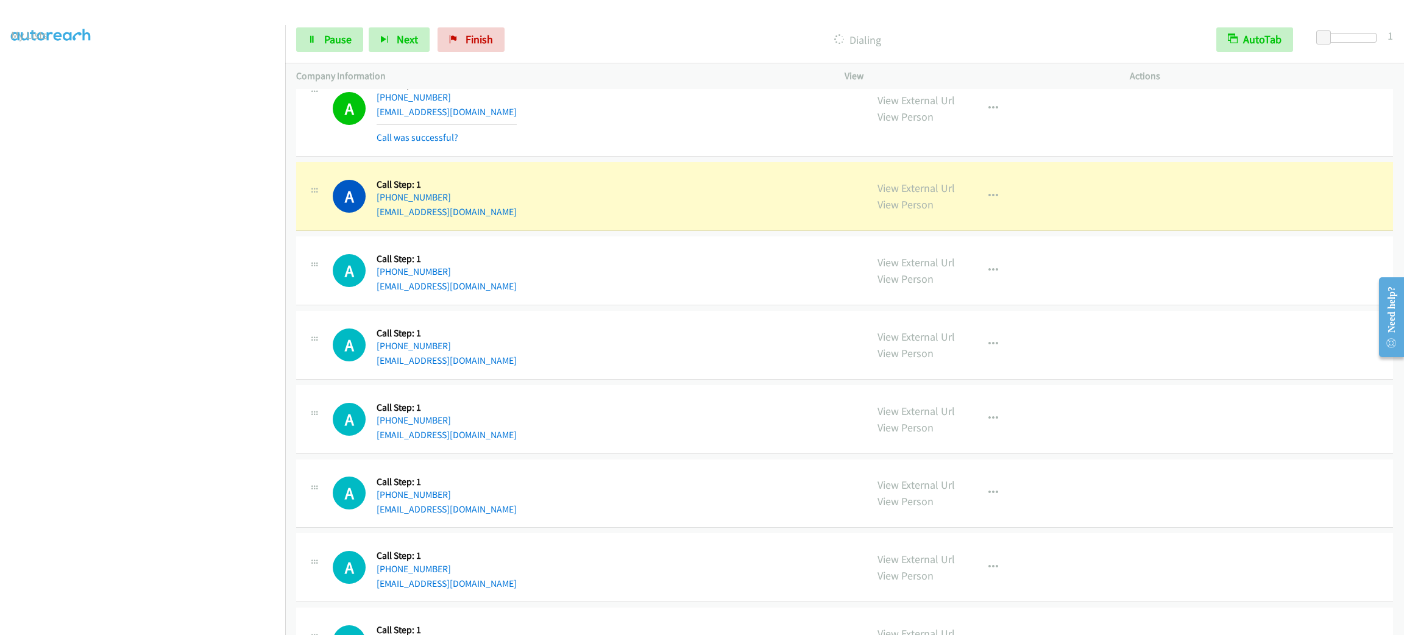
click at [758, 157] on div "A Callback Scheduled Call Step: 1 America/New_York [PHONE_NUMBER] [EMAIL_ADDRES…" at bounding box center [844, 109] width 1097 height 95
click at [341, 44] on span "Pause" at bounding box center [337, 39] width 27 height 14
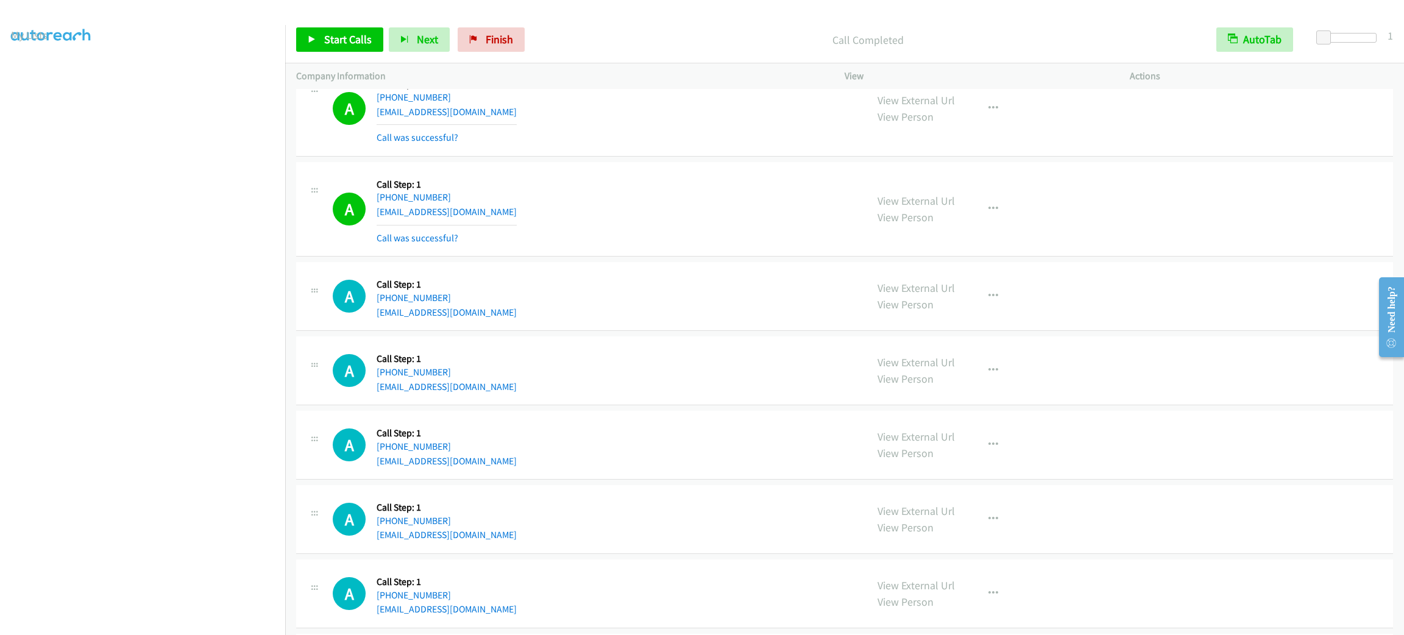
scroll to position [2377, 0]
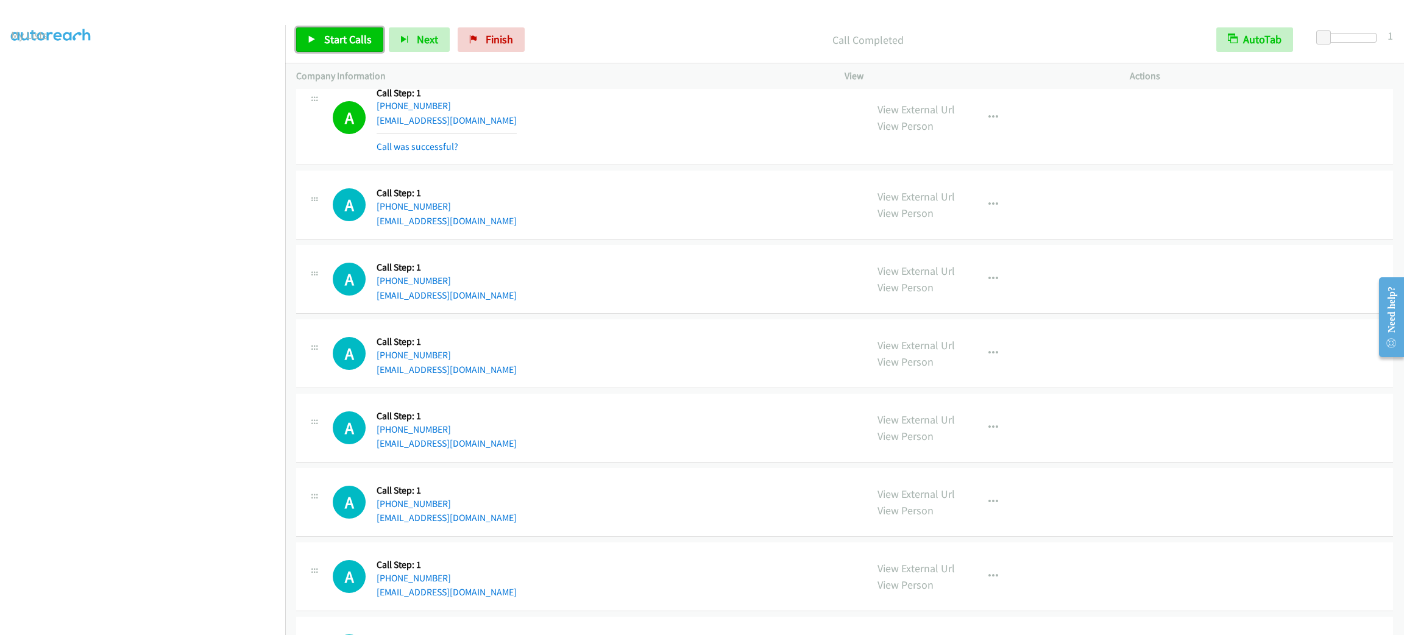
click at [358, 51] on link "Start Calls" at bounding box center [339, 39] width 87 height 24
click at [702, 272] on div "A Callback Scheduled Call Step: 1 America/New_York [PHONE_NUMBER] [EMAIL_ADDRES…" at bounding box center [594, 279] width 523 height 46
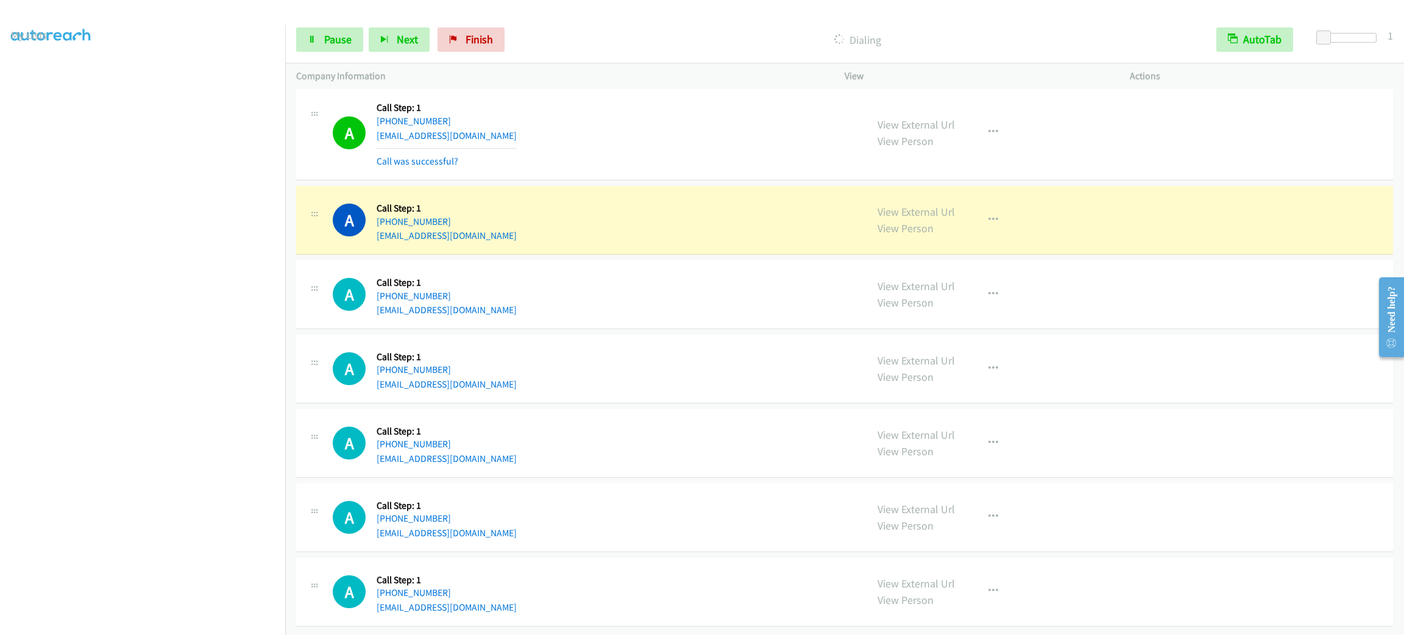
scroll to position [2481, 0]
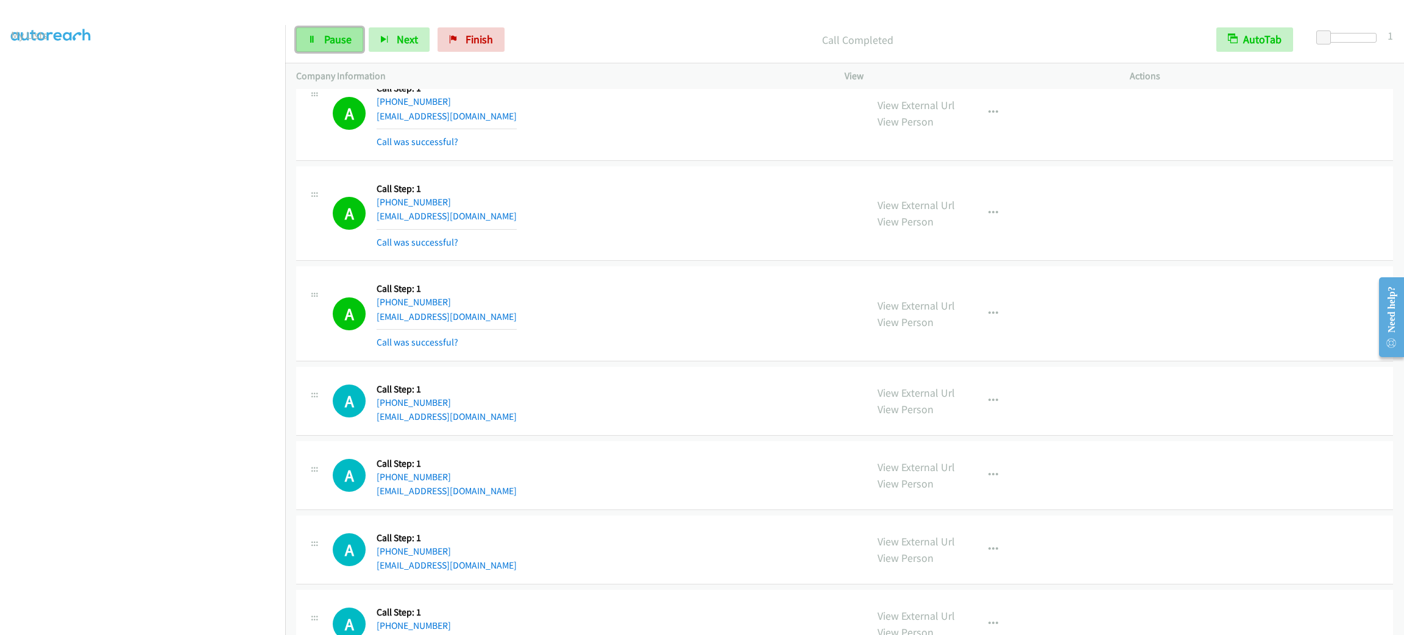
click at [337, 29] on link "Pause" at bounding box center [329, 39] width 67 height 24
click at [343, 43] on span "Start Calls" at bounding box center [348, 39] width 48 height 14
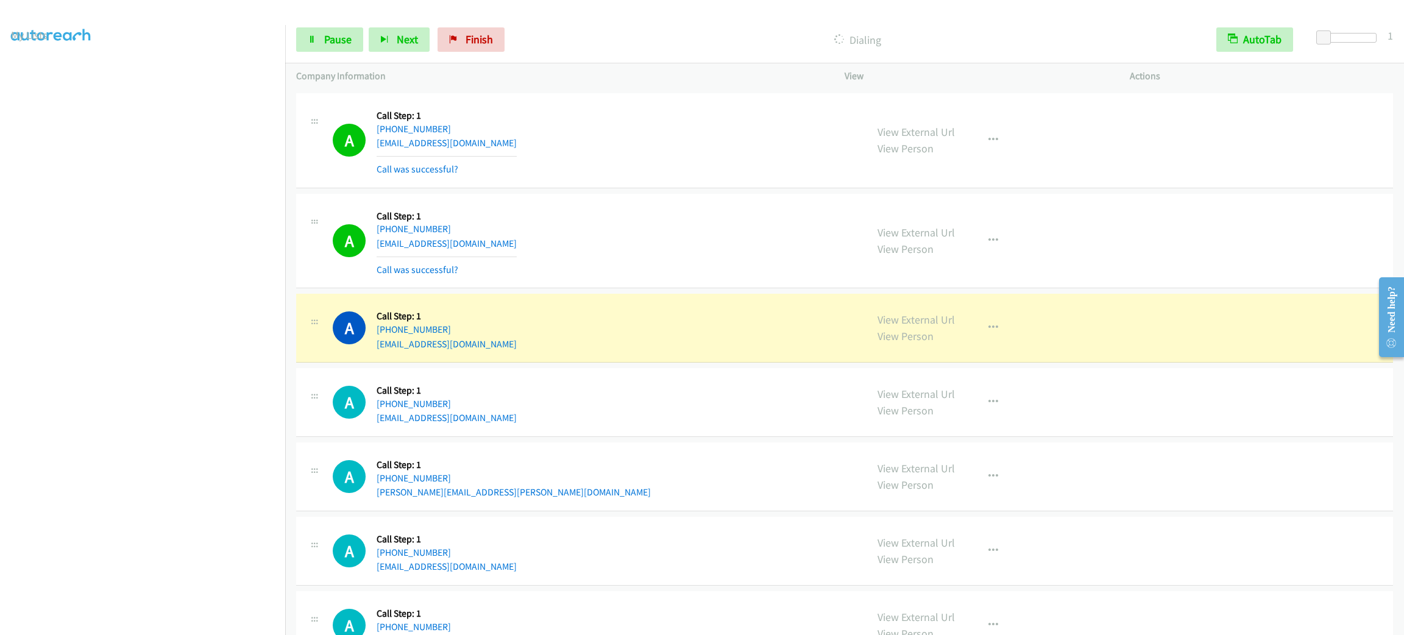
scroll to position [3213, 0]
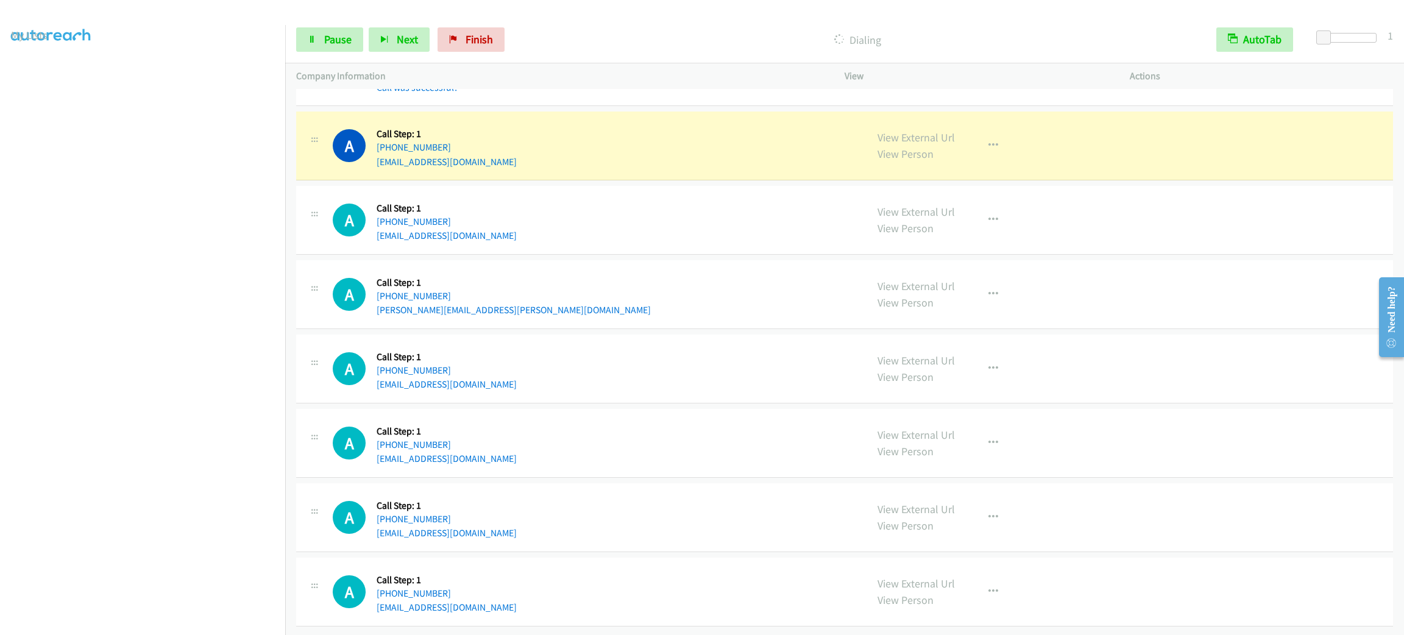
click at [672, 169] on div "A Callback Scheduled Call Step: 1 America/New_York [PHONE_NUMBER] [EMAIL_ADDRES…" at bounding box center [594, 146] width 523 height 46
click at [1034, 152] on div "View External Url View Person View External Url Email Schedule/Manage Callback …" at bounding box center [1015, 146] width 296 height 46
click at [977, 155] on button "button" at bounding box center [993, 145] width 33 height 24
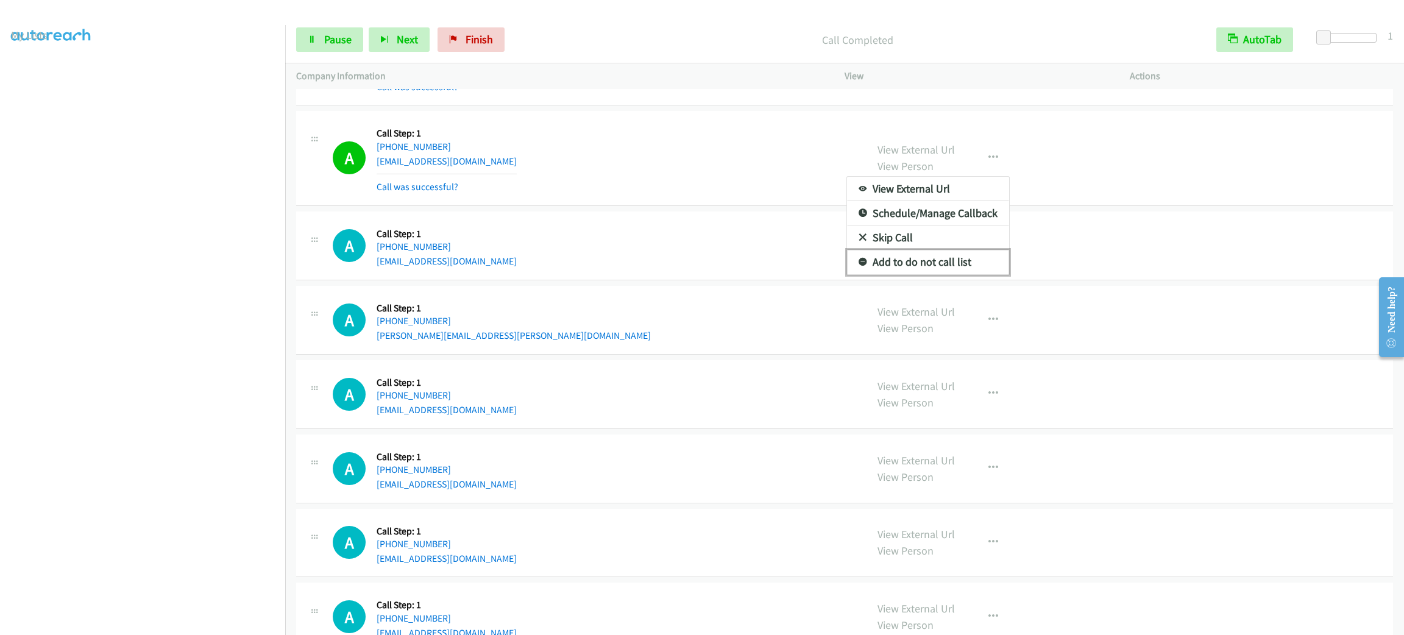
click at [927, 274] on link "Add to do not call list" at bounding box center [928, 262] width 162 height 24
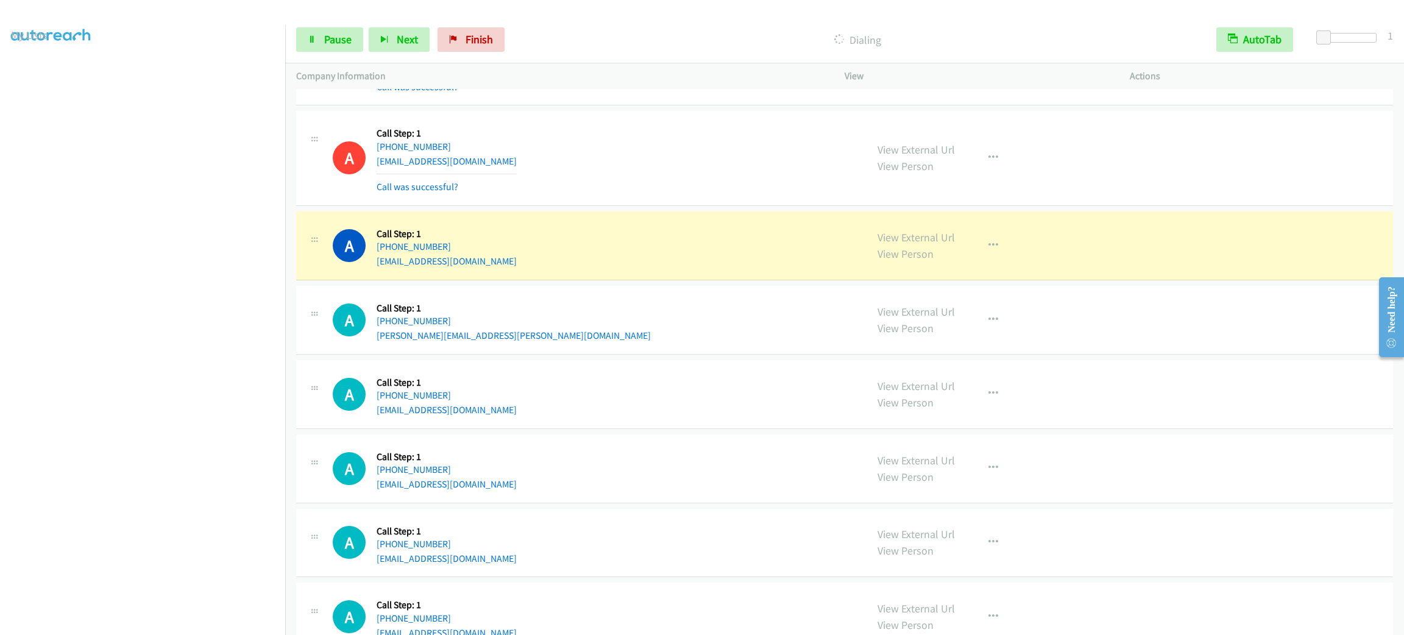
click at [605, 329] on div "A Callback Scheduled Call Step: 1 America/New_York [PHONE_NUMBER] [PERSON_NAME]…" at bounding box center [594, 320] width 523 height 46
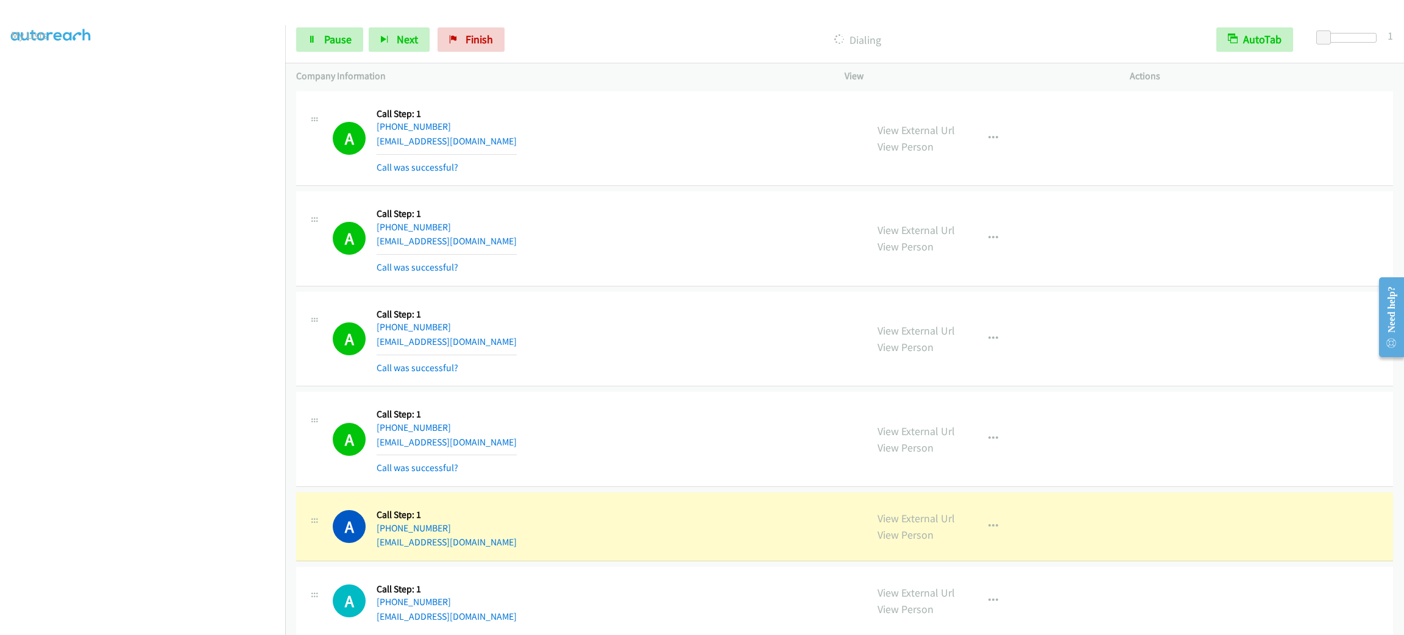
scroll to position [4091, 0]
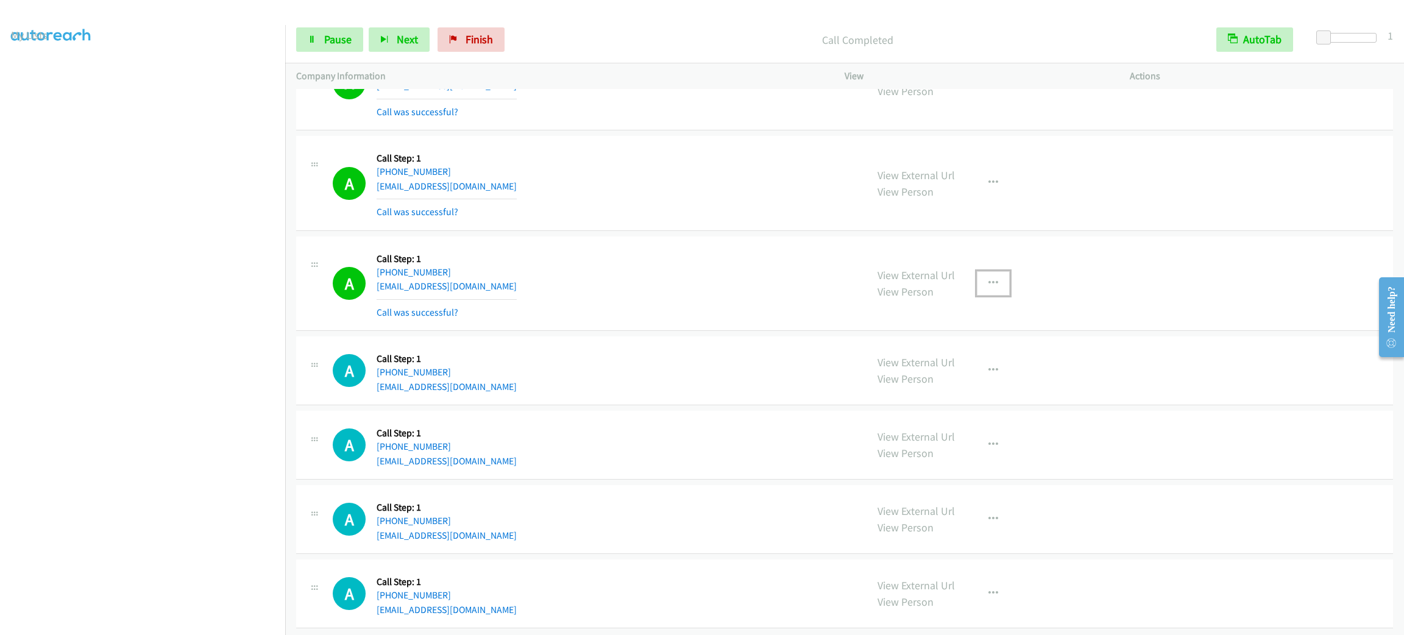
click at [989, 288] on icon "button" at bounding box center [994, 284] width 10 height 10
click at [967, 391] on link "Add to do not call list" at bounding box center [928, 387] width 162 height 24
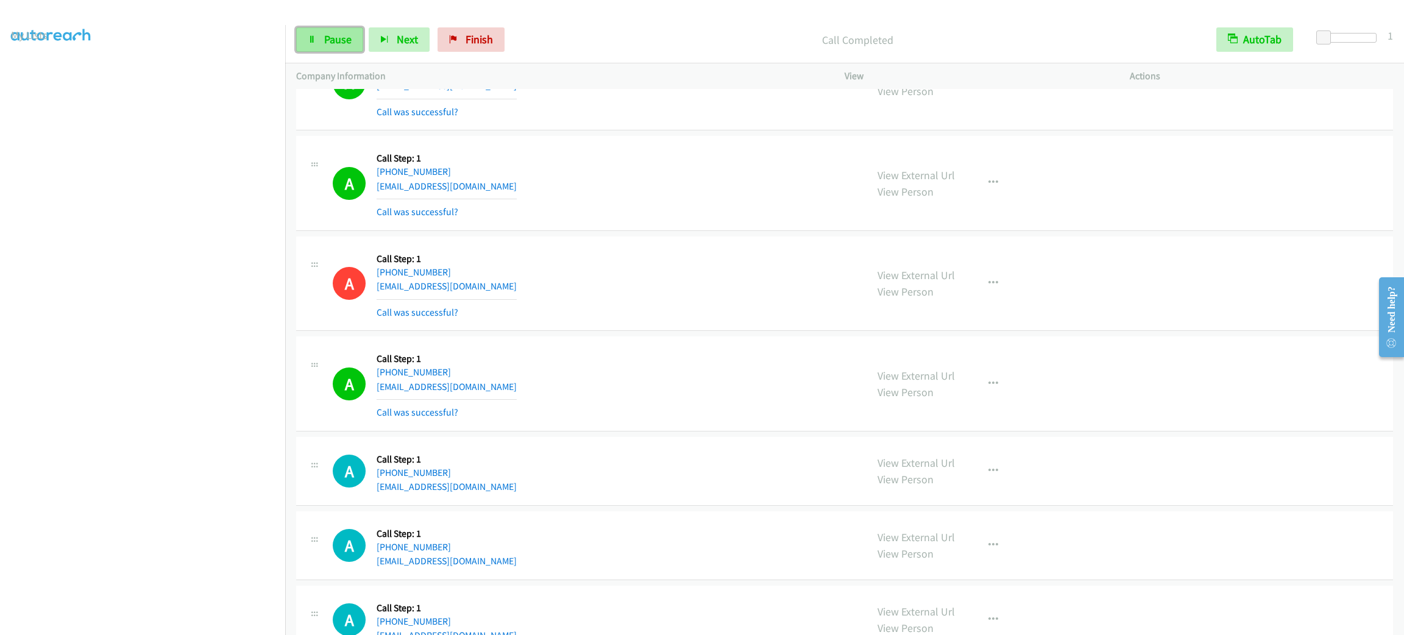
click at [346, 41] on span "Pause" at bounding box center [337, 39] width 27 height 14
click at [337, 35] on span "Start Calls" at bounding box center [348, 39] width 48 height 14
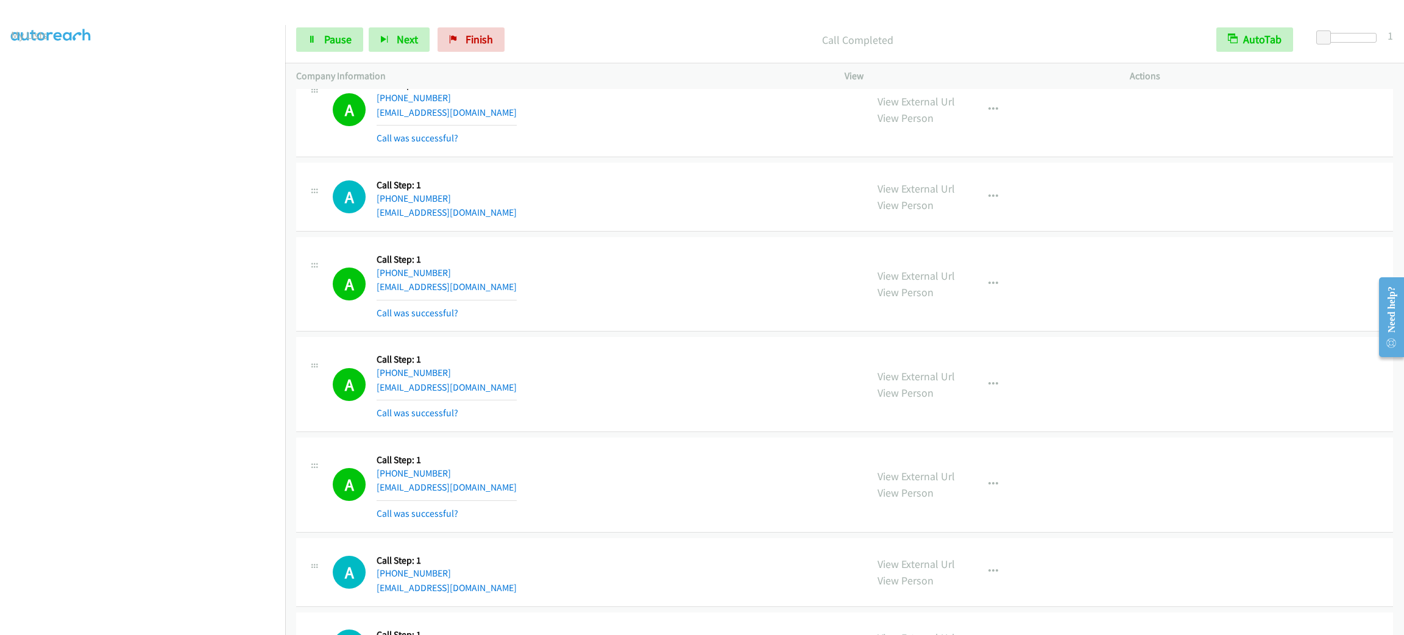
scroll to position [4456, 0]
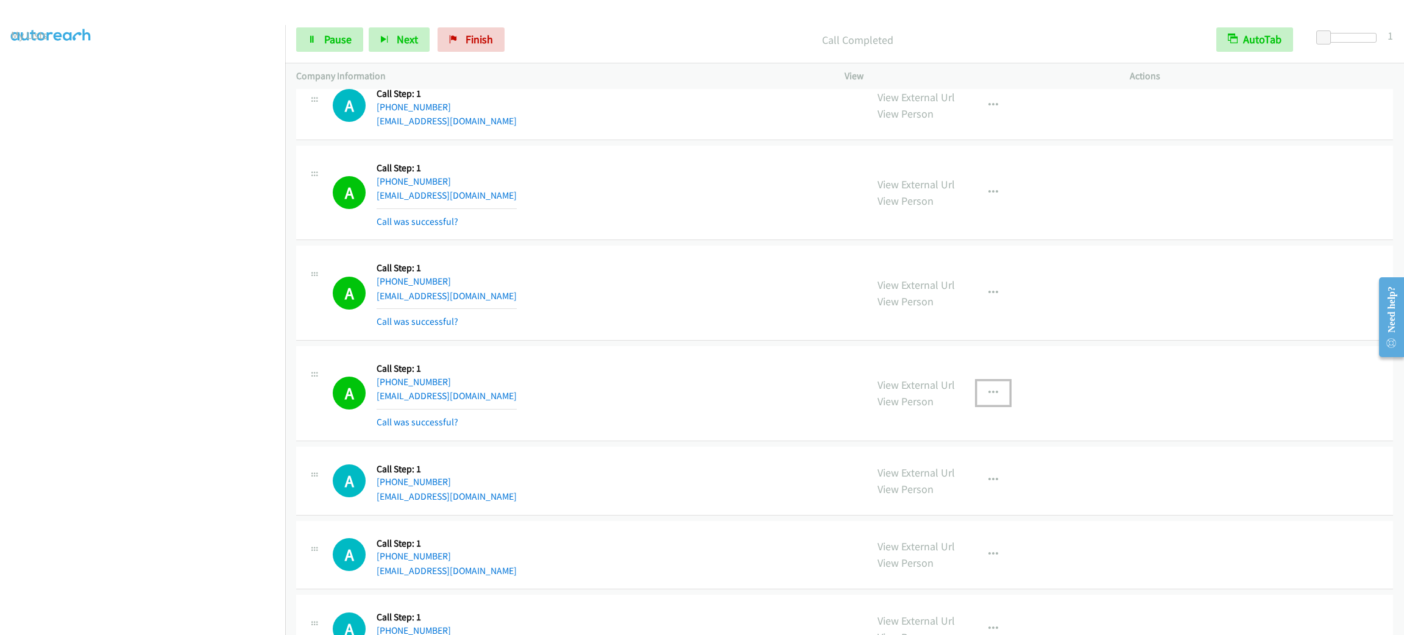
click at [989, 398] on icon "button" at bounding box center [994, 393] width 10 height 10
click at [950, 507] on link "Add to do not call list" at bounding box center [928, 497] width 162 height 24
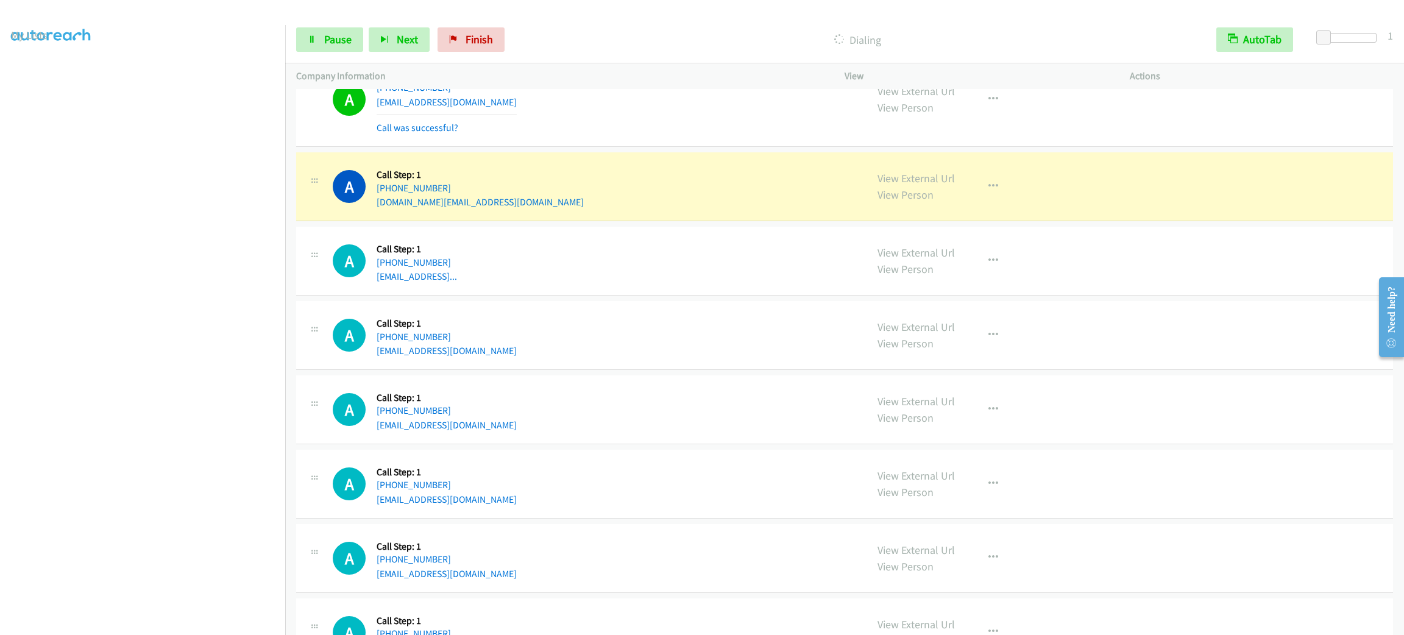
scroll to position [5444, 0]
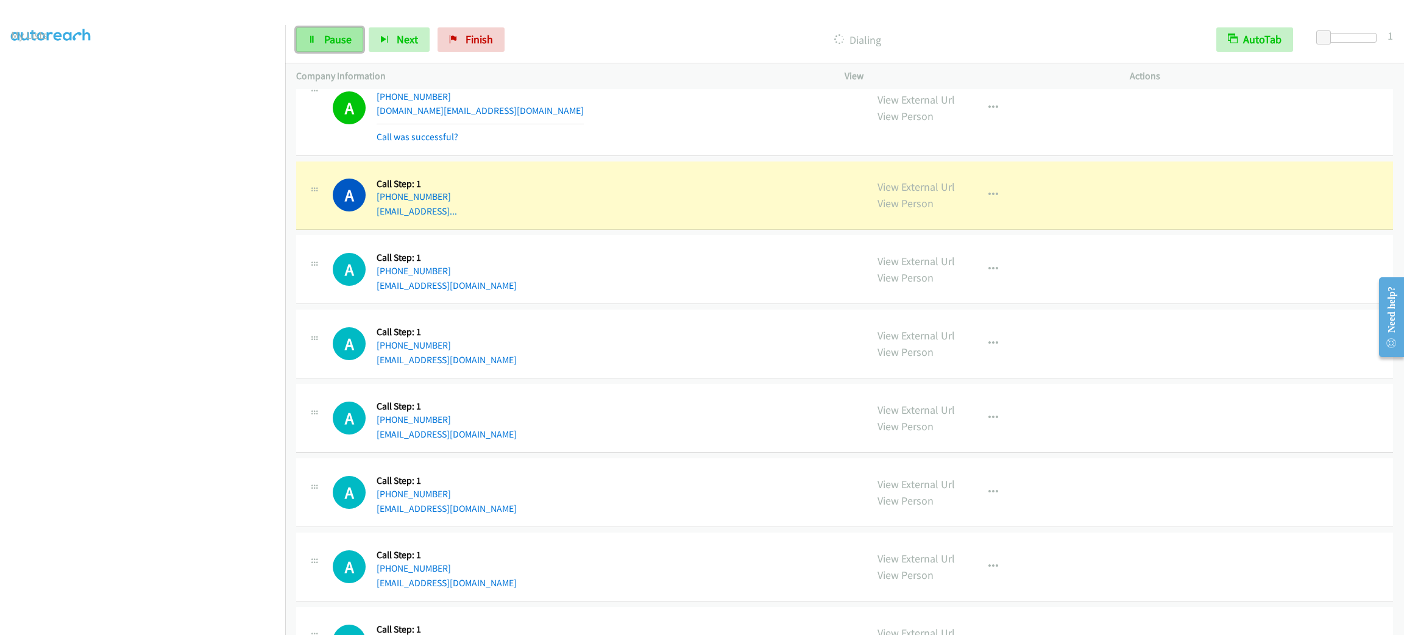
click at [326, 46] on span "Pause" at bounding box center [337, 39] width 27 height 14
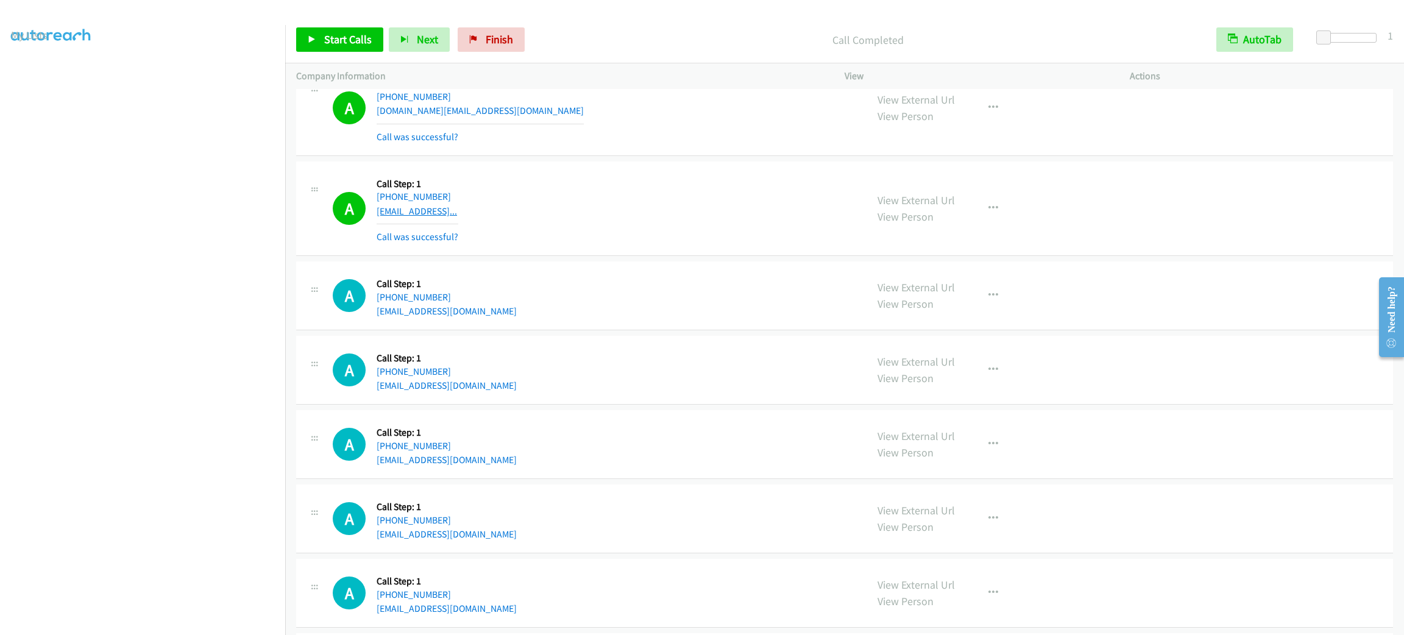
click at [458, 236] on div "Callback Scheduled Call Step: 1 [GEOGRAPHIC_DATA]/[GEOGRAPHIC_DATA] [PHONE_NUMB…" at bounding box center [418, 208] width 82 height 73
click at [606, 296] on div "A Callback Scheduled Call Step: 1 [GEOGRAPHIC_DATA]/[GEOGRAPHIC_DATA] [PHONE_NU…" at bounding box center [594, 295] width 523 height 46
